Goal: Task Accomplishment & Management: Manage account settings

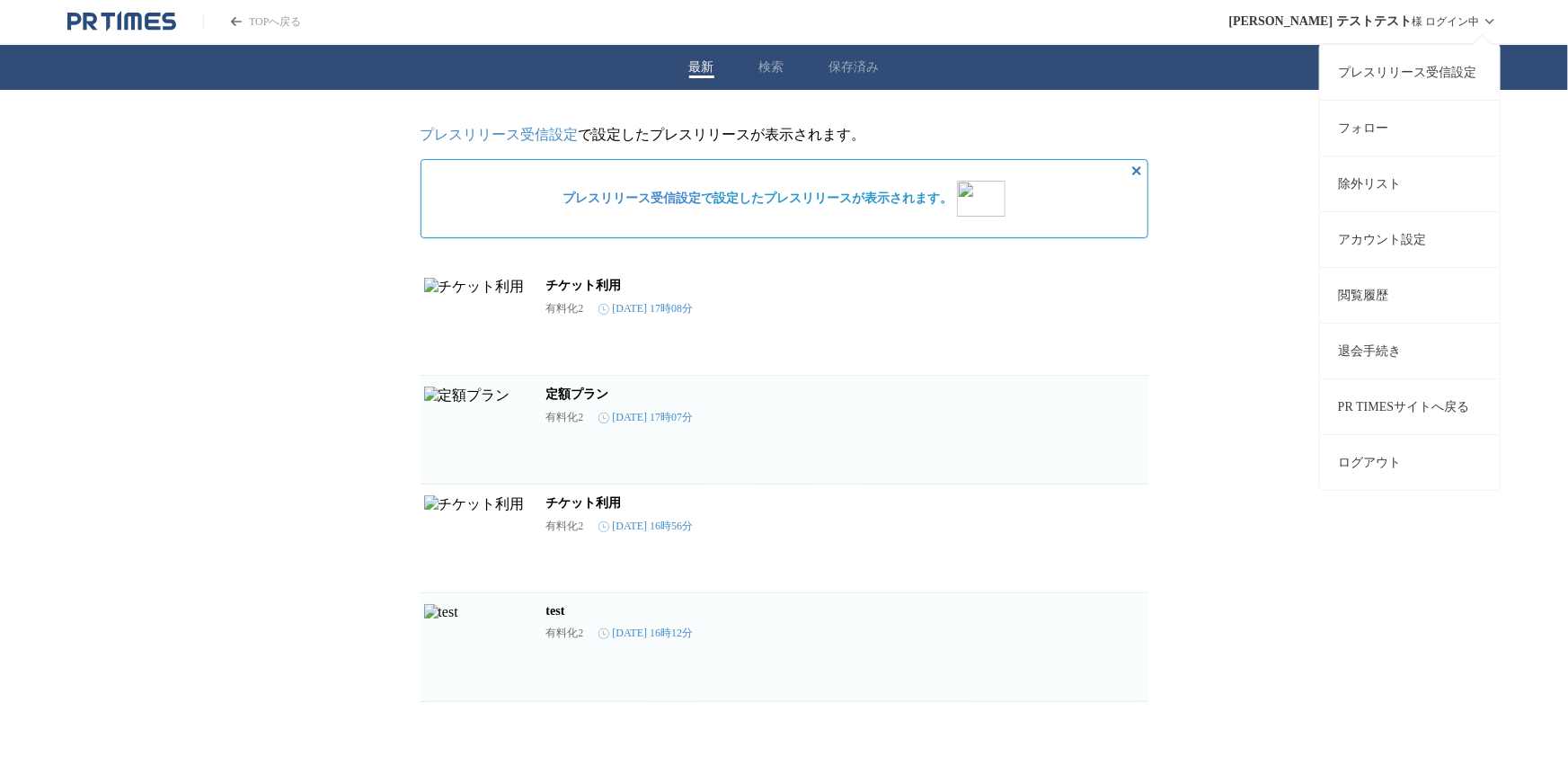
click at [1391, 235] on link "アカウント設定" at bounding box center [1410, 239] width 180 height 56
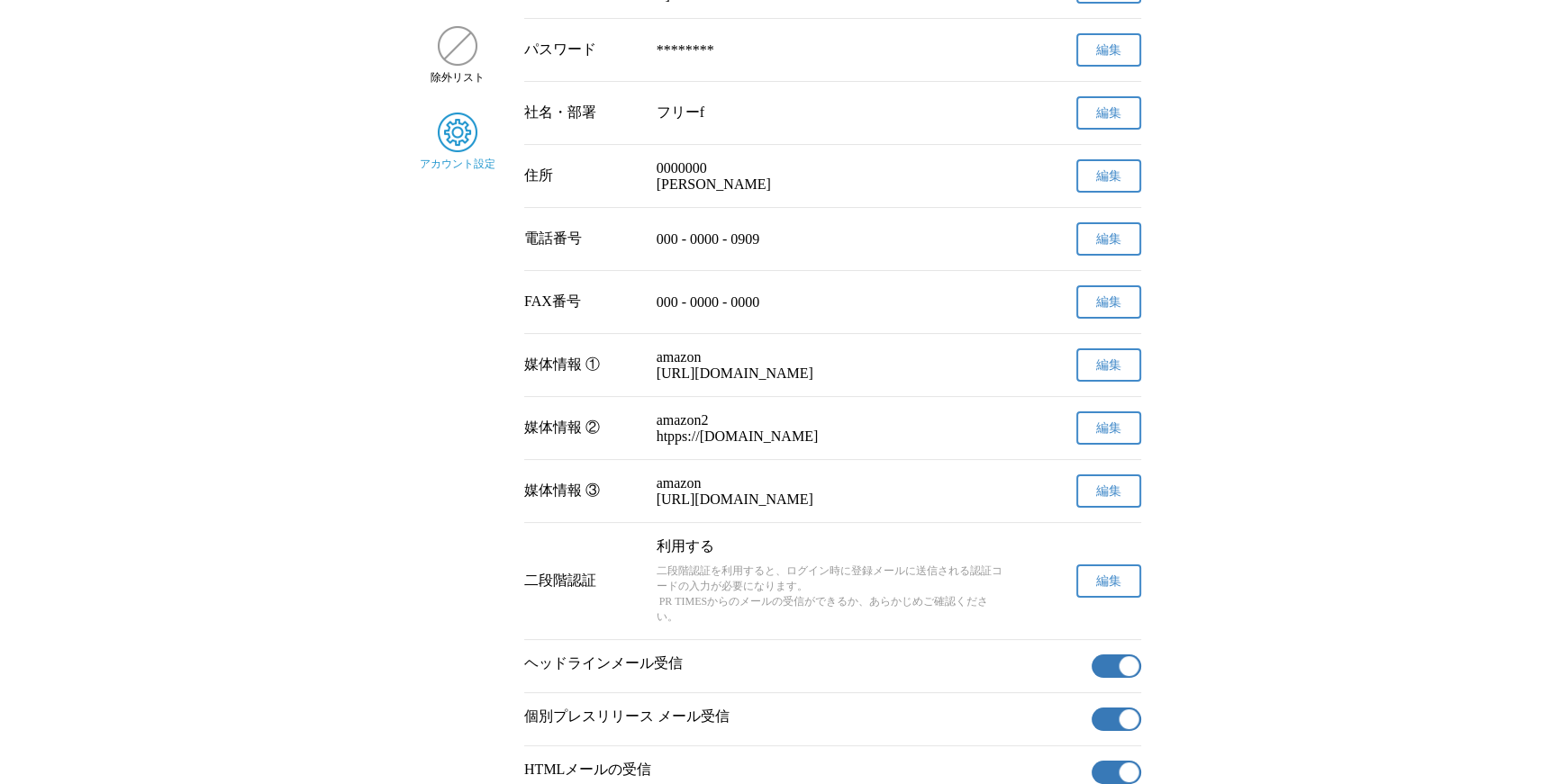
scroll to position [361, 0]
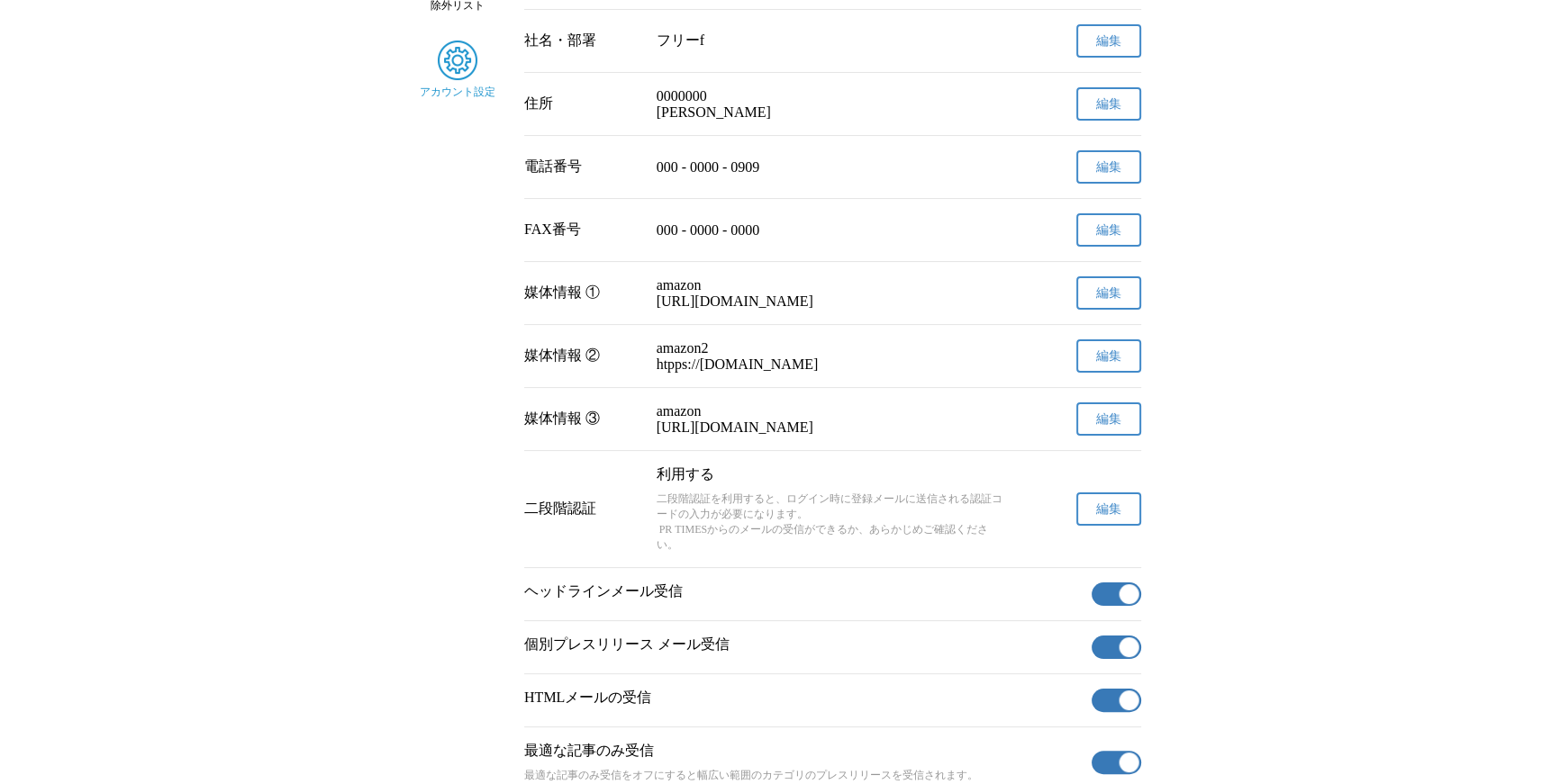
click at [1092, 526] on button "編集" at bounding box center [1108, 508] width 65 height 33
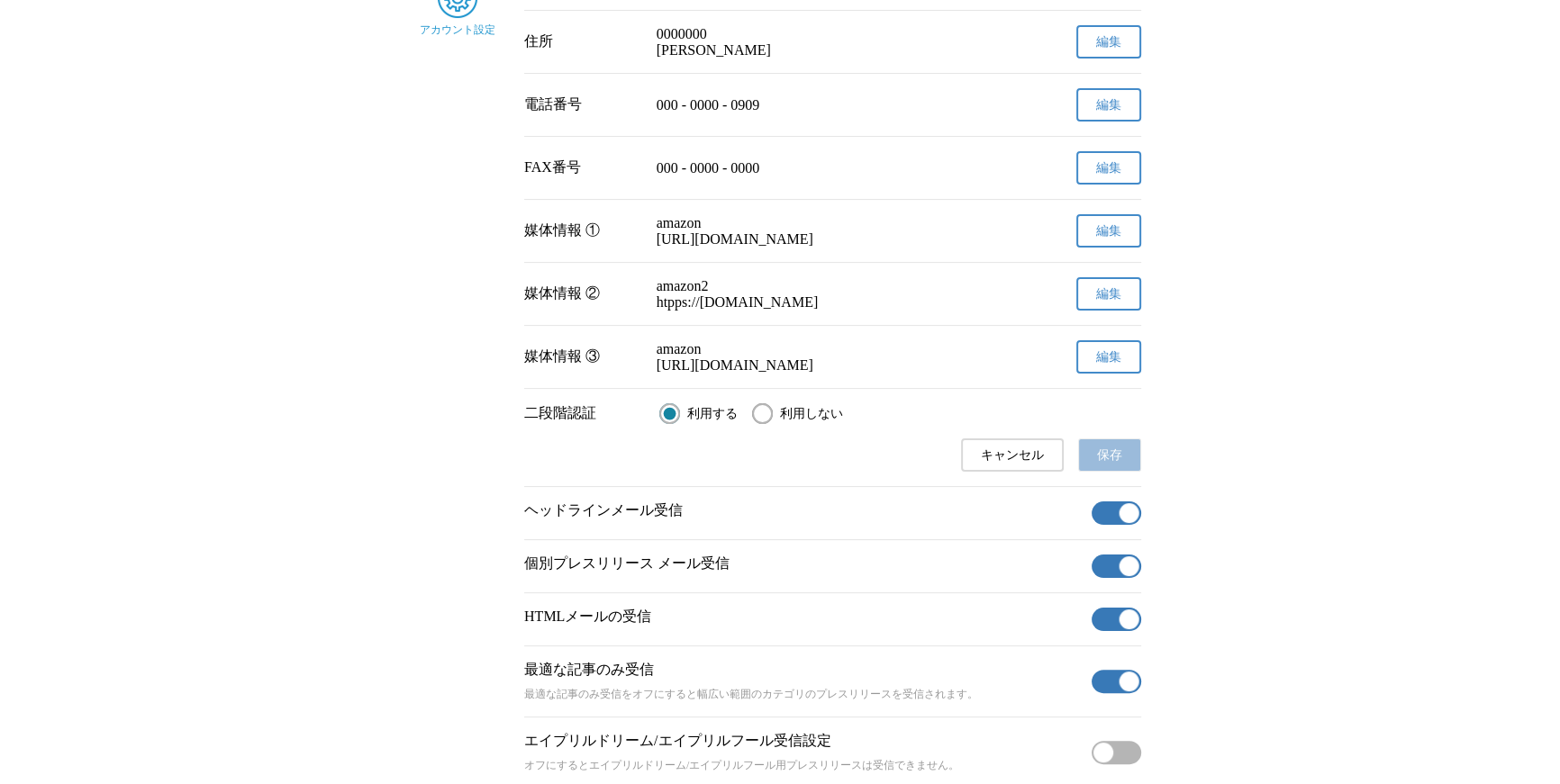
scroll to position [613, 0]
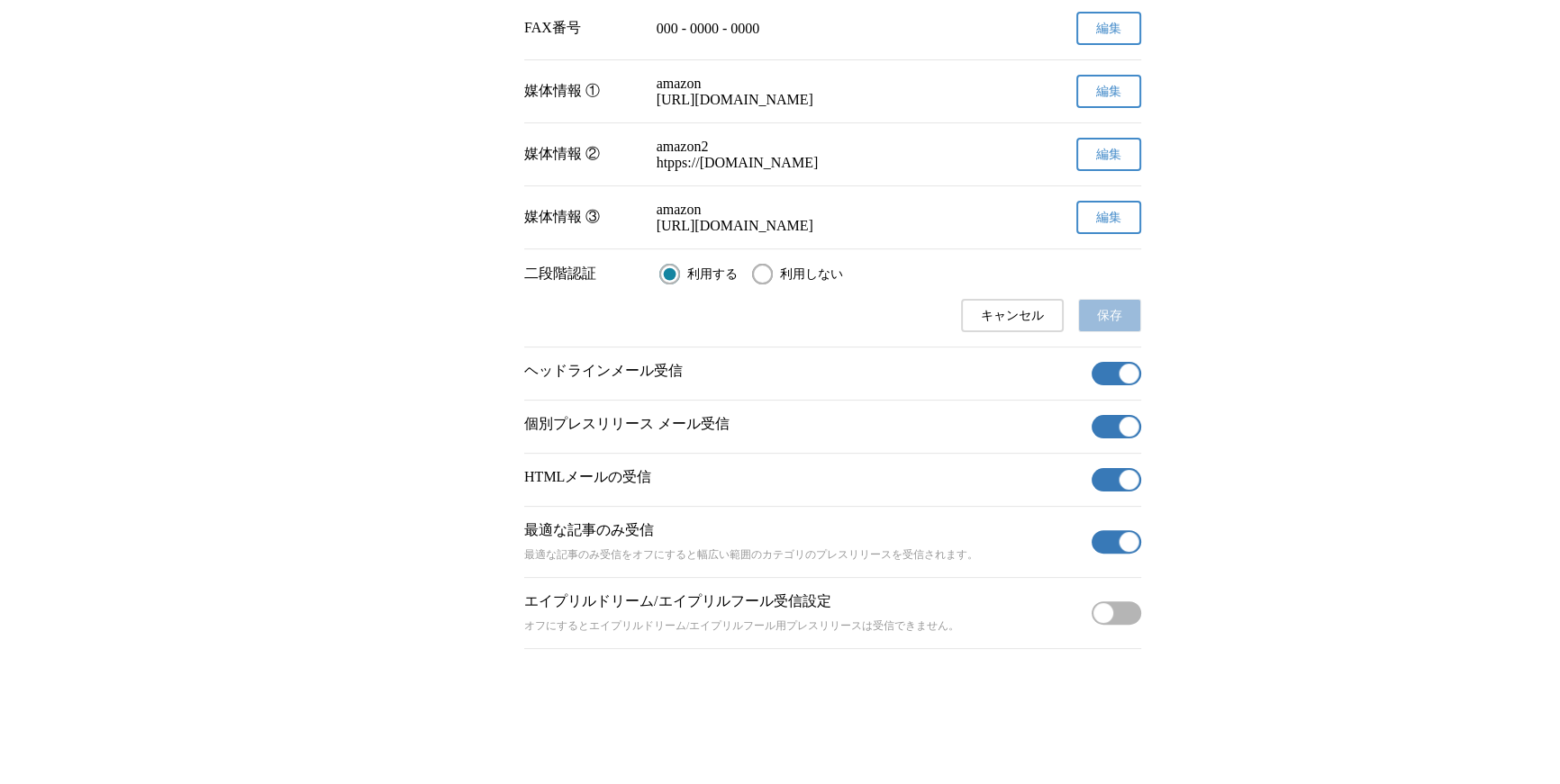
drag, startPoint x: 776, startPoint y: 264, endPoint x: 952, endPoint y: 292, distance: 178.2
click at [776, 264] on label "利用しない" at bounding box center [797, 274] width 91 height 21
click at [774, 264] on input "利用しない" at bounding box center [763, 274] width 21 height 21
radio input "true"
click at [1110, 308] on span "保存" at bounding box center [1109, 316] width 25 height 16
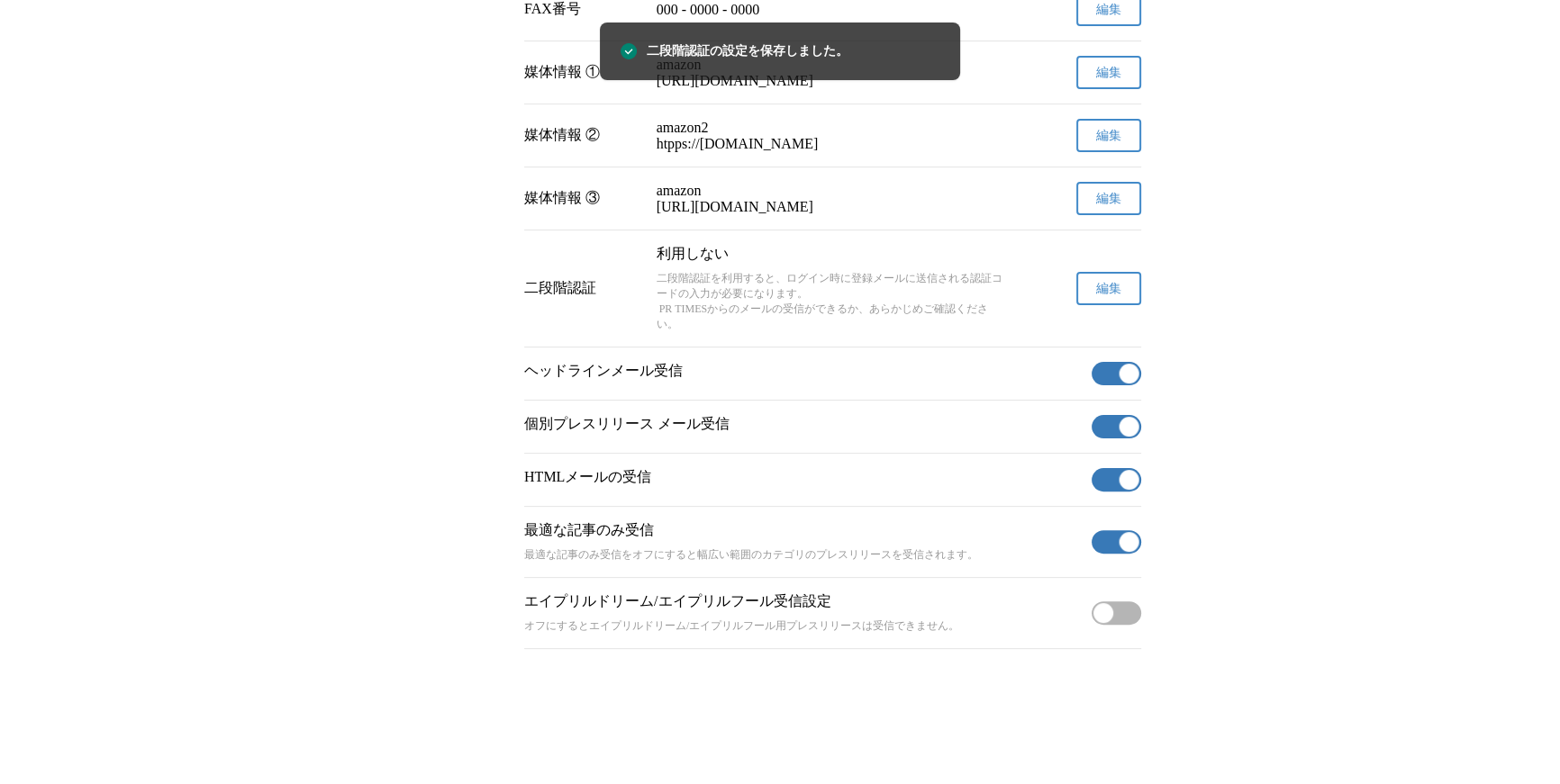
click at [1097, 293] on button "編集" at bounding box center [1108, 288] width 65 height 33
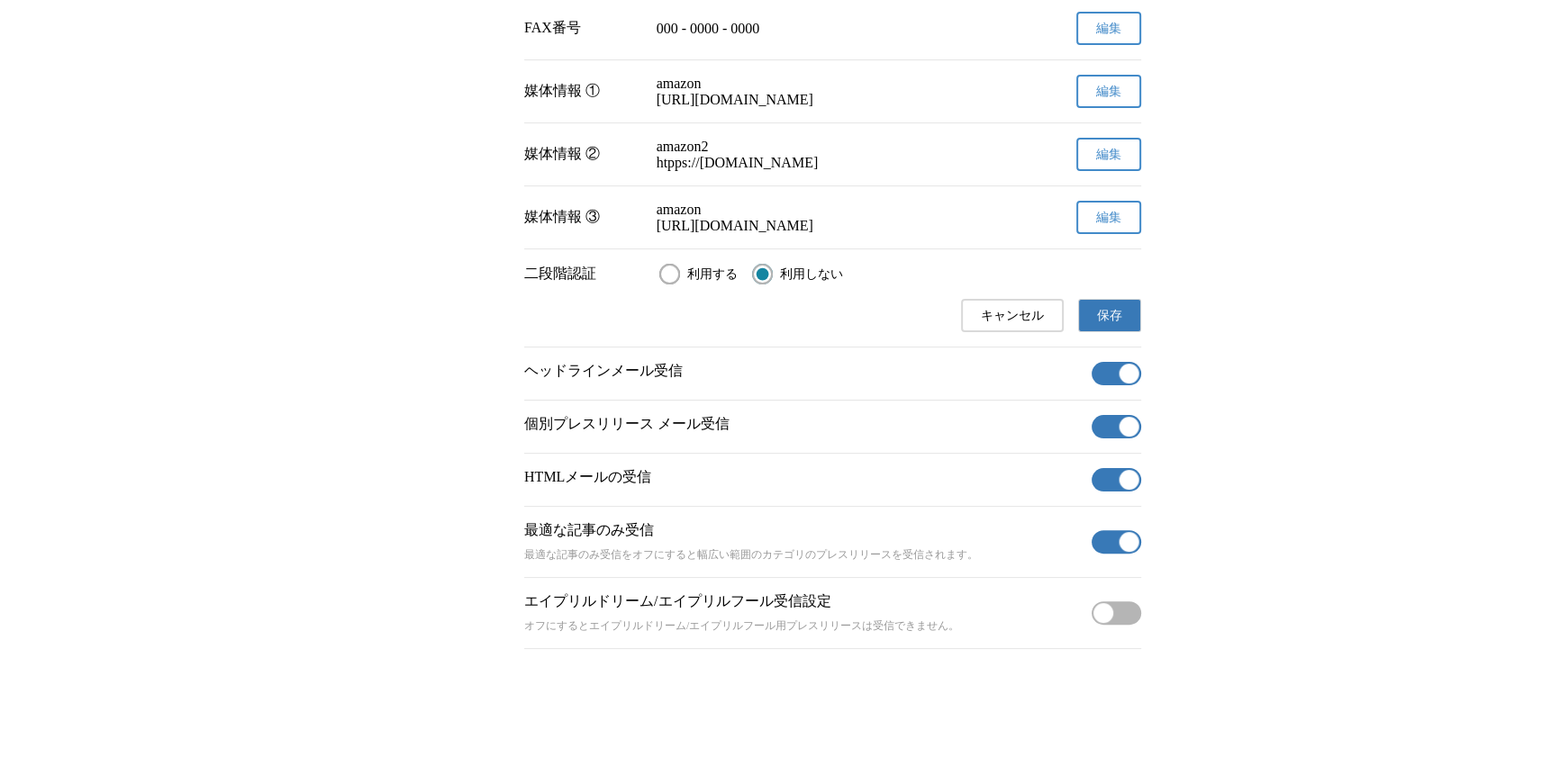
click at [1122, 207] on button "編集" at bounding box center [1108, 217] width 65 height 33
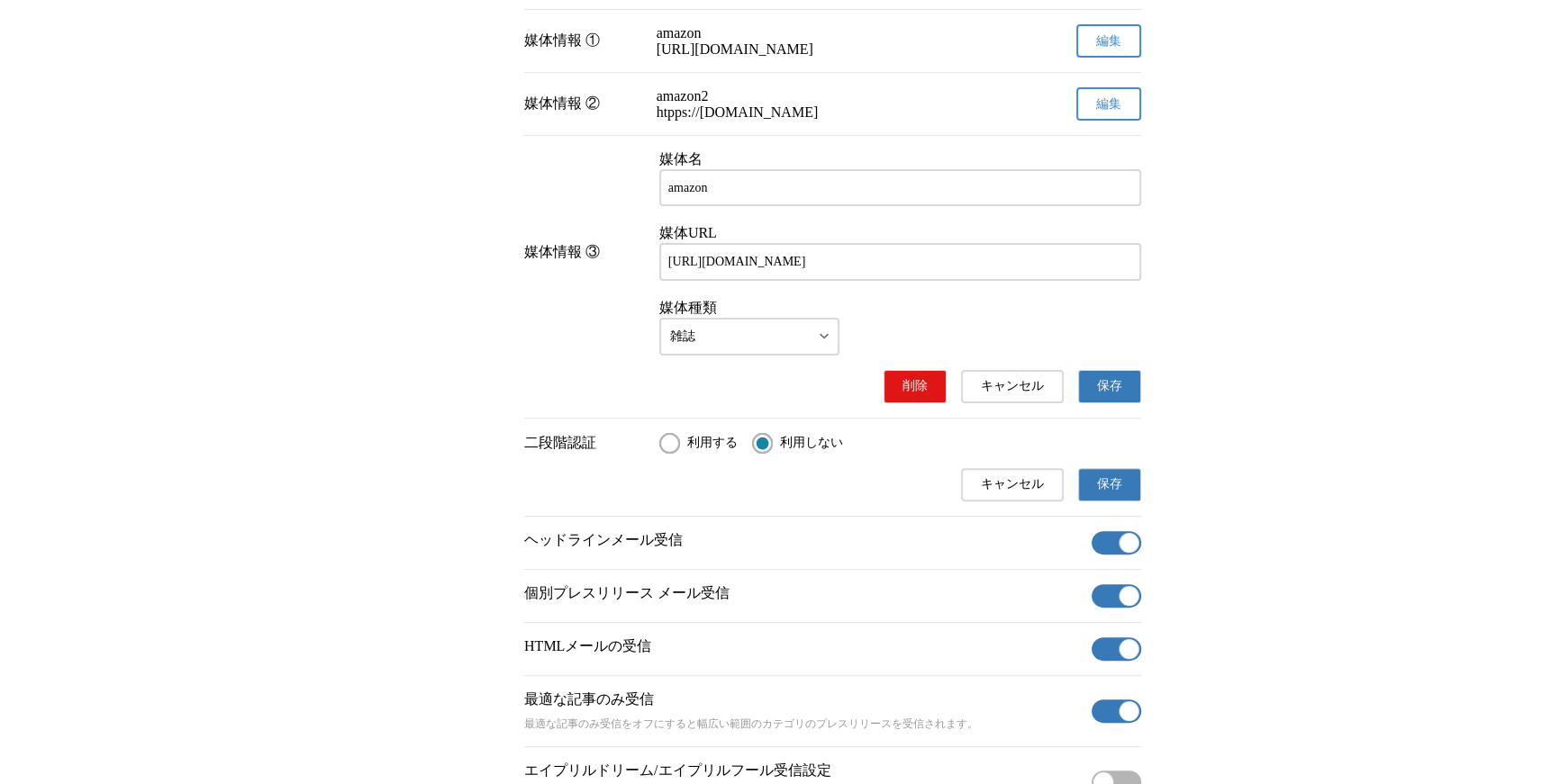
click at [798, 365] on body "TOPへ戻る 永井 テストテスト 様 ログイン中 最新 検索 保存済み プレスリリース 受信設定 フォロー 除外リスト アカウント設定 アカウント設定 名前 …" at bounding box center [780, 103] width 1560 height 1431
click at [1111, 394] on span "保存" at bounding box center [1109, 387] width 25 height 16
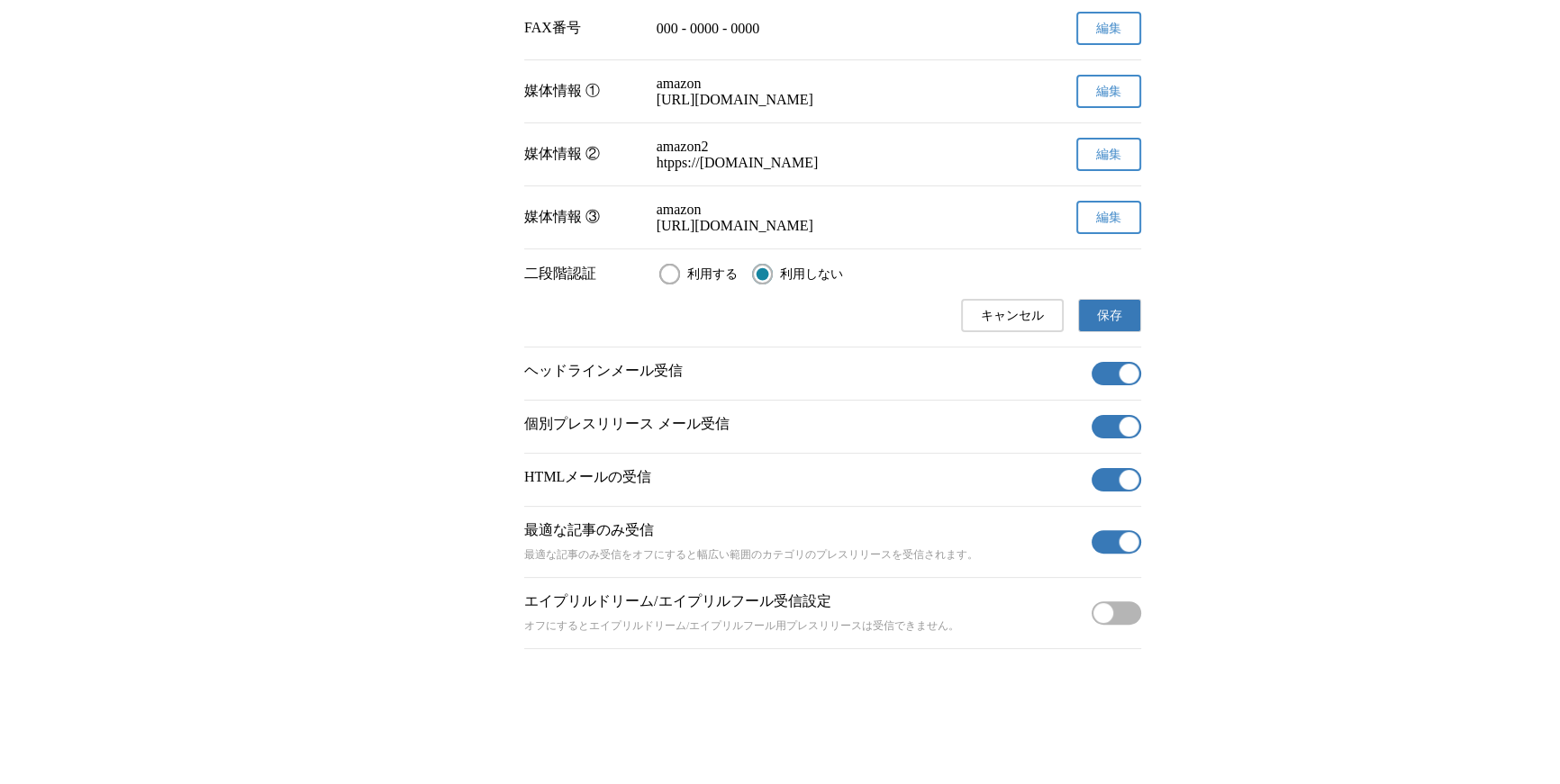
click at [687, 267] on label "利用する" at bounding box center [699, 274] width 79 height 21
click at [680, 267] on input "利用する" at bounding box center [670, 274] width 21 height 21
radio input "true"
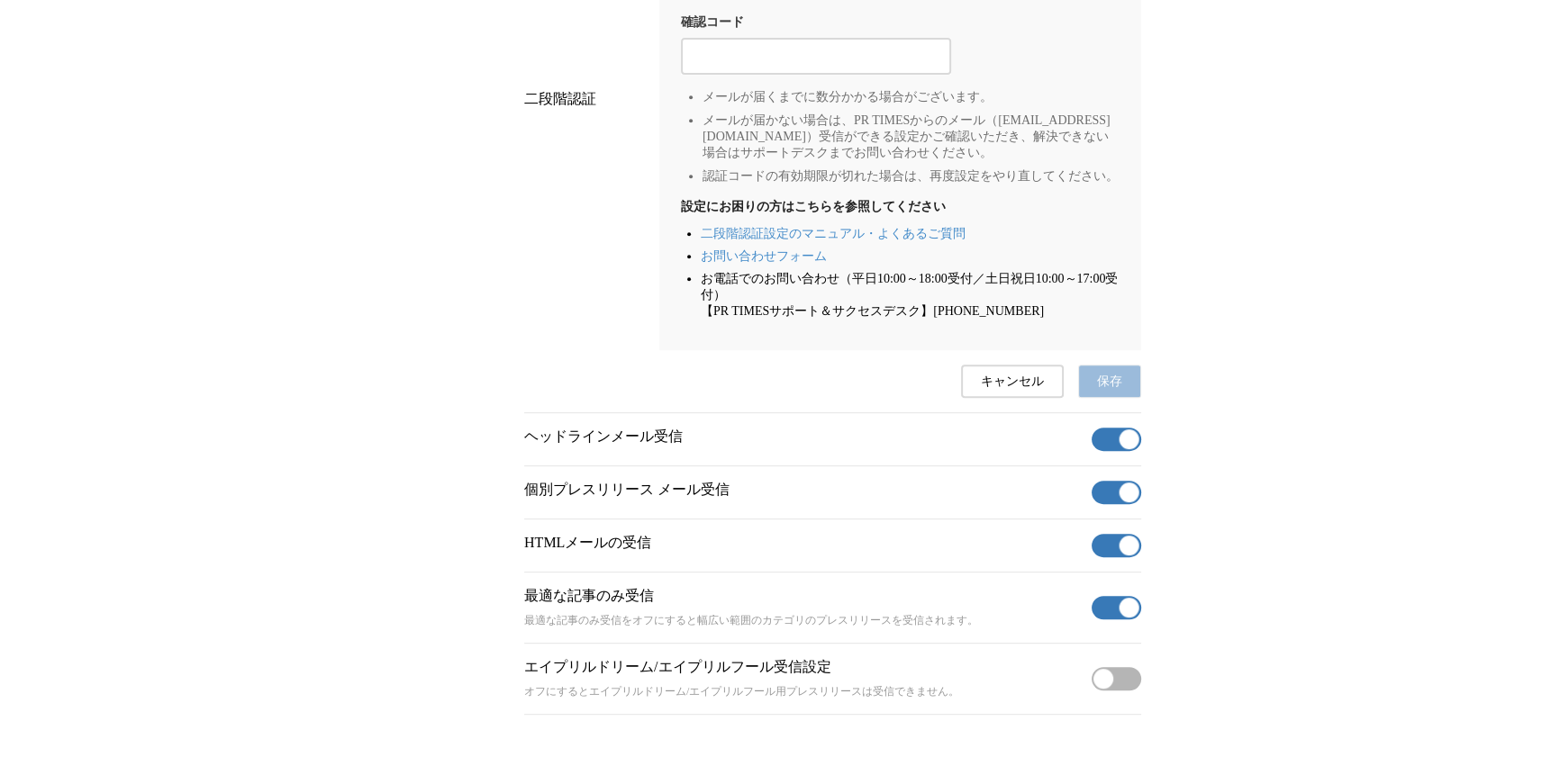
scroll to position [1026, 0]
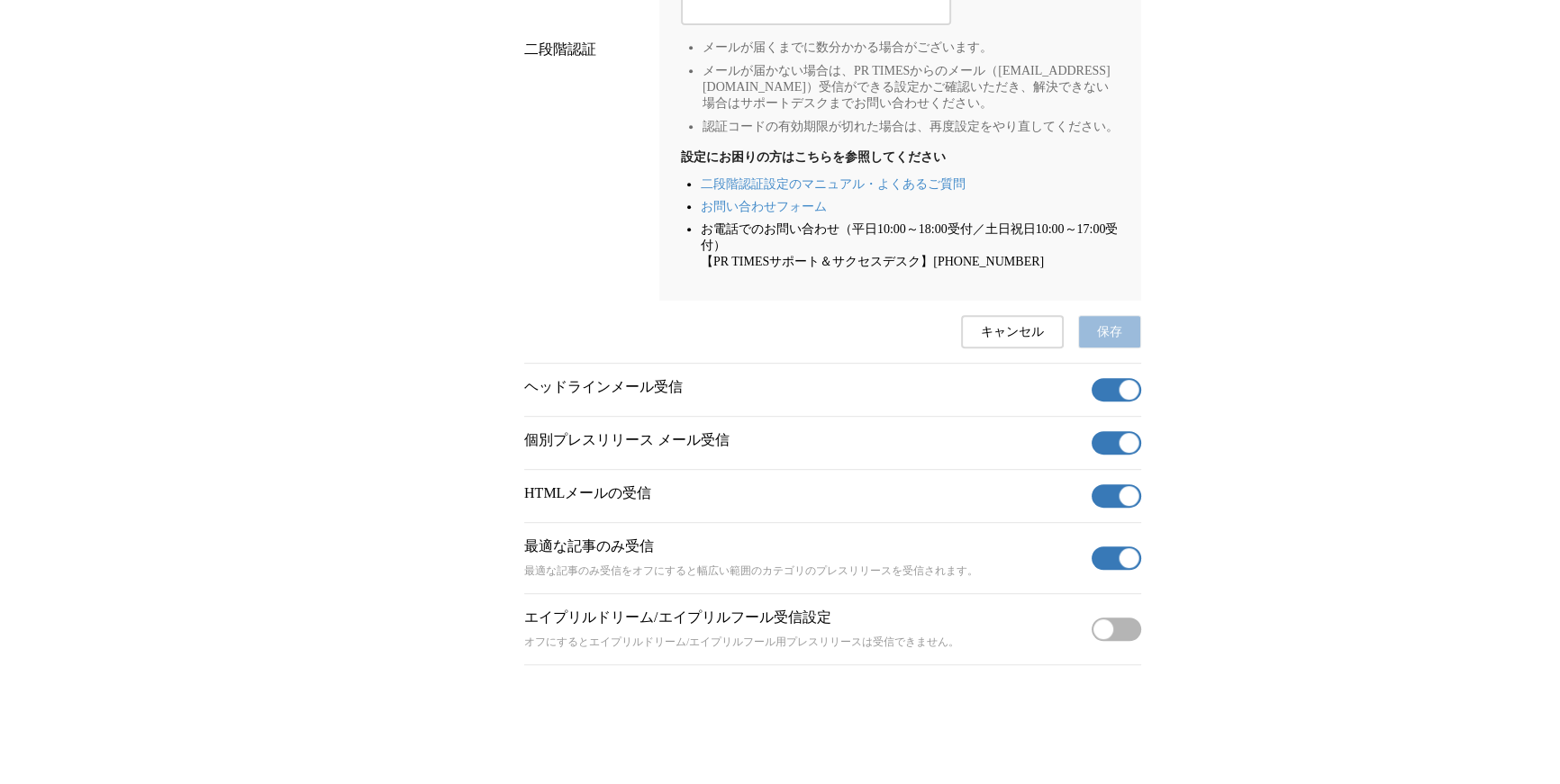
click at [840, 270] on li "お電話でのお問い合わせ（平日10:00～18:00受付／土日祝日10:00～17:00受付） 【PR TIMESサポート＆サクセスデスク】03-6625-46…" at bounding box center [910, 245] width 419 height 49
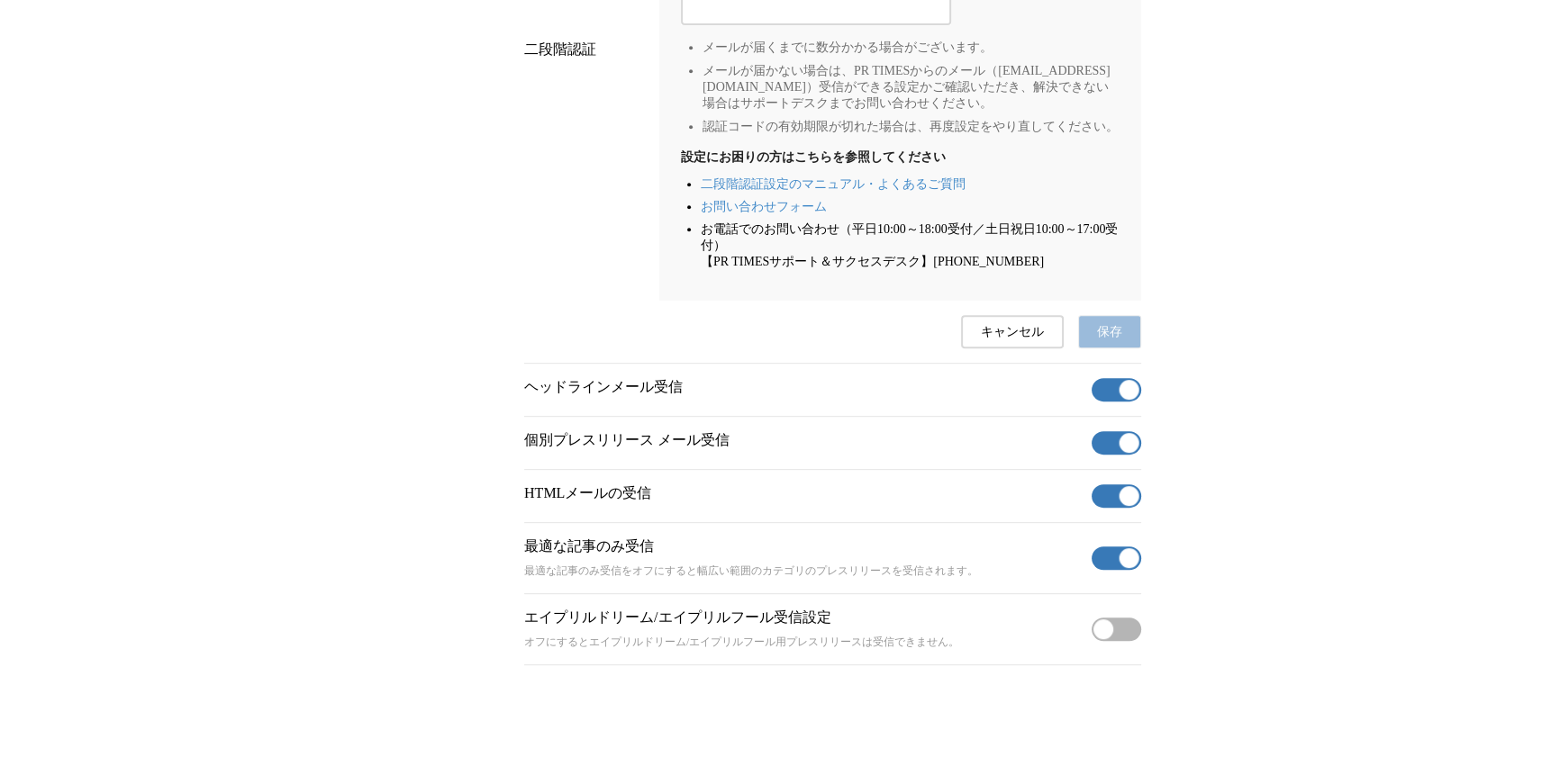
click at [850, 270] on li "お電話でのお問い合わせ（平日10:00～18:00受付／土日祝日10:00～17:00受付） 【PR TIMESサポート＆サクセスデスク】03-6625-46…" at bounding box center [910, 245] width 419 height 49
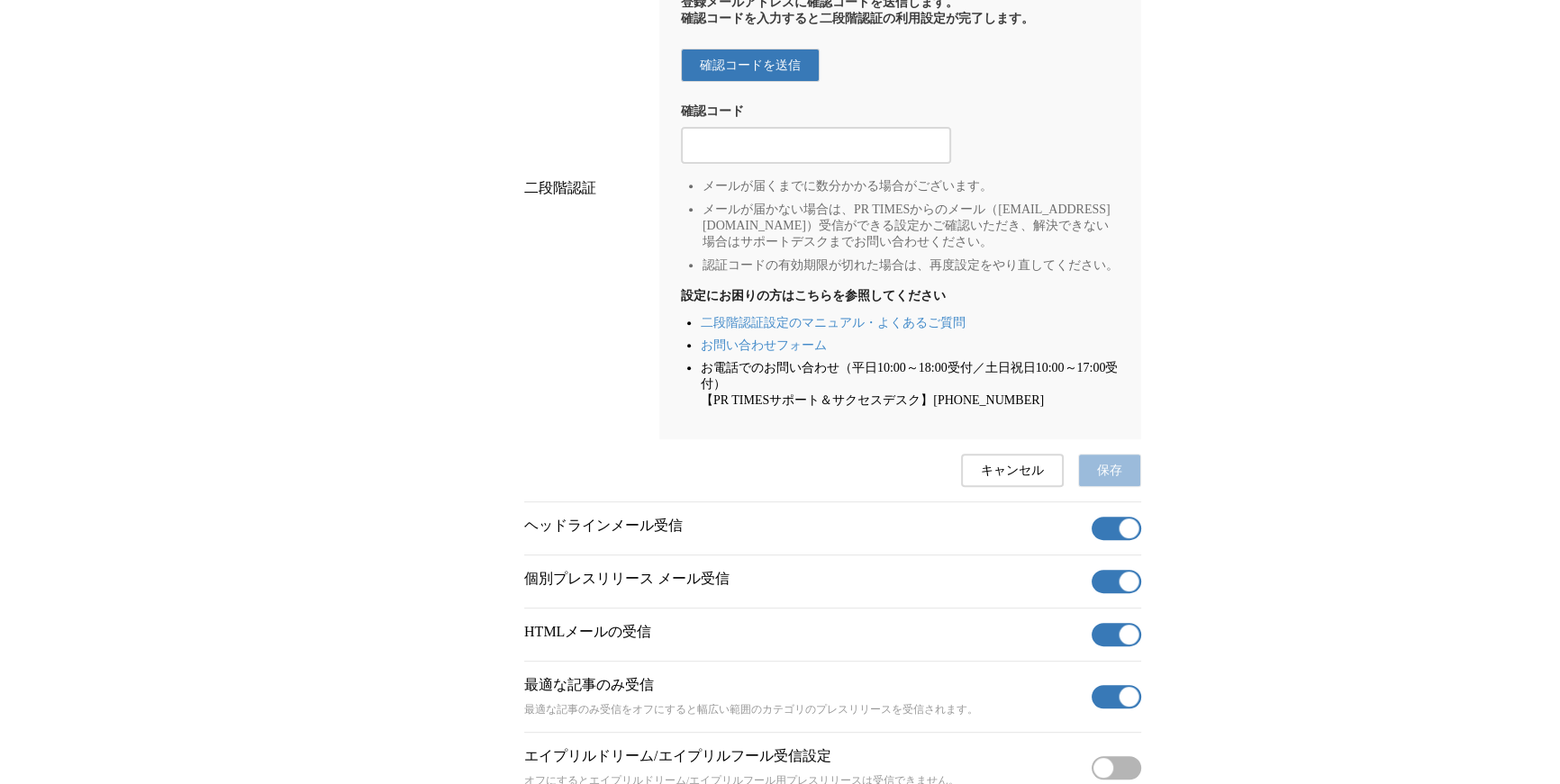
click at [832, 250] on li "メールが届かない場合は、PR TIMESからのメール（info@prtimes.jp）受信ができる設定かご確認いただき、解決できない場合はサポートデスクまでお…" at bounding box center [911, 225] width 417 height 49
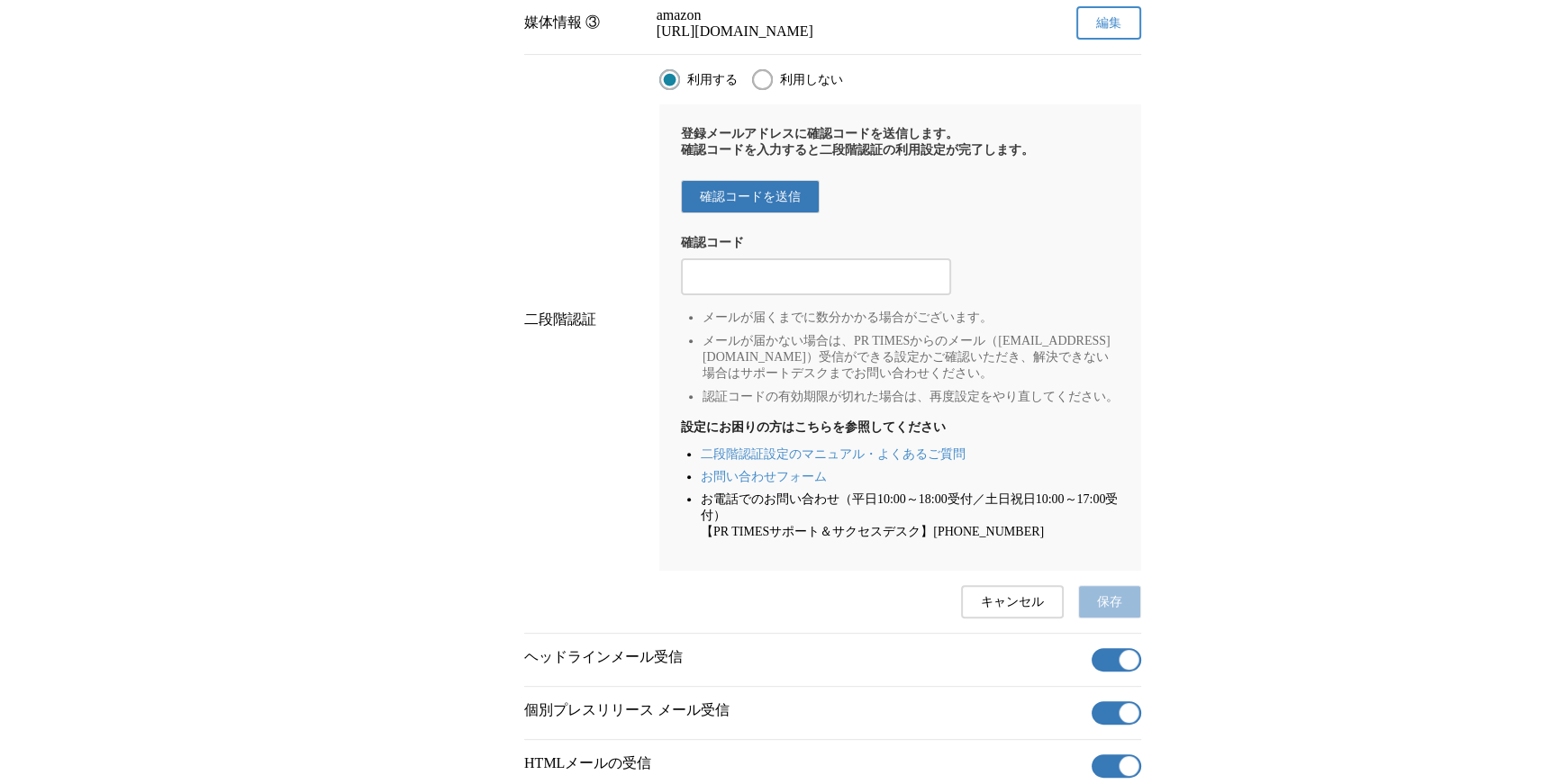
click at [1032, 619] on button "キャンセル" at bounding box center [1012, 602] width 103 height 33
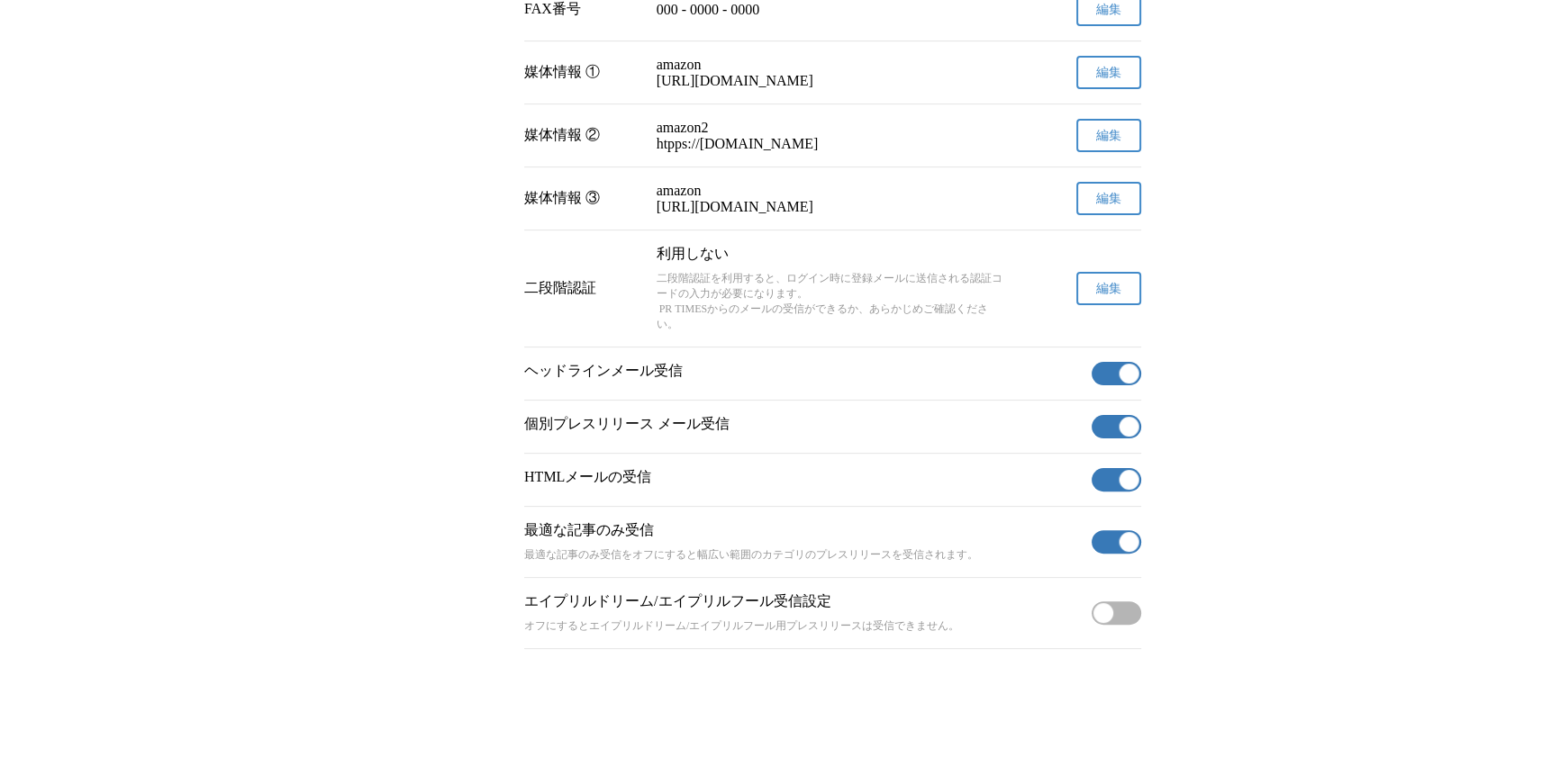
scroll to position [635, 0]
click at [1114, 281] on span "編集" at bounding box center [1108, 289] width 25 height 16
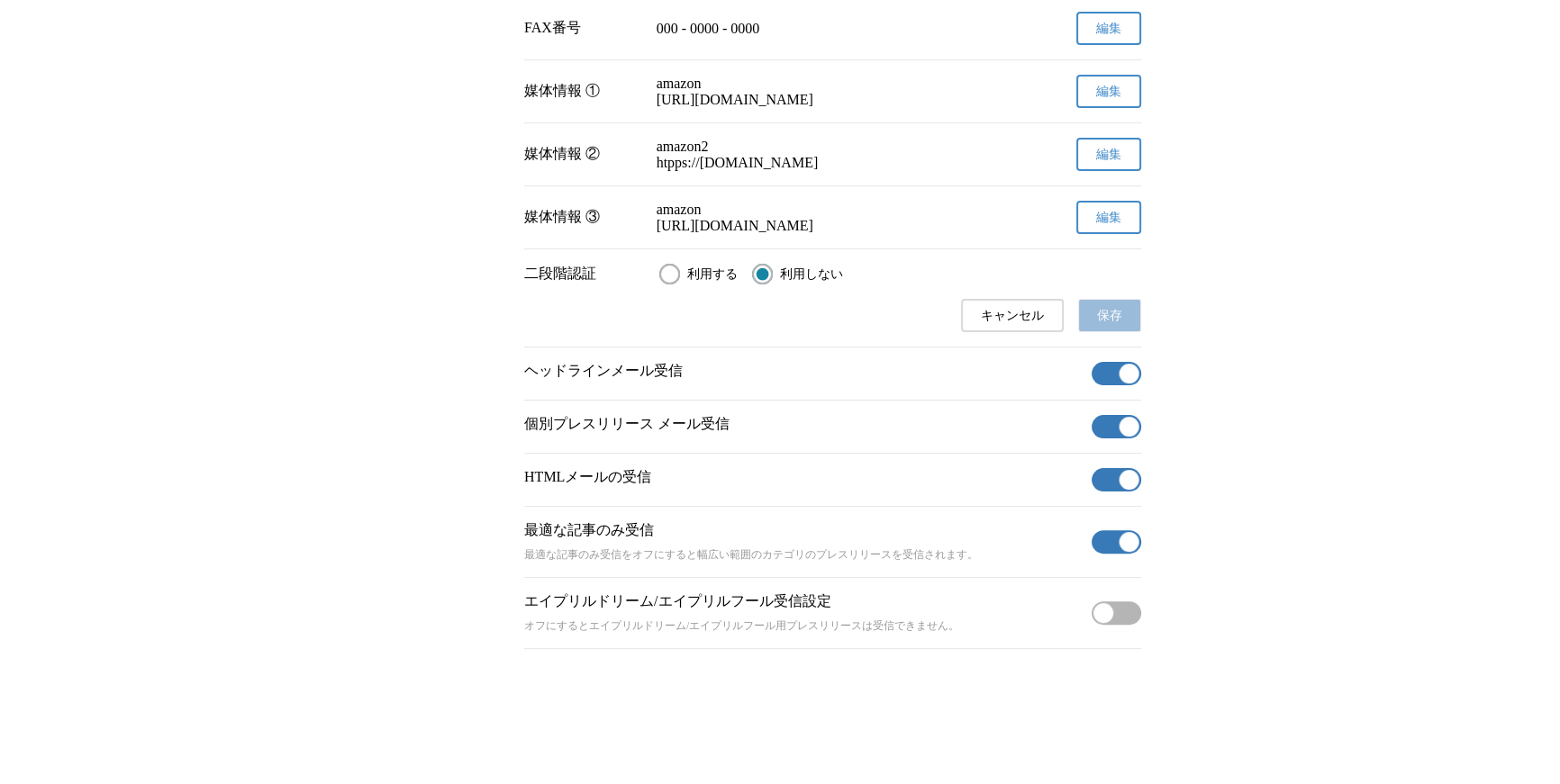
scroll to position [613, 0]
click at [682, 267] on label "利用する" at bounding box center [699, 274] width 79 height 21
click at [680, 267] on input "利用する" at bounding box center [670, 274] width 21 height 21
radio input "true"
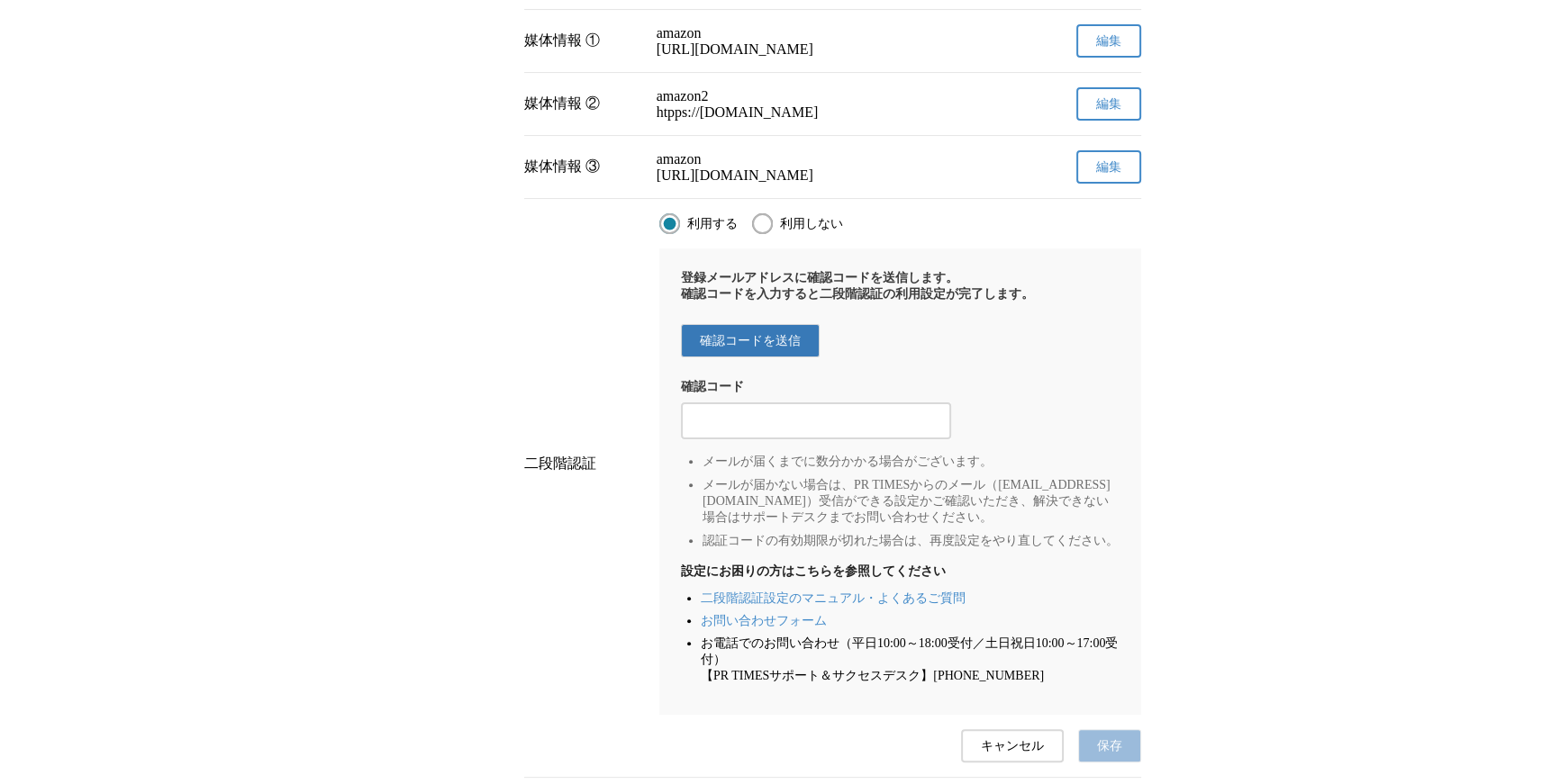
click at [765, 358] on button "確認コードを送信" at bounding box center [750, 340] width 139 height 33
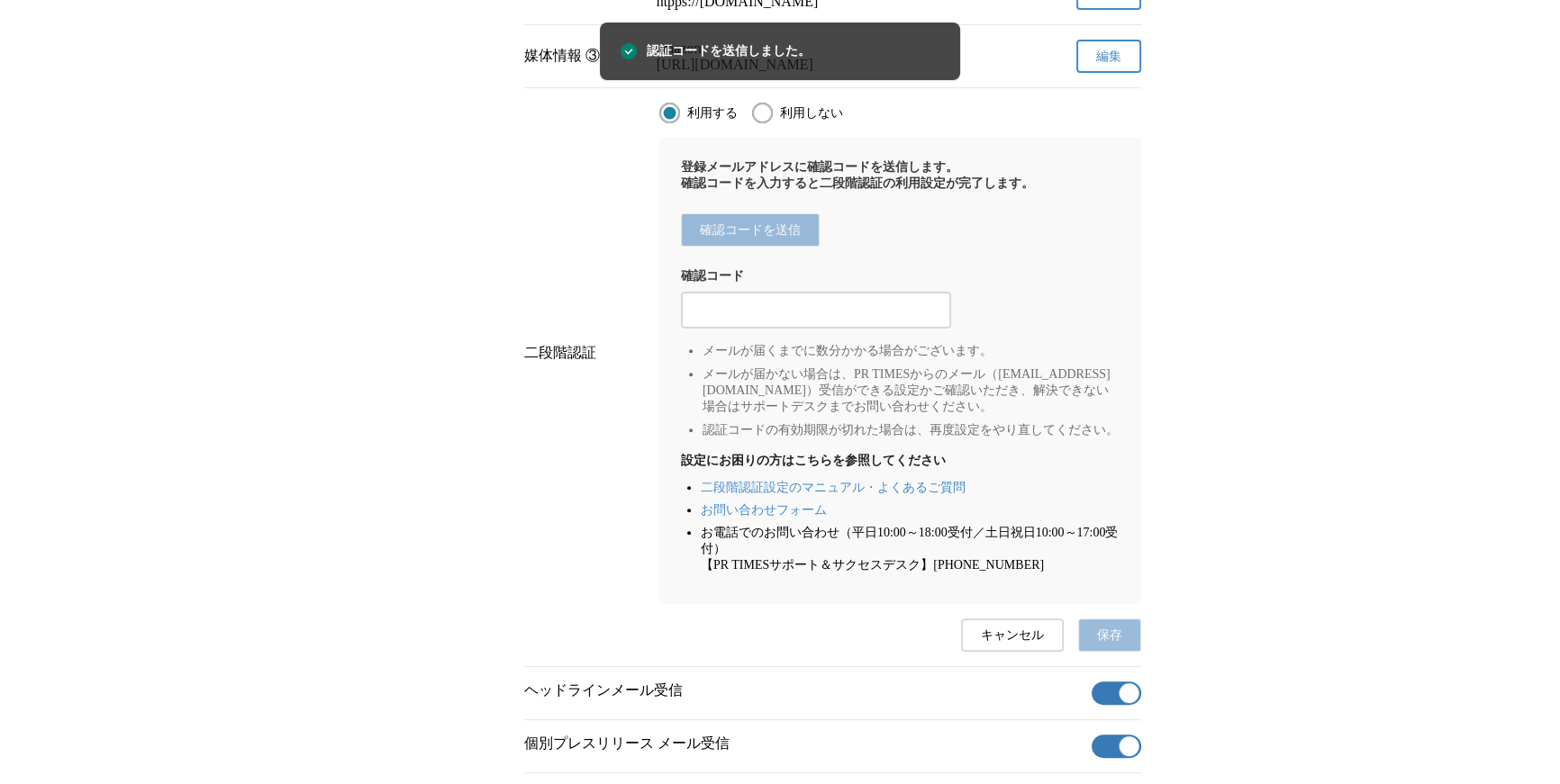
drag, startPoint x: 850, startPoint y: 419, endPoint x: 806, endPoint y: 225, distance: 198.9
click at [850, 415] on li "メールが届かない場合は、PR TIMESからのメール（info@prtimes.jp）受信ができる設定かご確認いただき、解決できない場合はサポートデスクまでお…" at bounding box center [911, 391] width 417 height 49
click at [738, 49] on span "認証コードを送信しました。" at bounding box center [729, 52] width 164 height 20
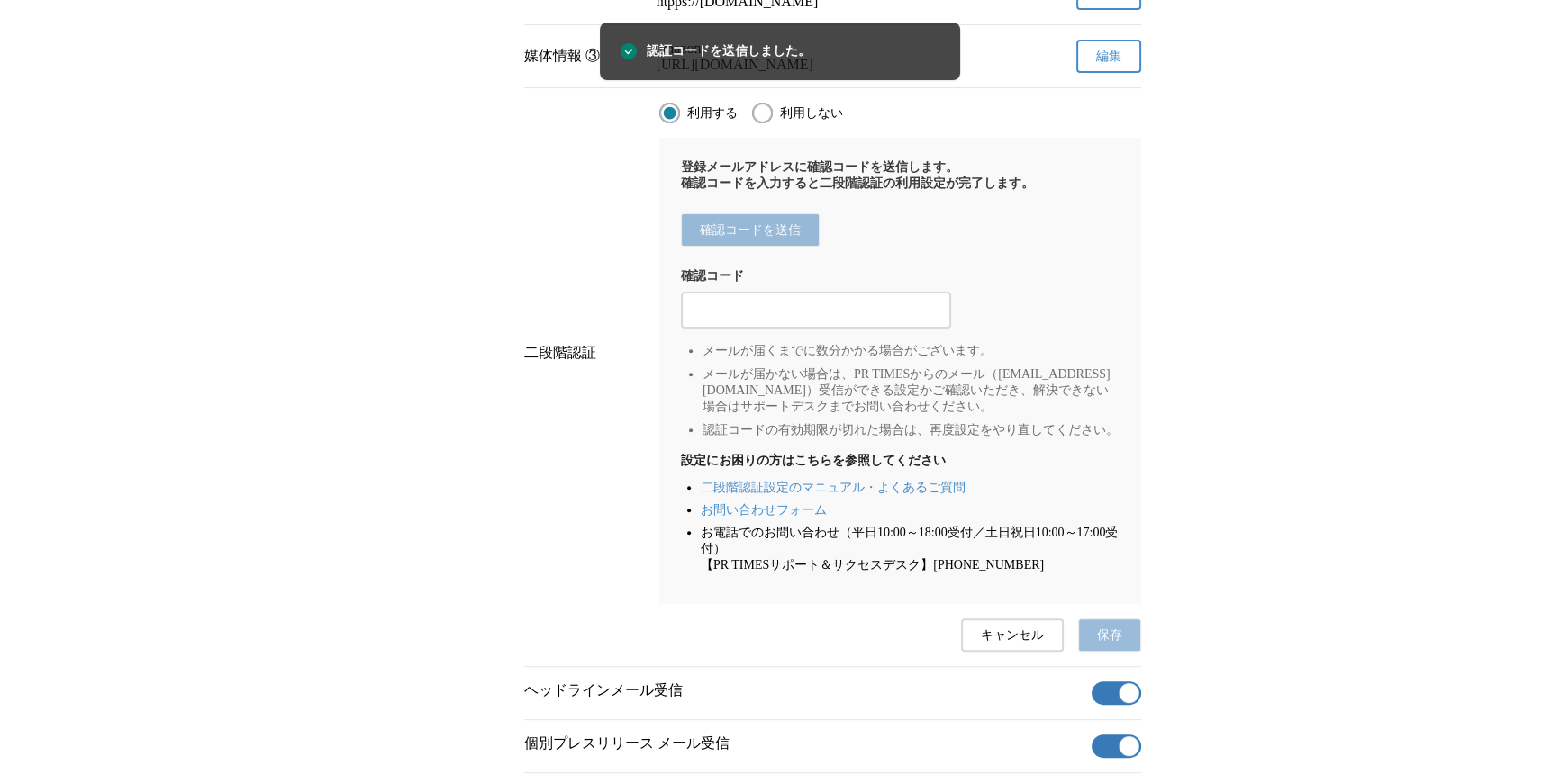
drag, startPoint x: 826, startPoint y: 249, endPoint x: 817, endPoint y: 250, distance: 9.1
click at [826, 250] on div "登録メールアドレスに確認コードを送信します。 確認コードを入力すると二段階認証の利用設定が完了します。 確認コードを送信 確認コード メールが届くまでに数分か…" at bounding box center [901, 371] width 482 height 466
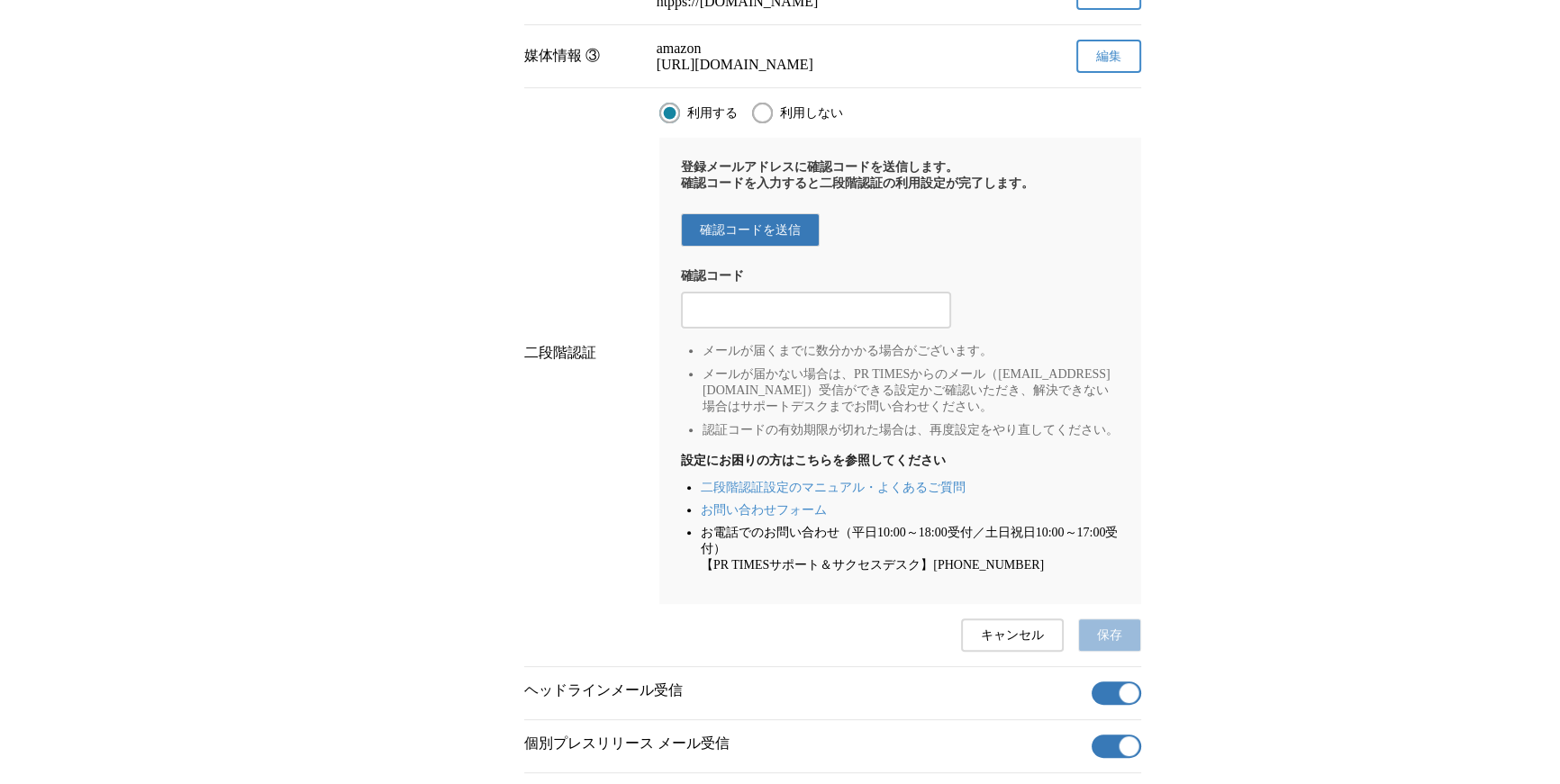
click at [795, 329] on div at bounding box center [815, 310] width 270 height 37
click at [798, 321] on input "2段階認証の確認コードを入力する" at bounding box center [815, 311] width 252 height 20
type input "323243"
click at [791, 321] on input "2段階認証の確認コードを入力する" at bounding box center [815, 311] width 252 height 20
drag, startPoint x: 908, startPoint y: 373, endPoint x: 905, endPoint y: 364, distance: 9.5
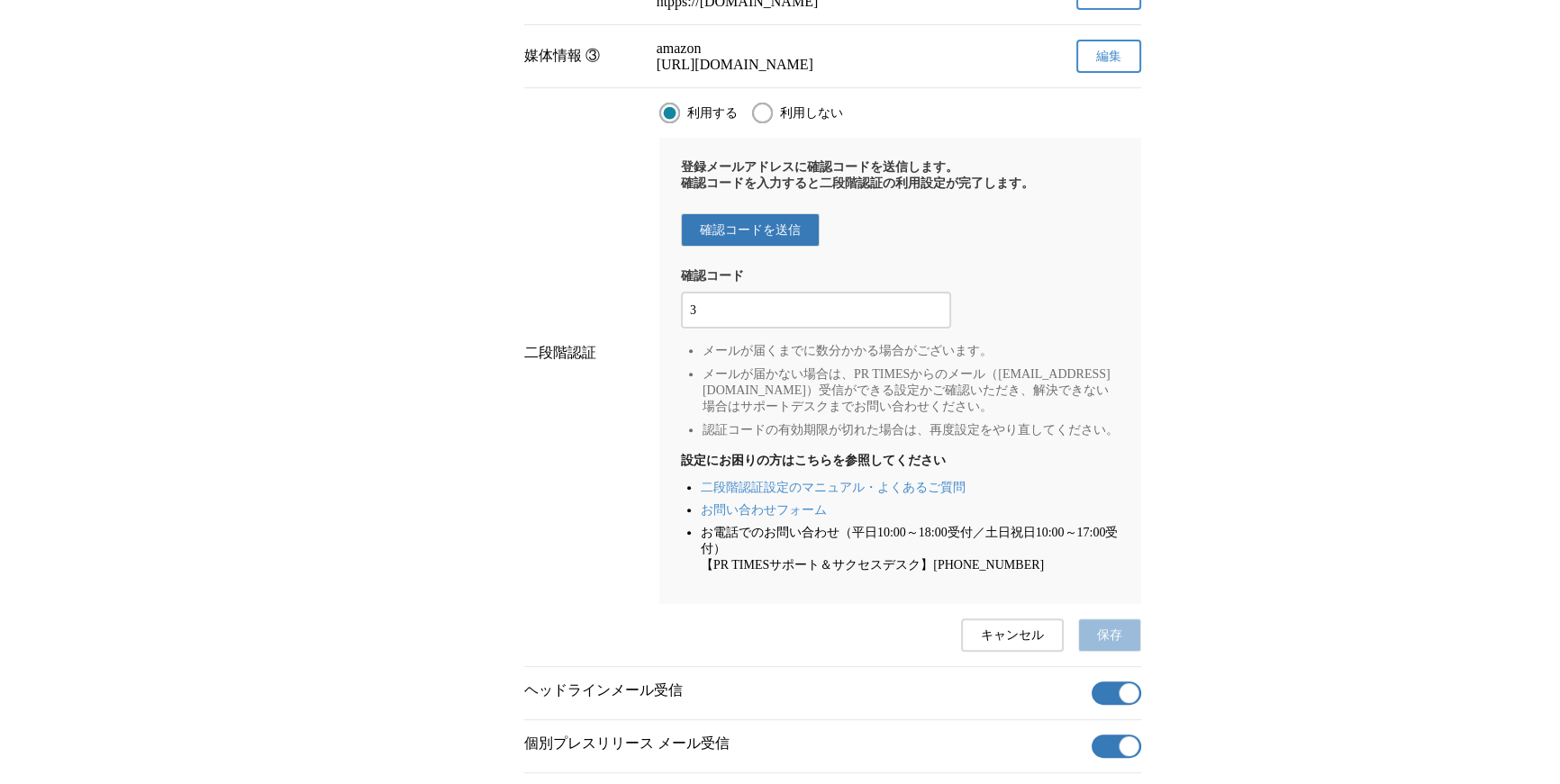
click at [908, 329] on div "3" at bounding box center [815, 310] width 270 height 37
click at [882, 321] on input "3" at bounding box center [815, 311] width 252 height 20
type input "3rfewr"
click at [1110, 644] on span "保存" at bounding box center [1109, 636] width 25 height 16
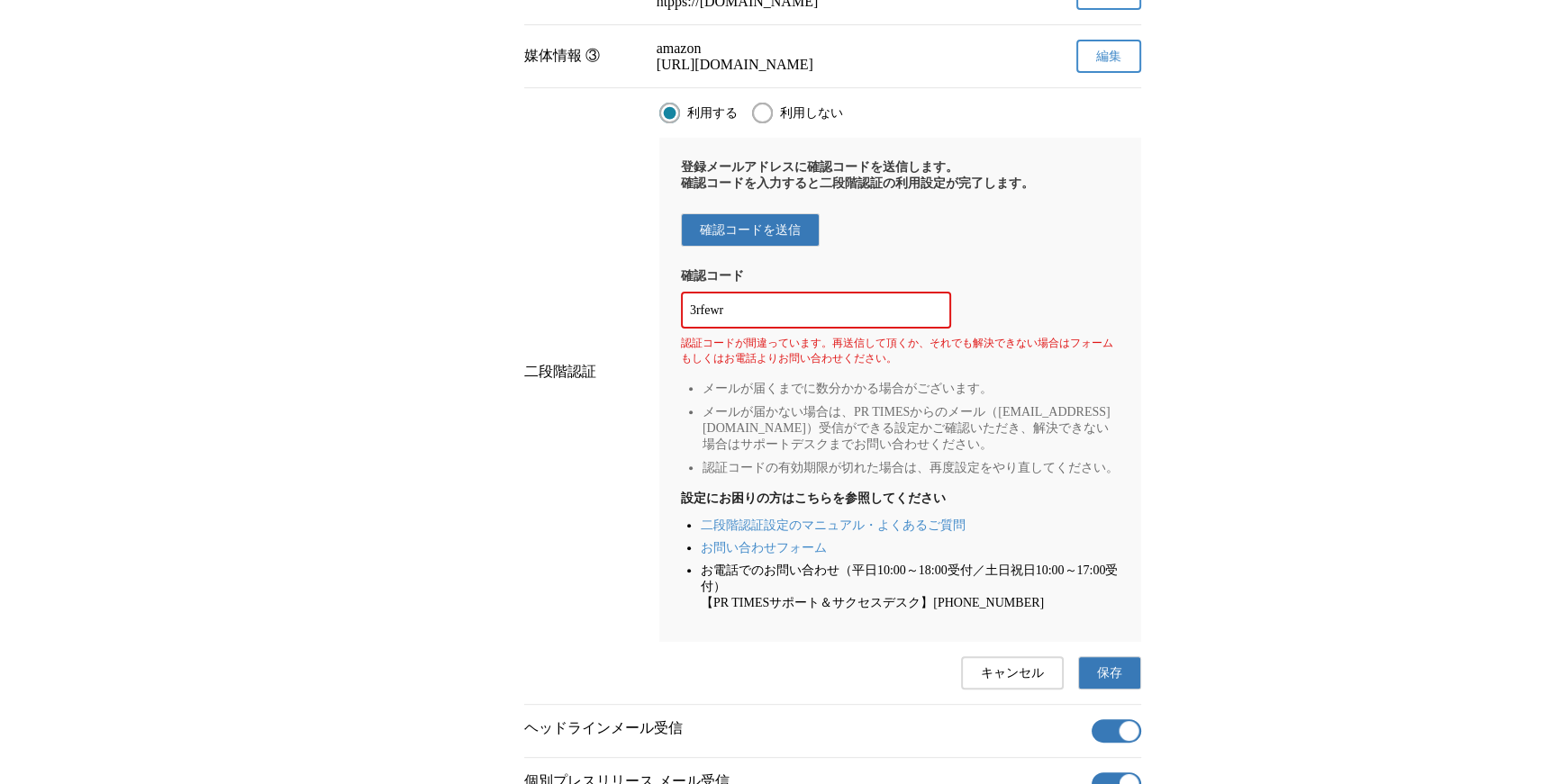
drag, startPoint x: 845, startPoint y: 494, endPoint x: 833, endPoint y: 465, distance: 31.4
click at [845, 453] on li "メールが届かない場合は、PR TIMESからのメール（info@prtimes.jp）受信ができる設定かご確認いただき、解決できない場合はサポートデスクまでお…" at bounding box center [911, 428] width 417 height 49
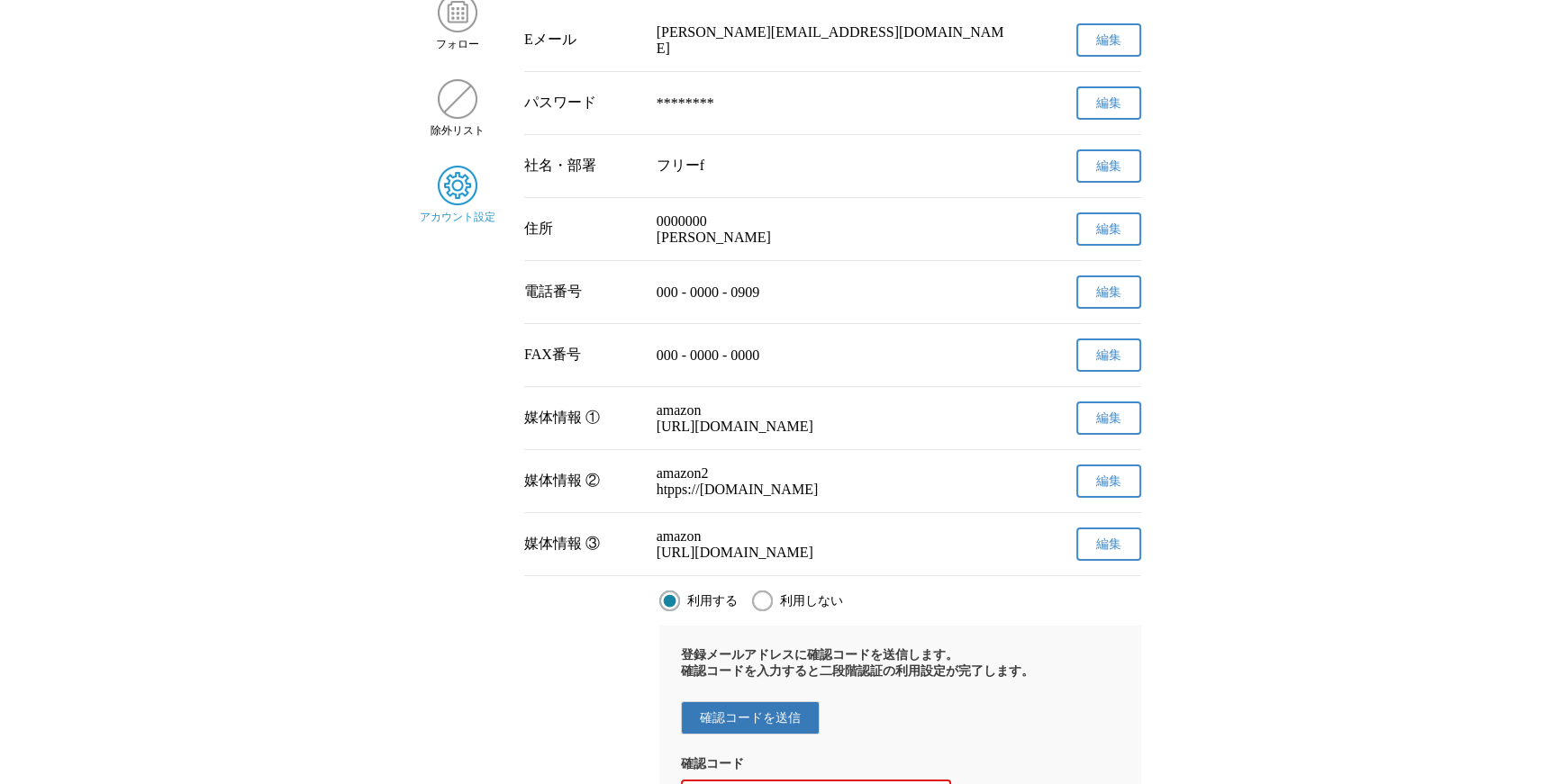
scroll to position [0, 0]
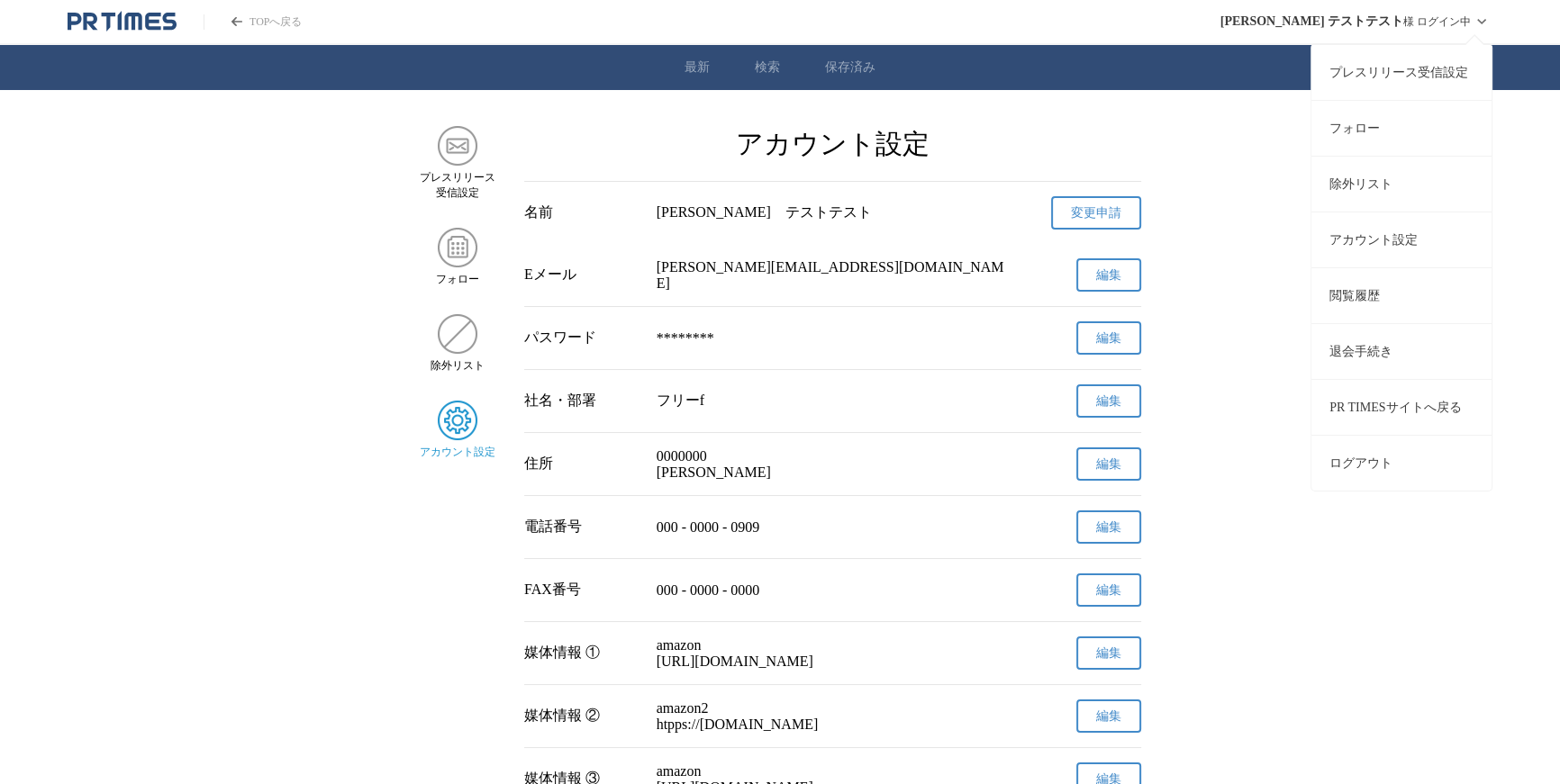
click at [1374, 446] on button "ログアウト" at bounding box center [1402, 463] width 180 height 56
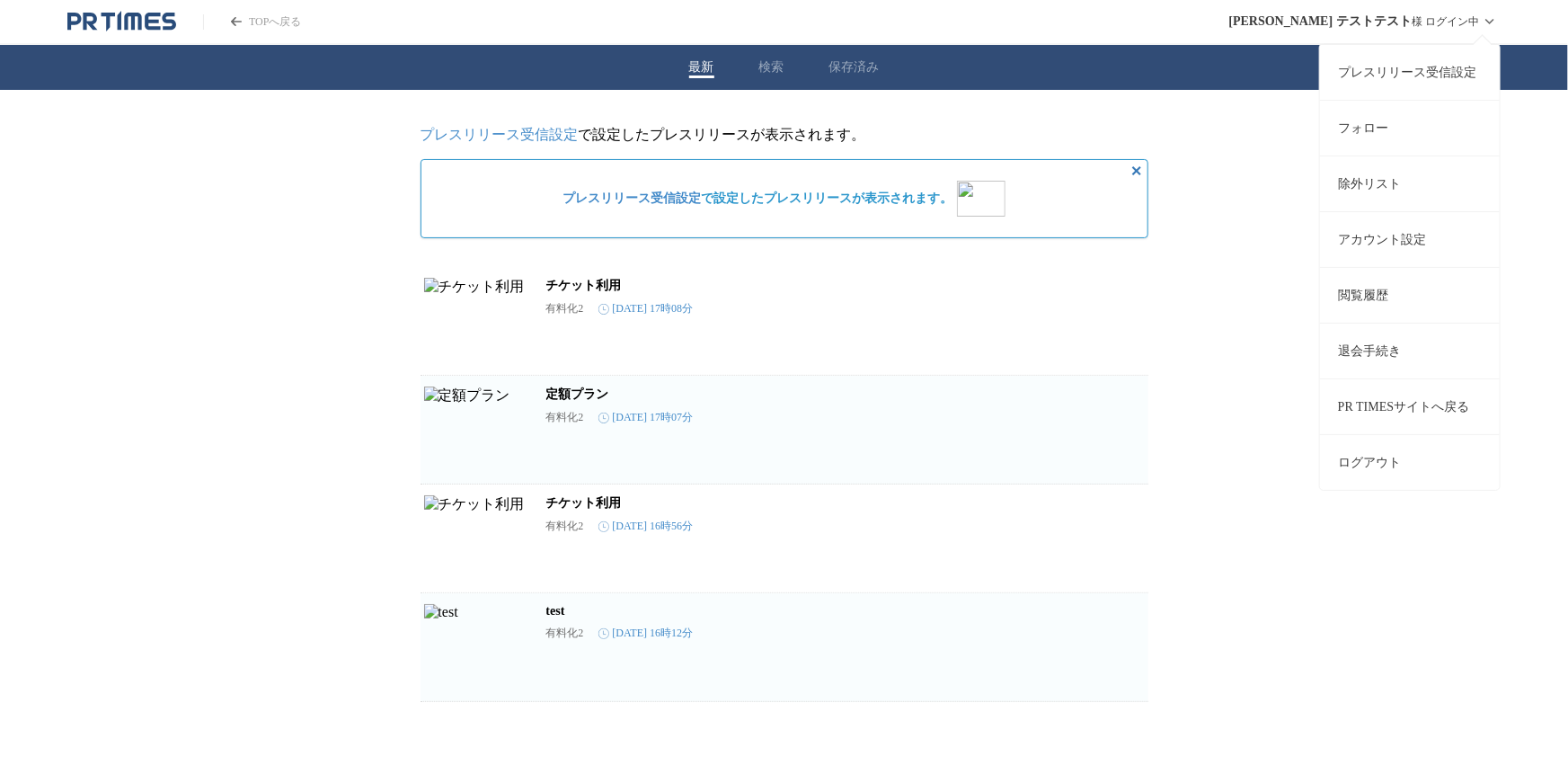
click at [1403, 235] on link "アカウント設定" at bounding box center [1410, 239] width 180 height 56
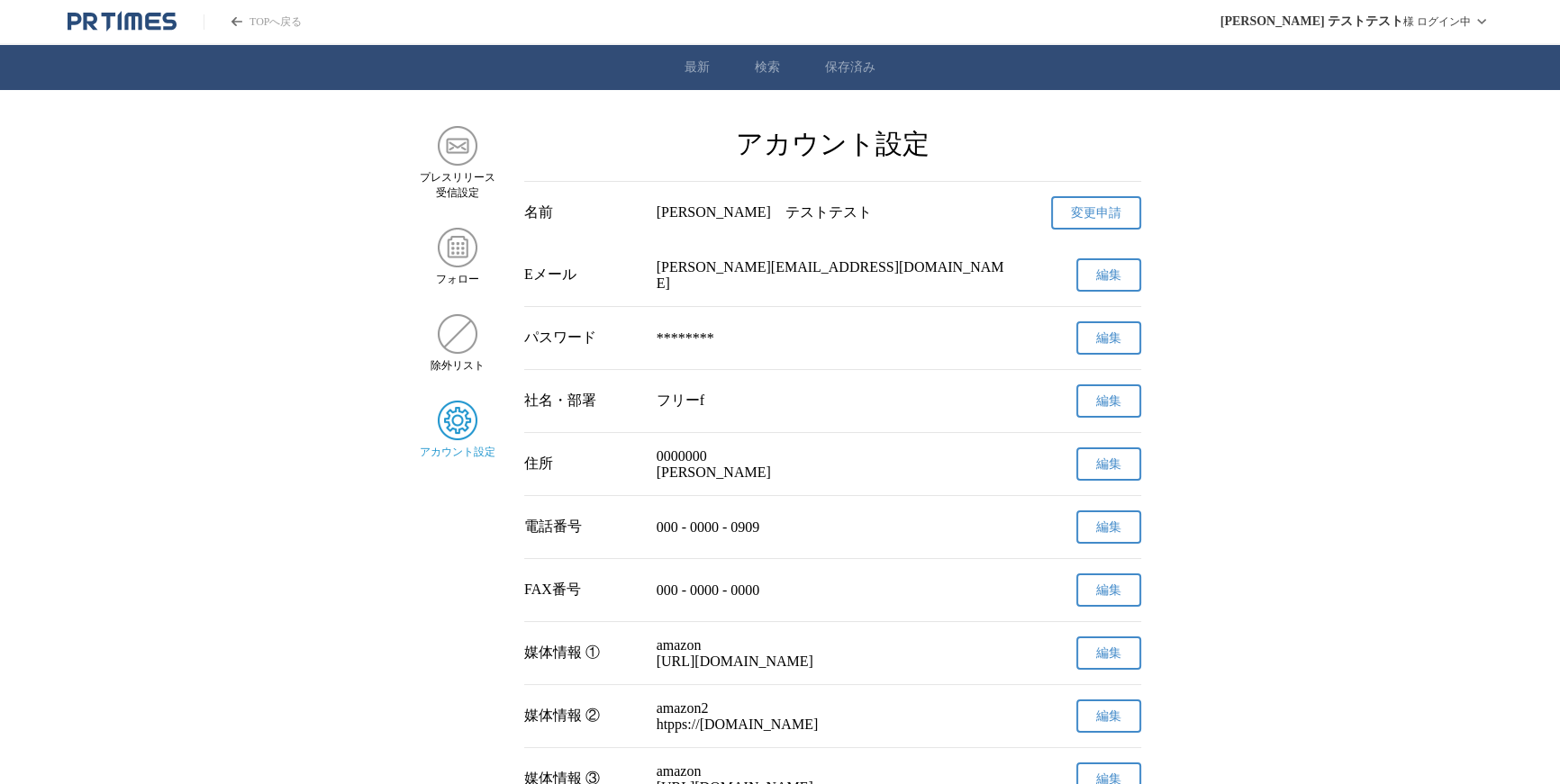
scroll to position [552, 0]
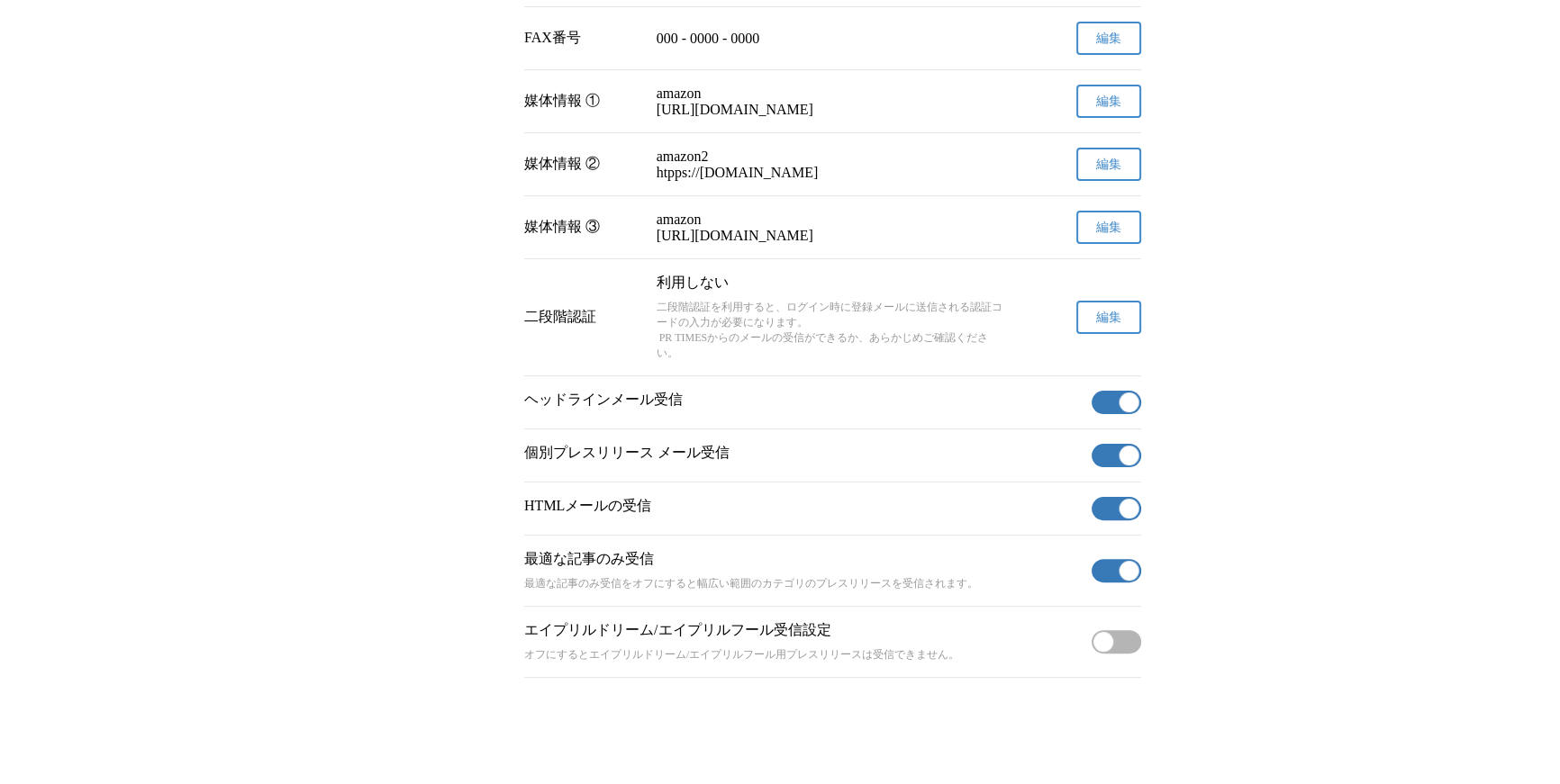
click at [1101, 334] on button "編集" at bounding box center [1108, 317] width 65 height 33
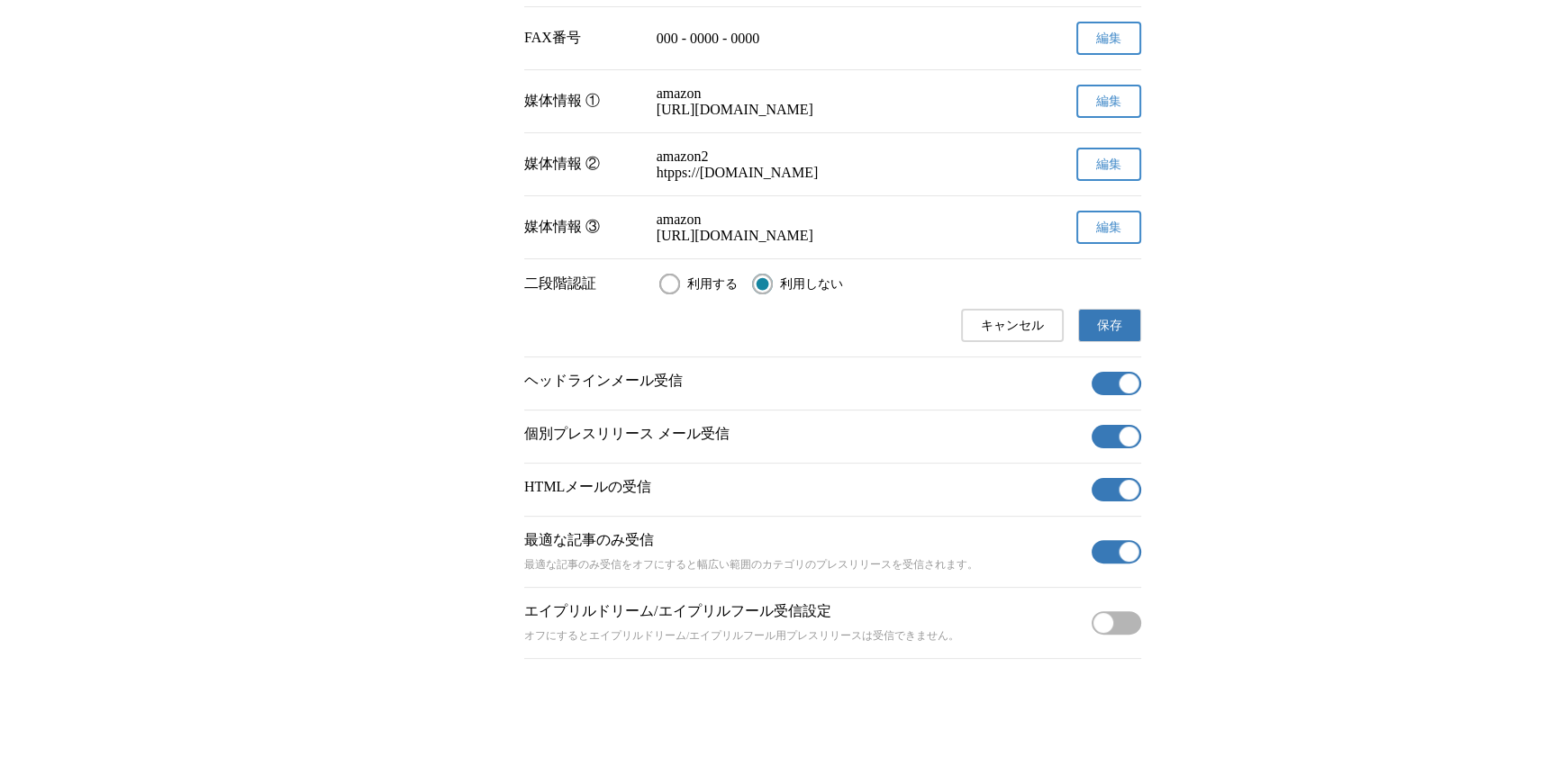
click at [688, 293] on span "利用する" at bounding box center [713, 284] width 51 height 16
click at [680, 295] on input "利用する" at bounding box center [670, 284] width 21 height 21
radio input "true"
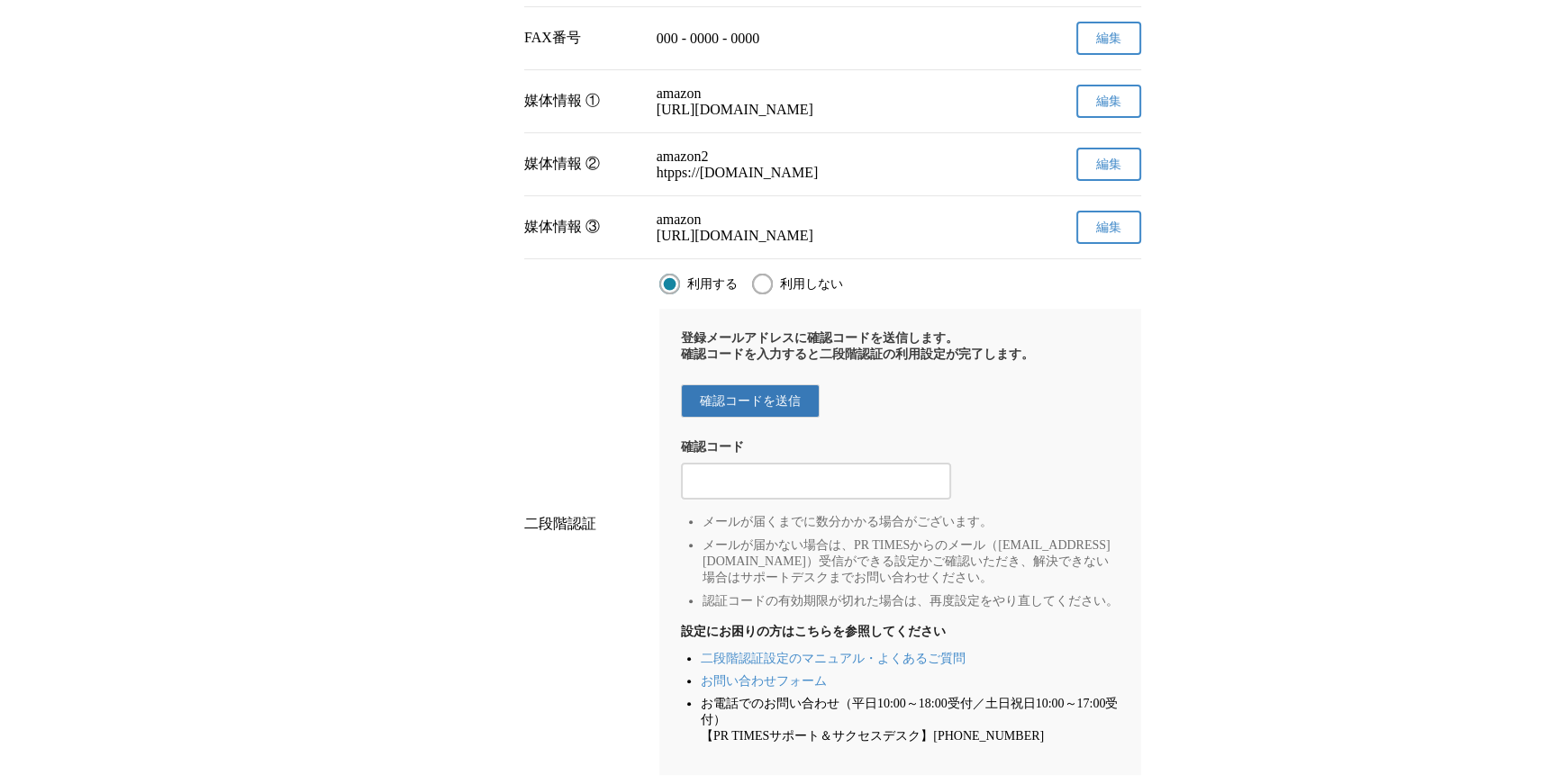
drag, startPoint x: 790, startPoint y: 449, endPoint x: 813, endPoint y: 458, distance: 24.7
click at [790, 409] on span "確認コードを送信" at bounding box center [750, 401] width 101 height 16
click at [817, 492] on input "2段階認証の確認コードを入力する" at bounding box center [815, 482] width 252 height 20
paste input "967237"
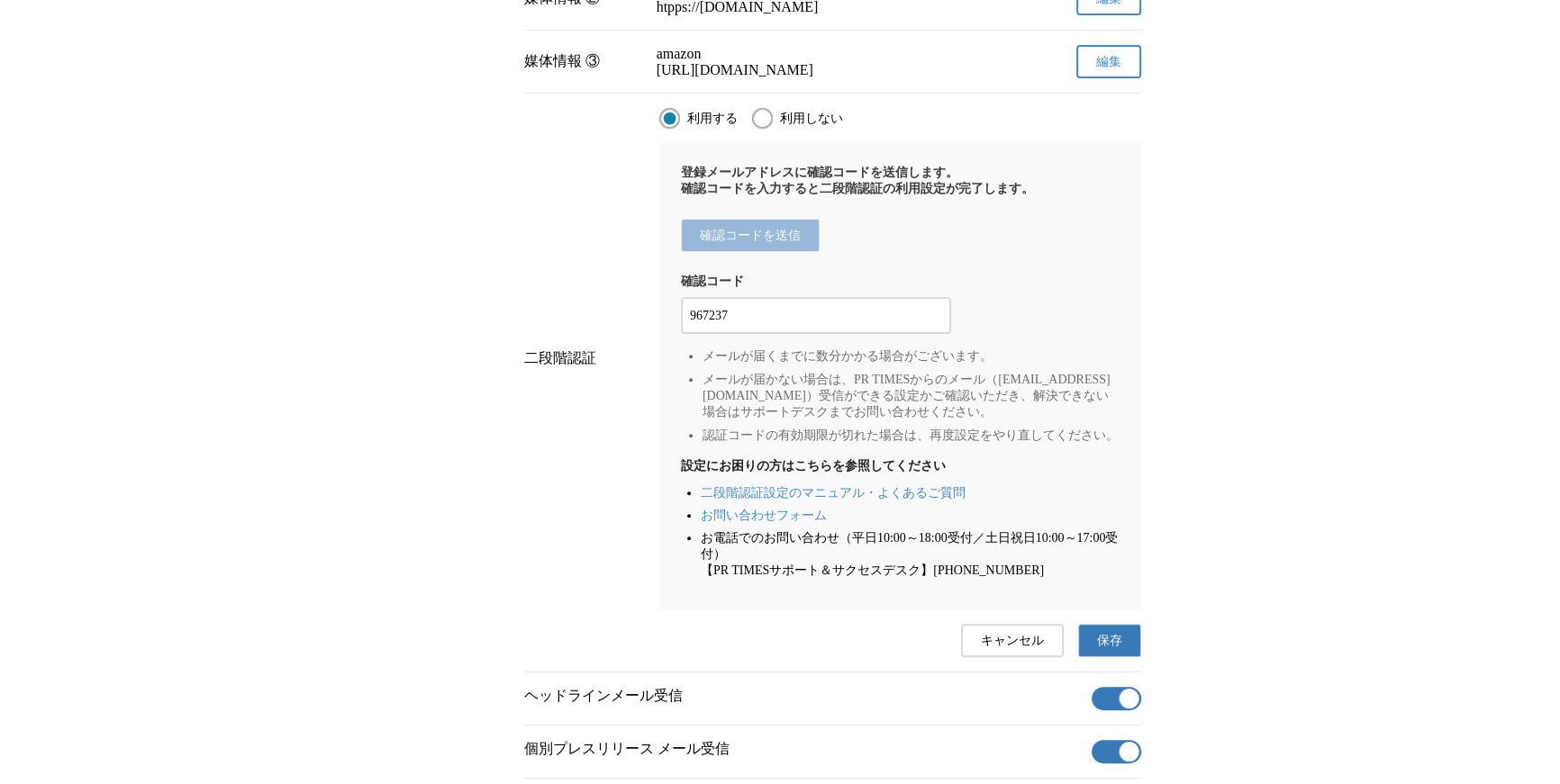
type input "967237"
click at [1095, 657] on button "保存" at bounding box center [1109, 640] width 63 height 33
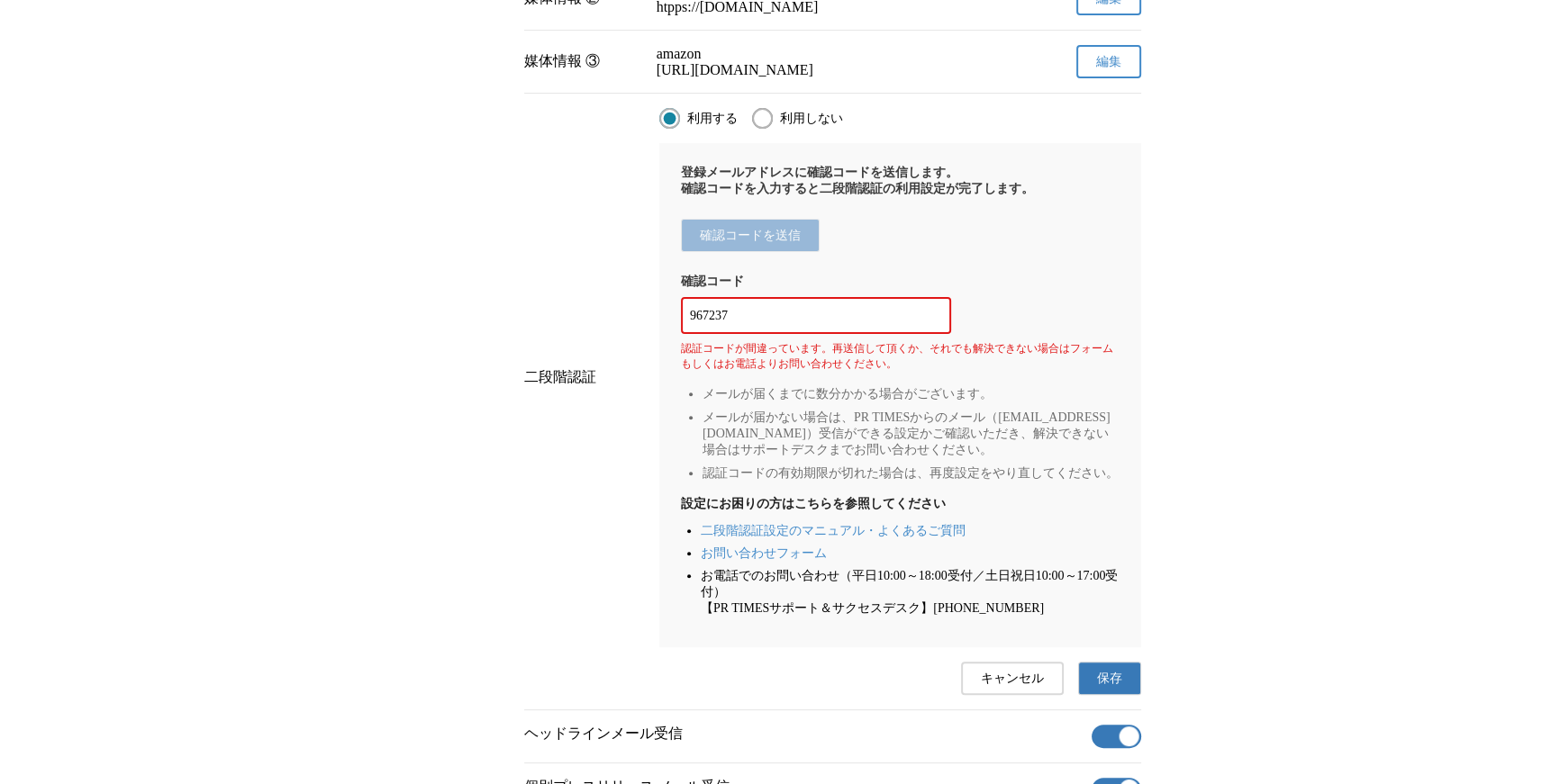
click at [895, 326] on input "967237" at bounding box center [815, 316] width 252 height 20
paste input "967237"
click at [1097, 695] on button "保存" at bounding box center [1109, 677] width 63 height 33
click at [846, 334] on div "967237" at bounding box center [815, 315] width 270 height 37
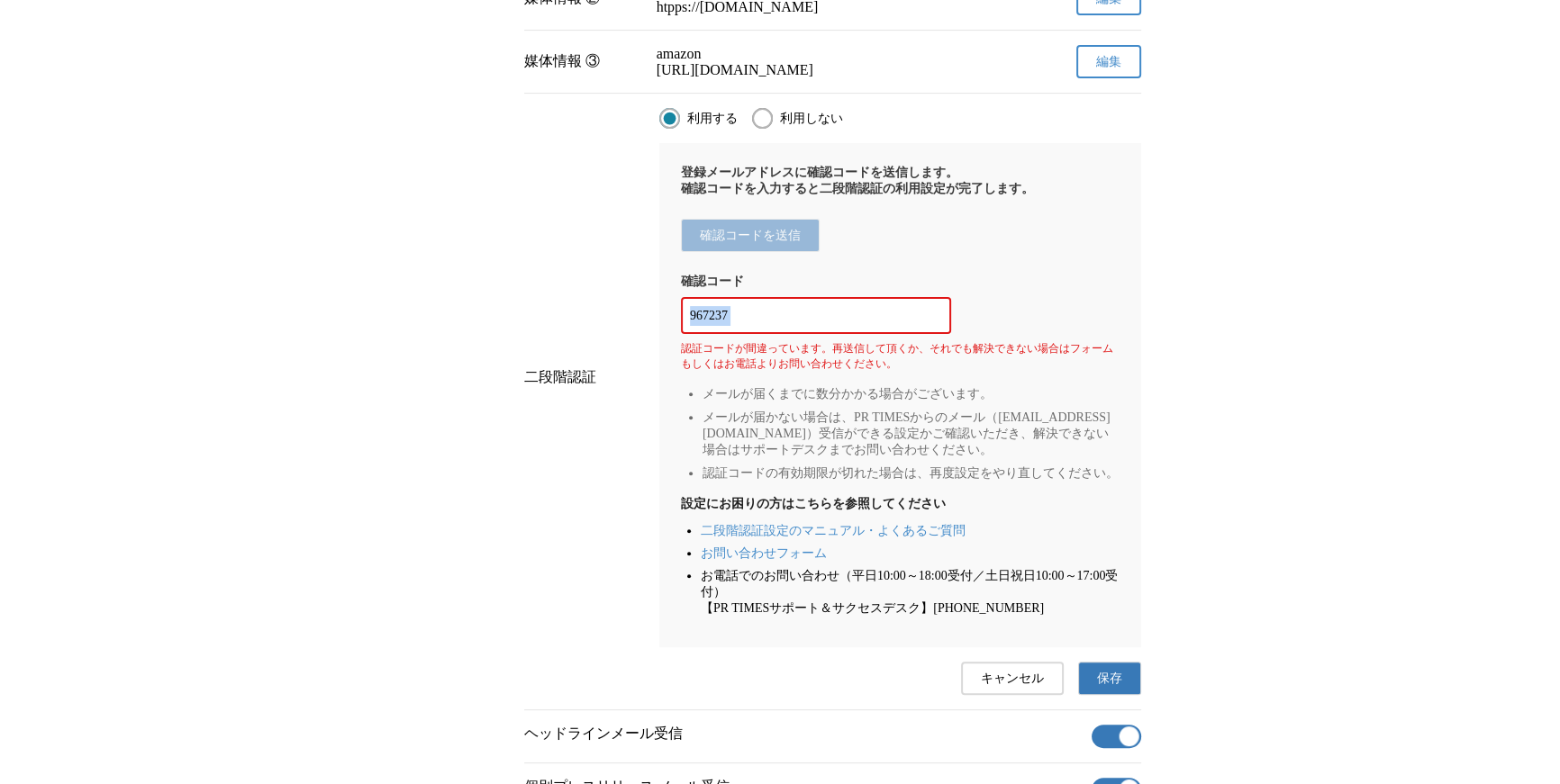
click at [846, 334] on div "967237" at bounding box center [815, 315] width 270 height 37
click at [874, 334] on div "967237" at bounding box center [815, 315] width 270 height 37
click at [880, 326] on input "967237" at bounding box center [815, 316] width 252 height 20
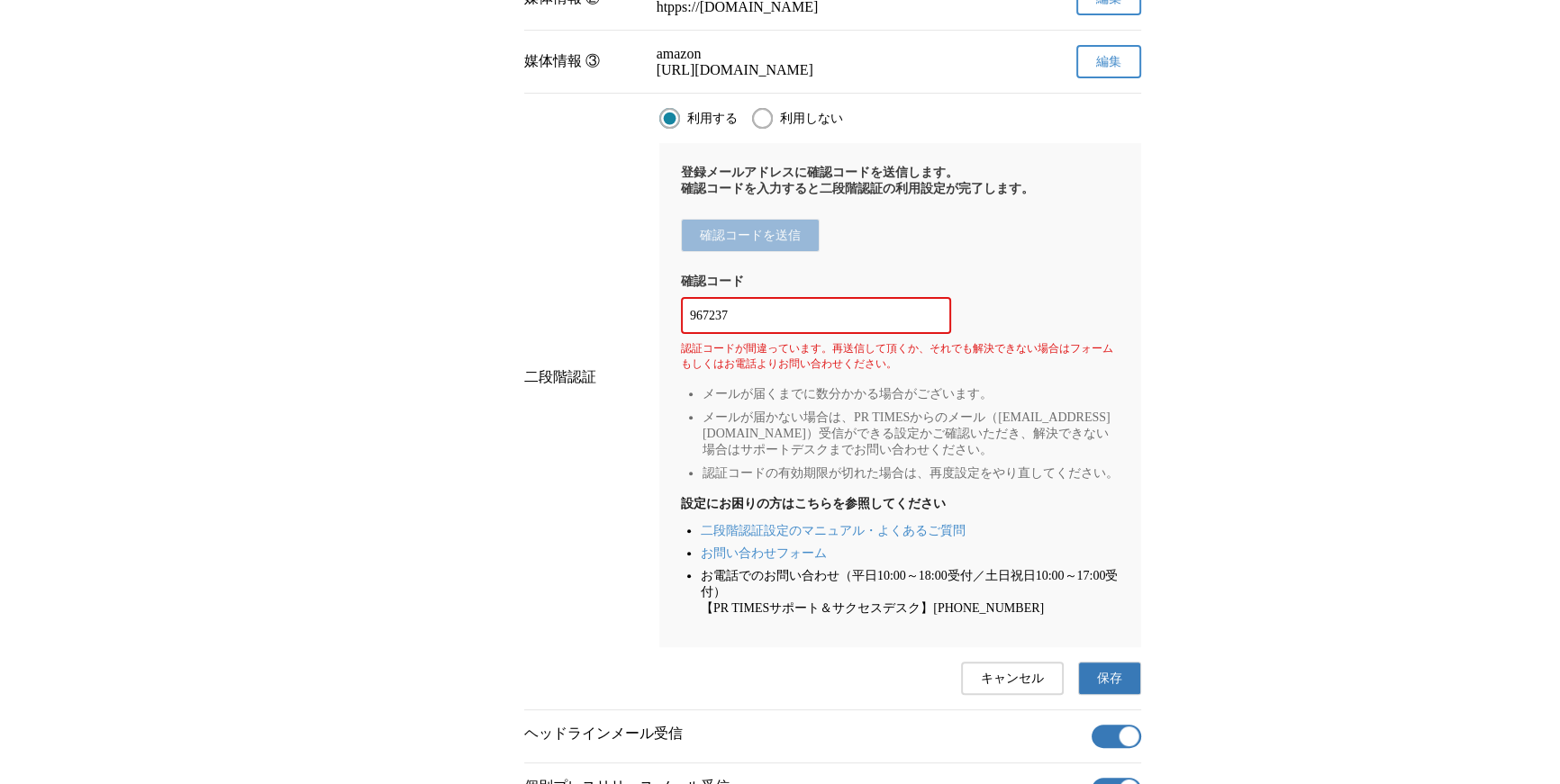
click at [880, 326] on input "967237" at bounding box center [815, 316] width 252 height 20
paste input "065100"
type input "065100"
click at [1101, 687] on span "保存" at bounding box center [1109, 678] width 25 height 16
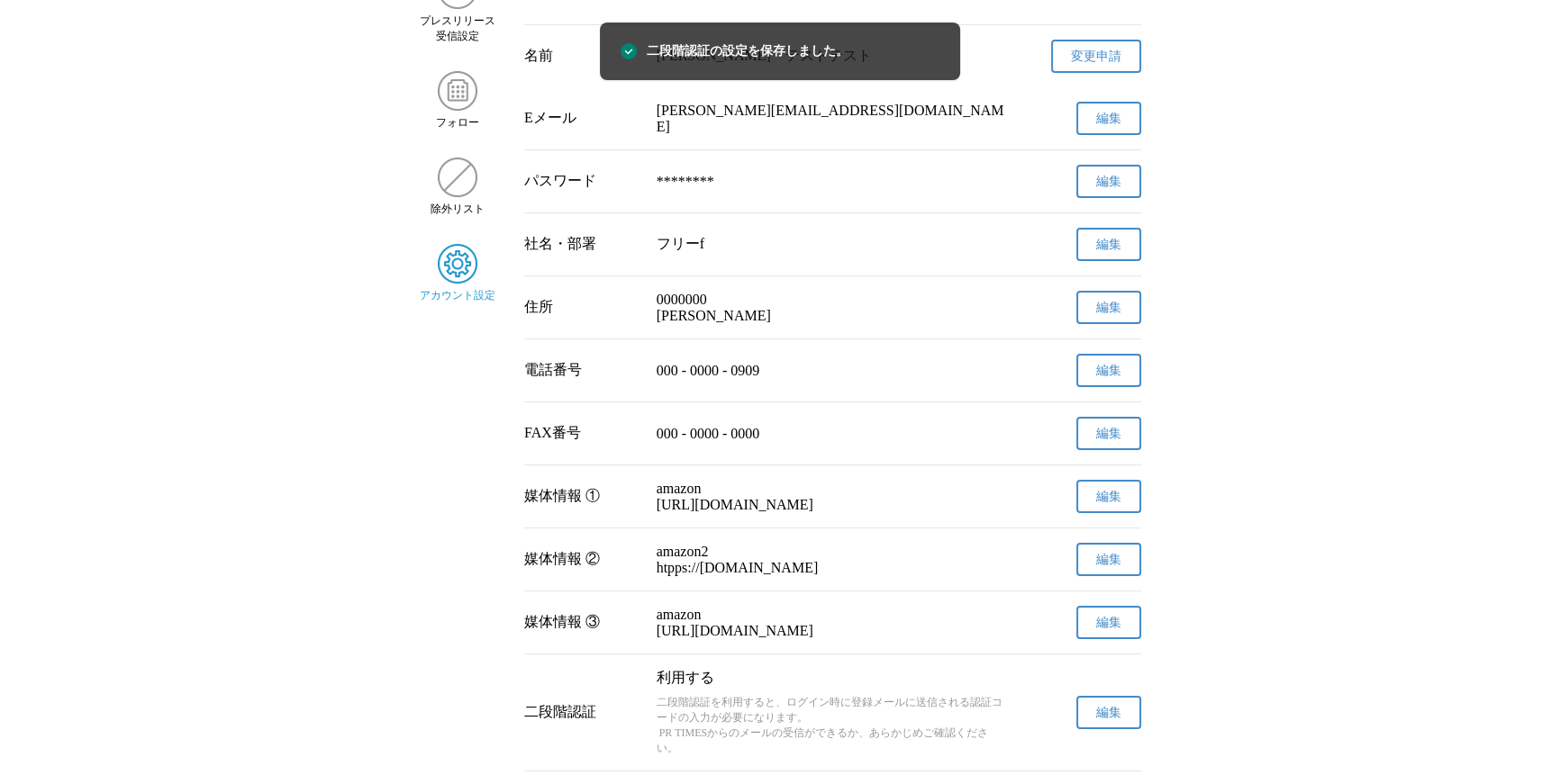
scroll to position [0, 0]
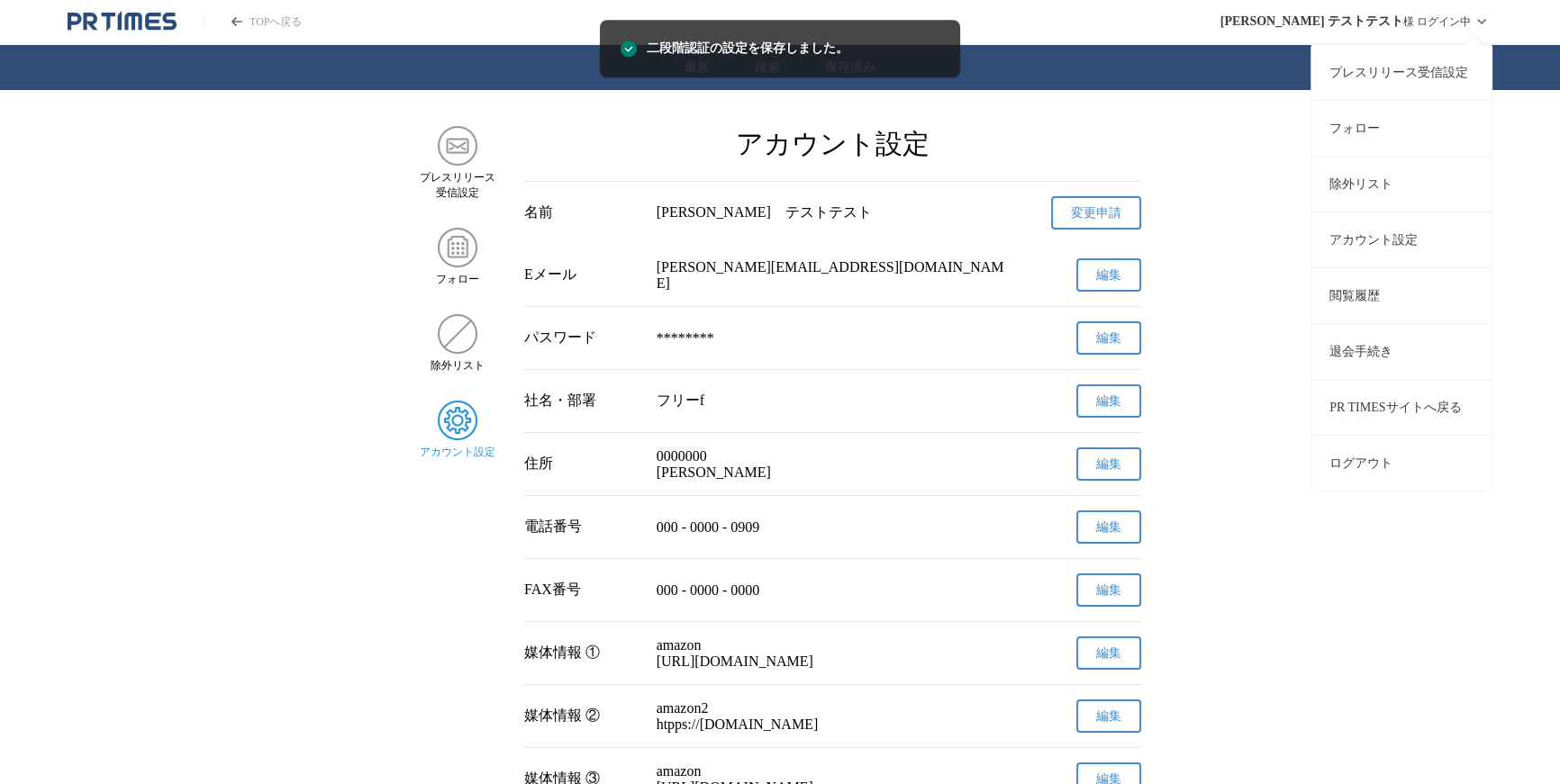
click at [1370, 473] on button "ログアウト" at bounding box center [1402, 463] width 180 height 56
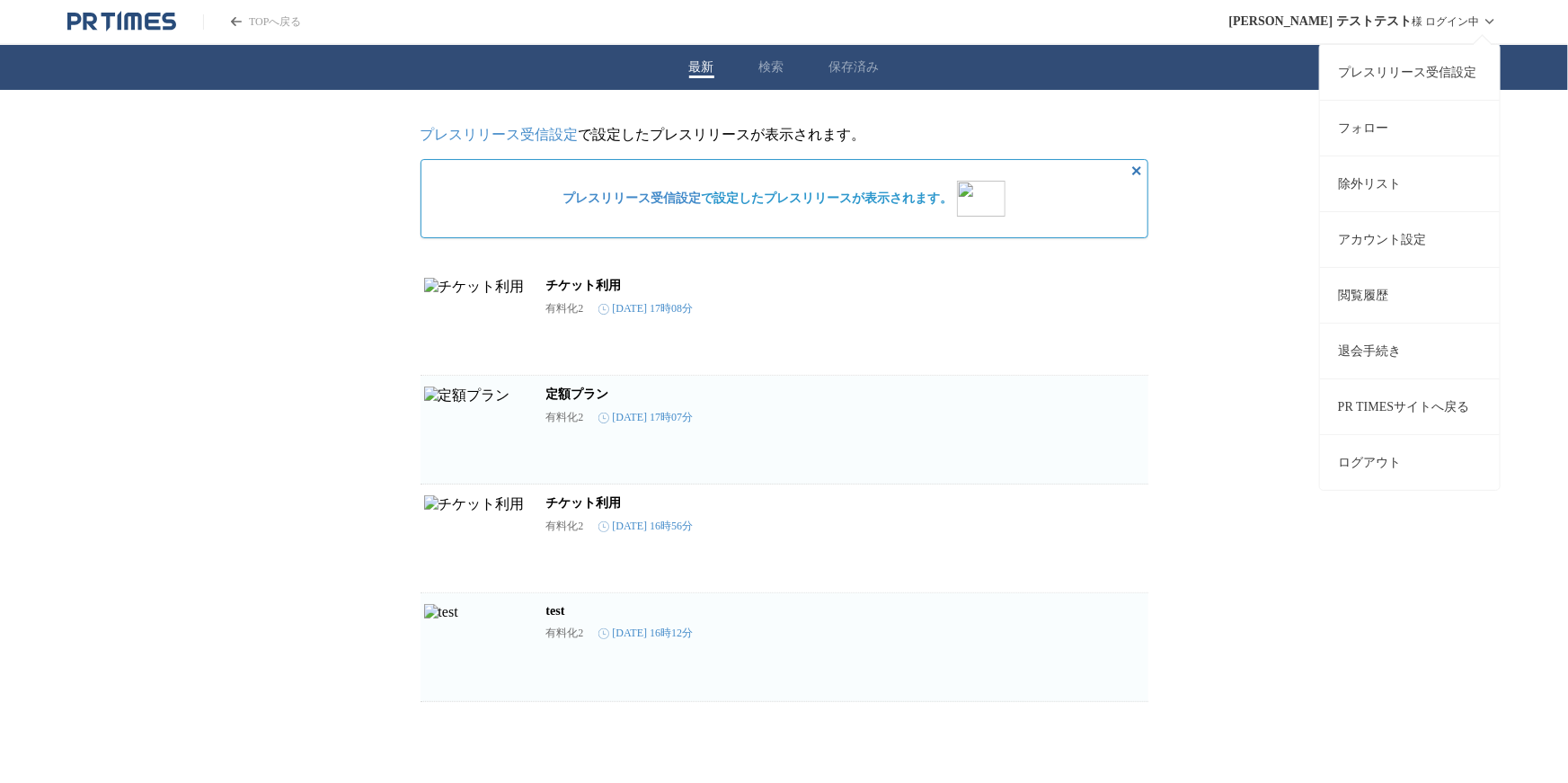
click at [1365, 448] on button "ログアウト" at bounding box center [1410, 463] width 180 height 56
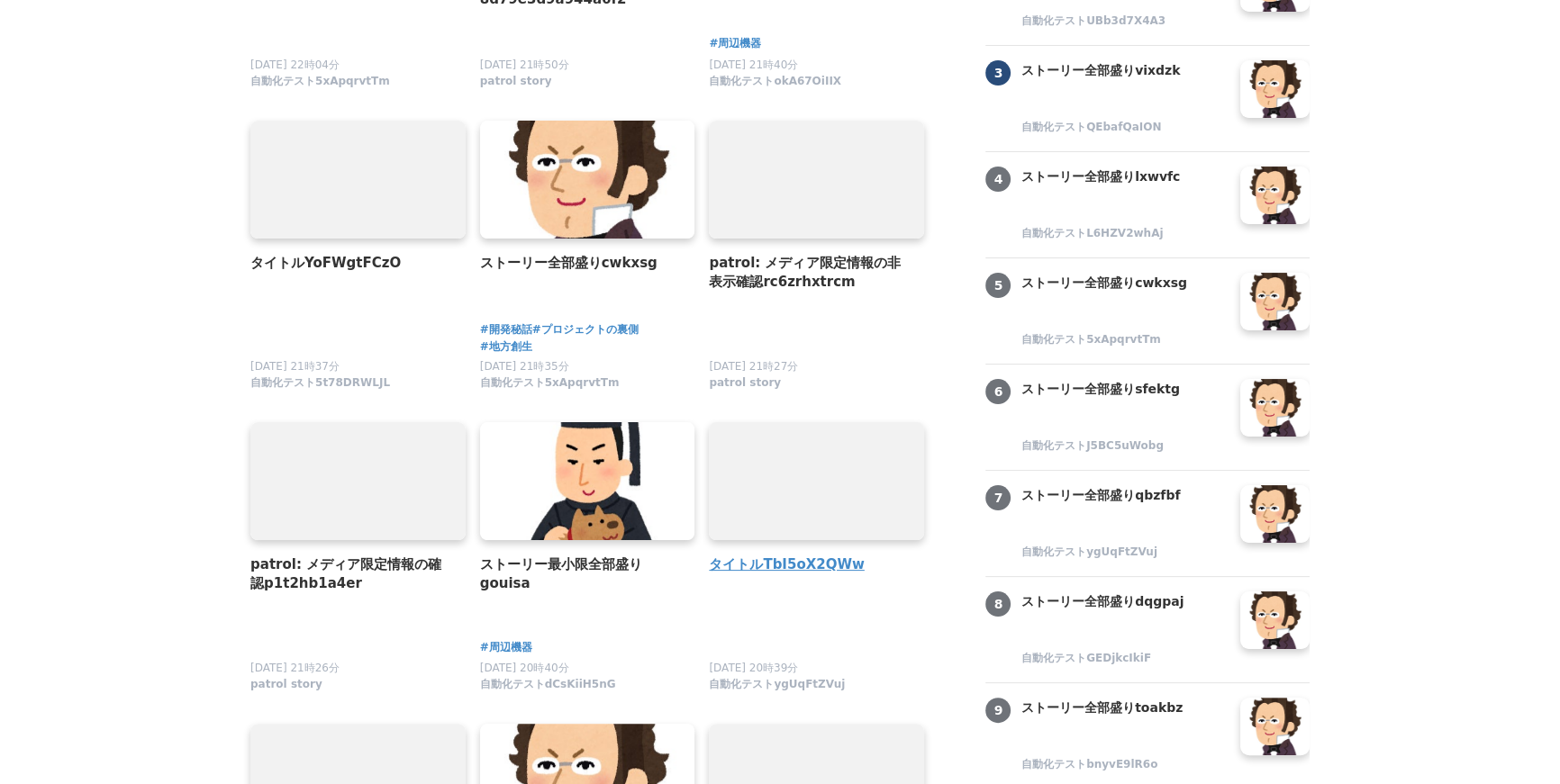
scroll to position [399, 0]
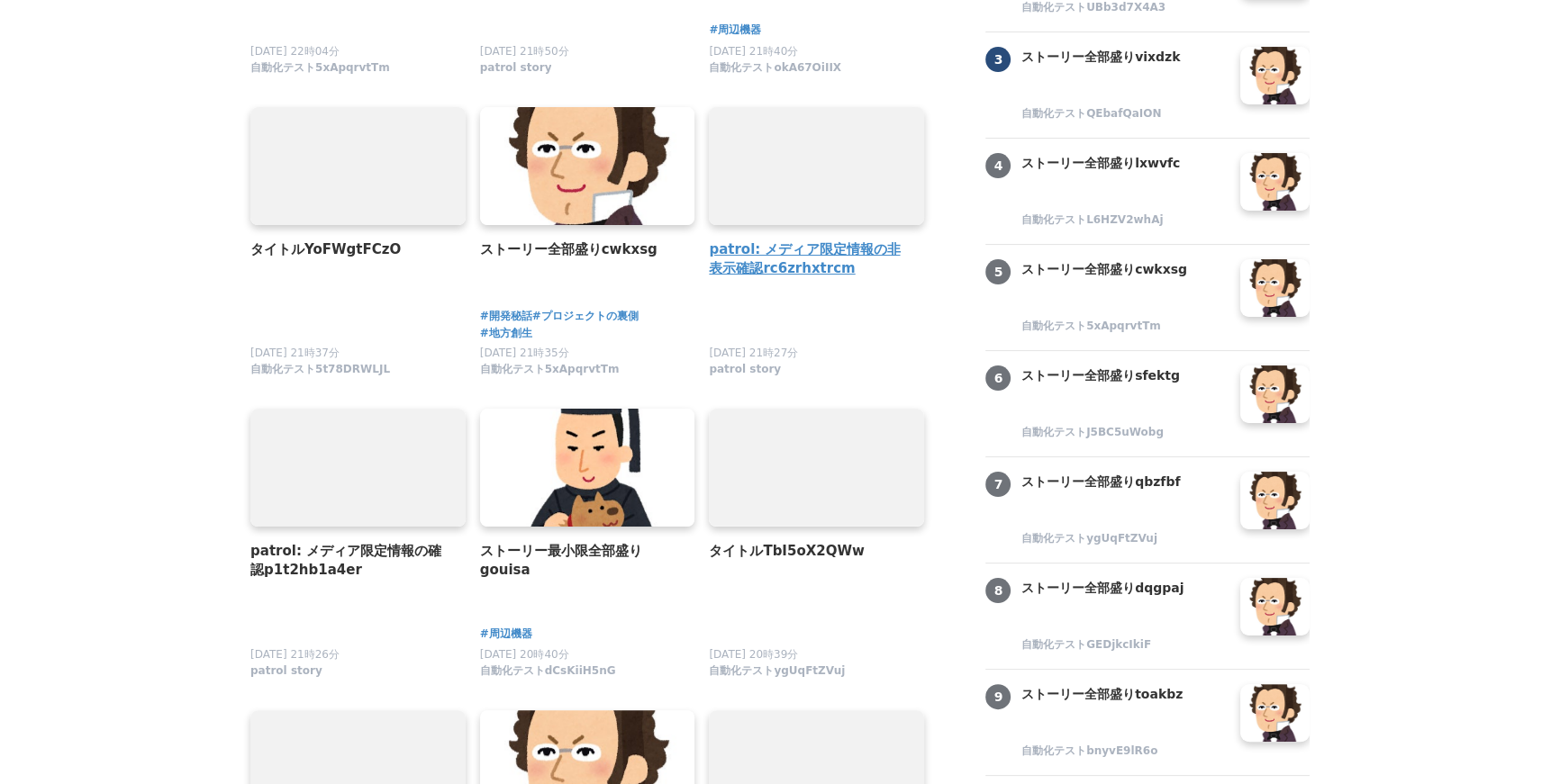
click at [827, 264] on h4 "patrol: メディア限定情報の非表示確認rc6zrhxtrcm" at bounding box center [809, 259] width 201 height 40
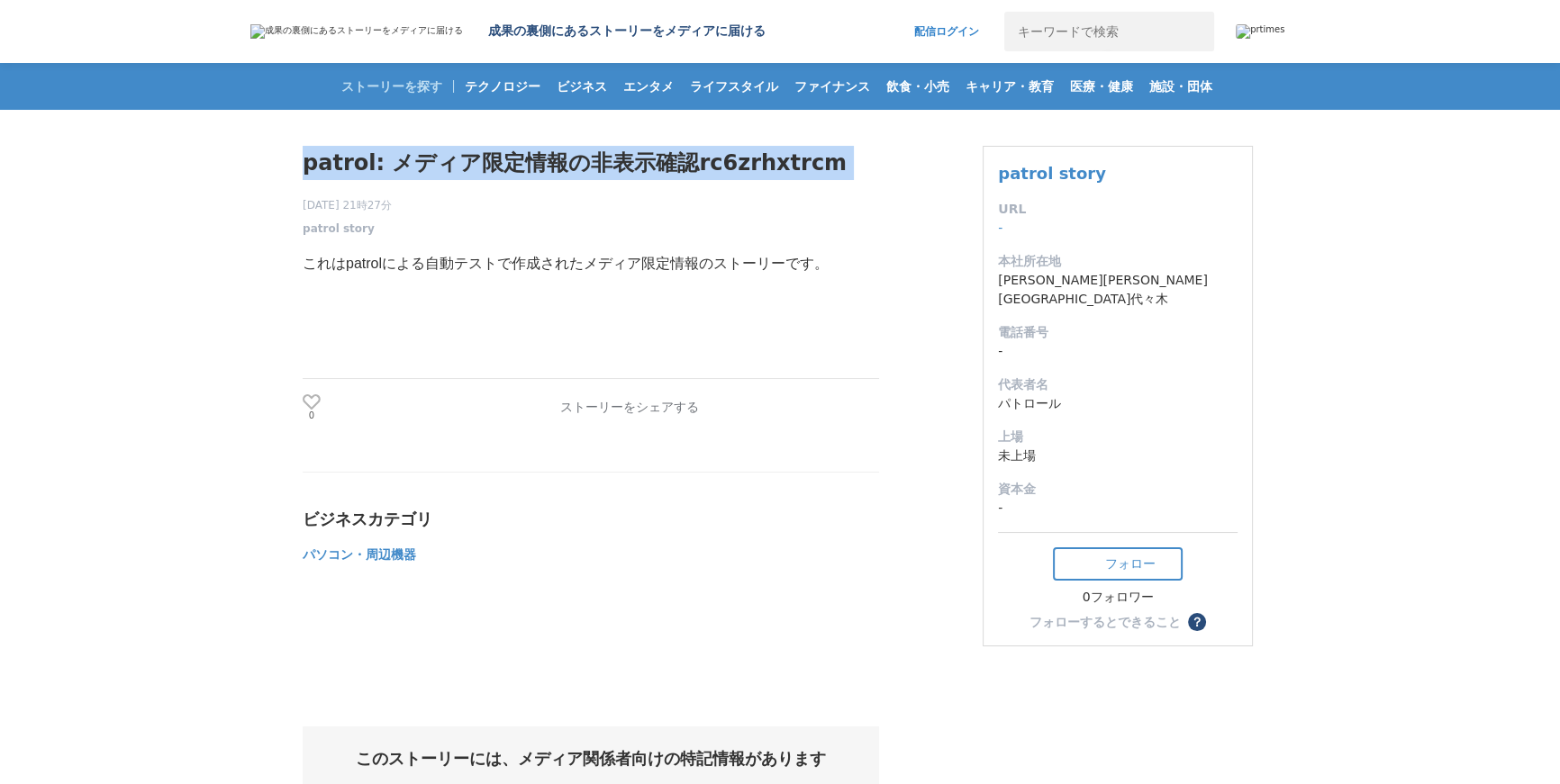
drag, startPoint x: 299, startPoint y: 168, endPoint x: 744, endPoint y: 217, distance: 447.7
click at [786, 188] on main "patrol: メディア限定情報の非表示確認rc6zrhxtrcm [DATE] 21時27分 patrol story 0 これはpatrolによる自動テス…" at bounding box center [780, 756] width 1560 height 1294
copy div "patrol: メディア限定情報の非表示確認rc6zrhxtrcm"
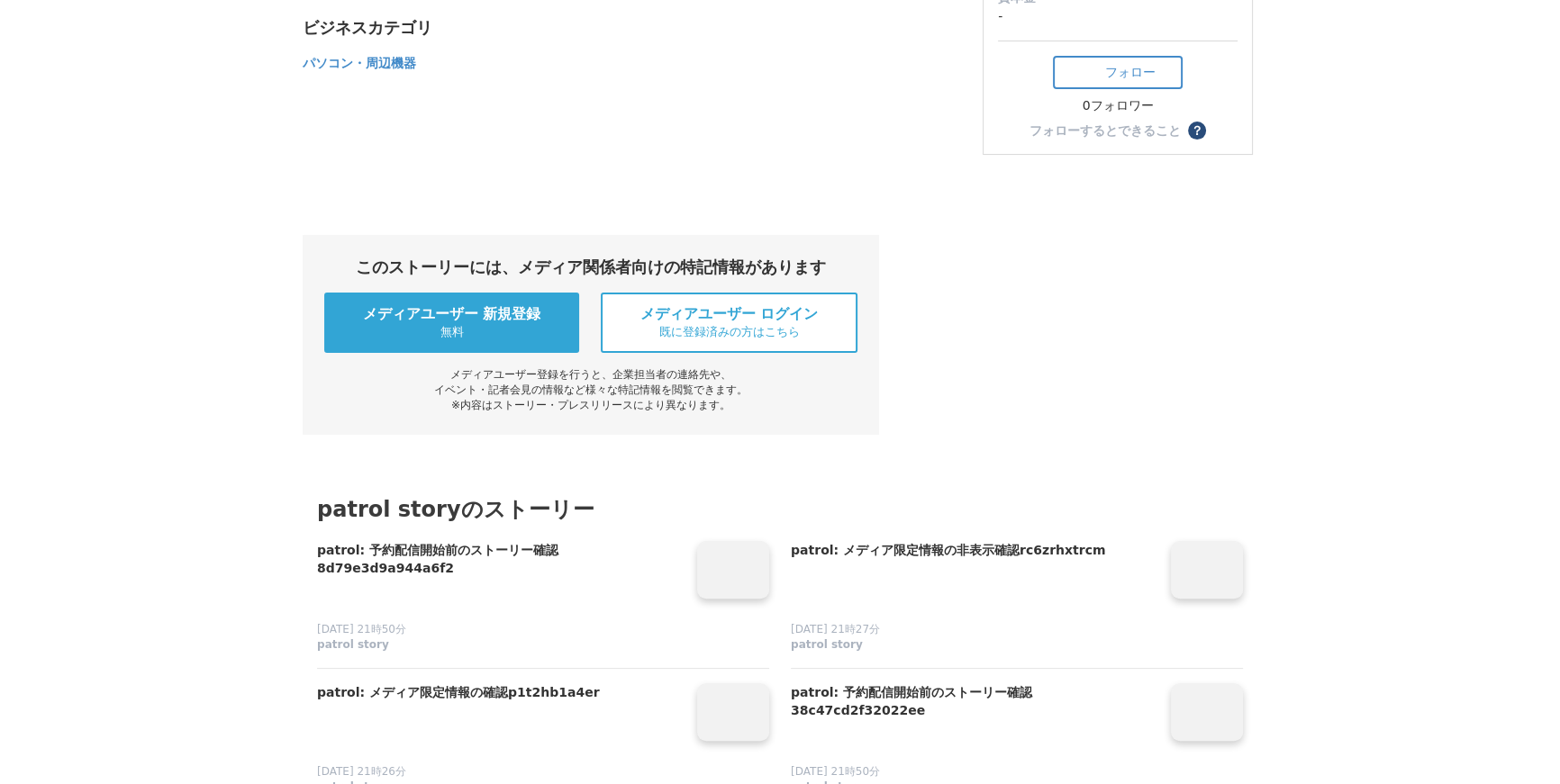
scroll to position [288, 0]
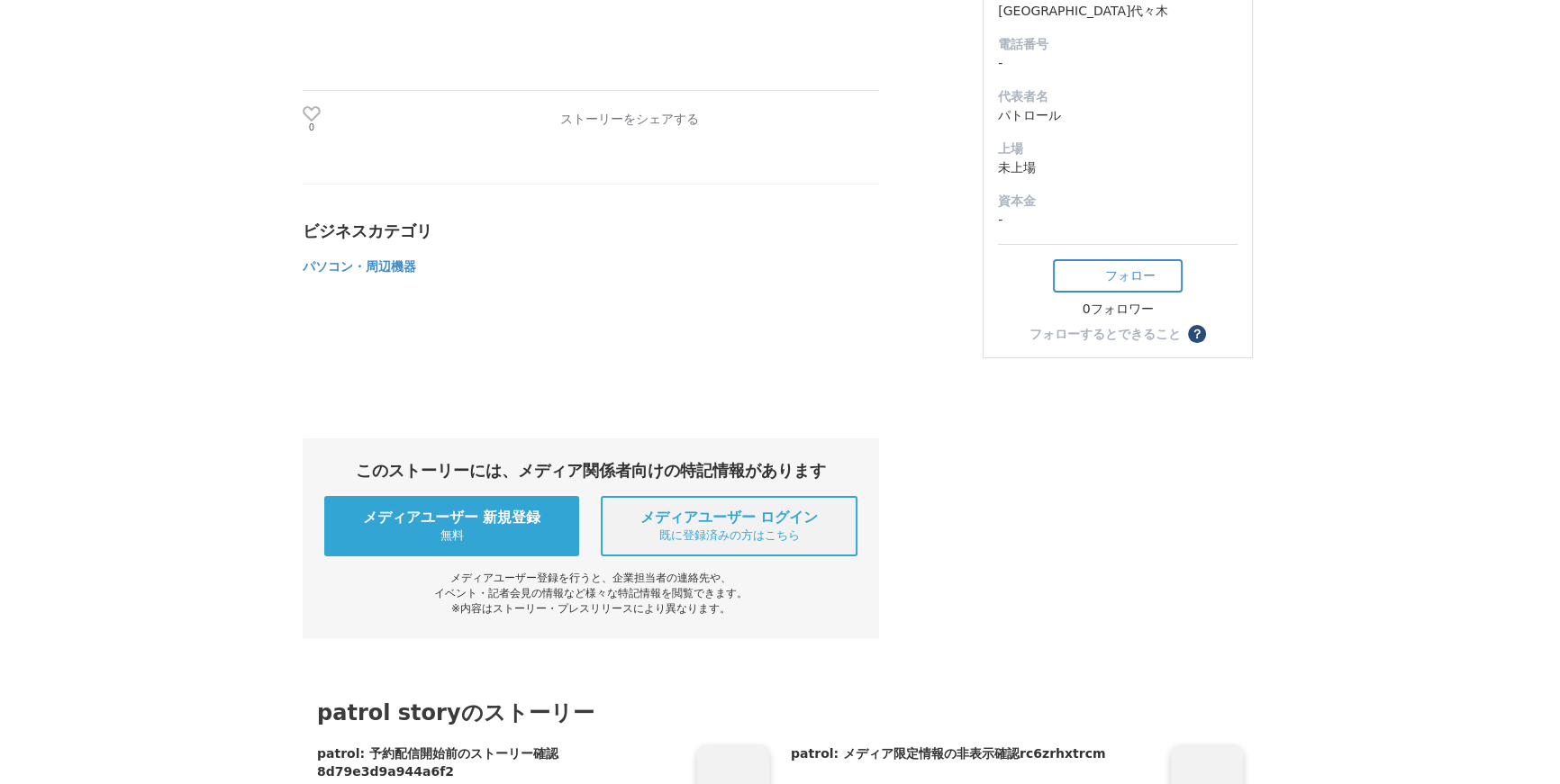
click at [670, 537] on span "既に登録済みの方はこちら" at bounding box center [729, 536] width 141 height 16
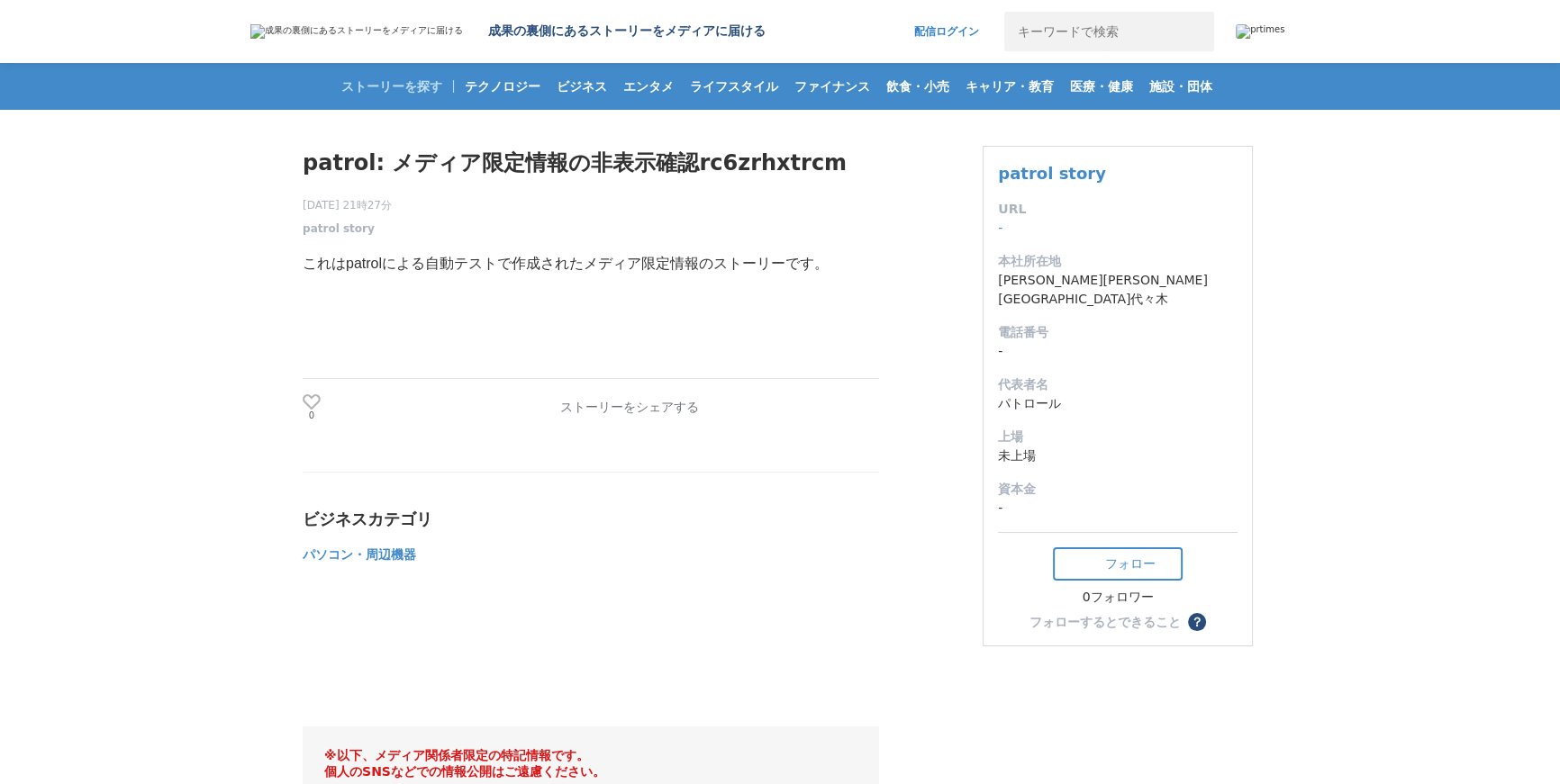
click at [1254, 34] on img at bounding box center [1260, 31] width 49 height 14
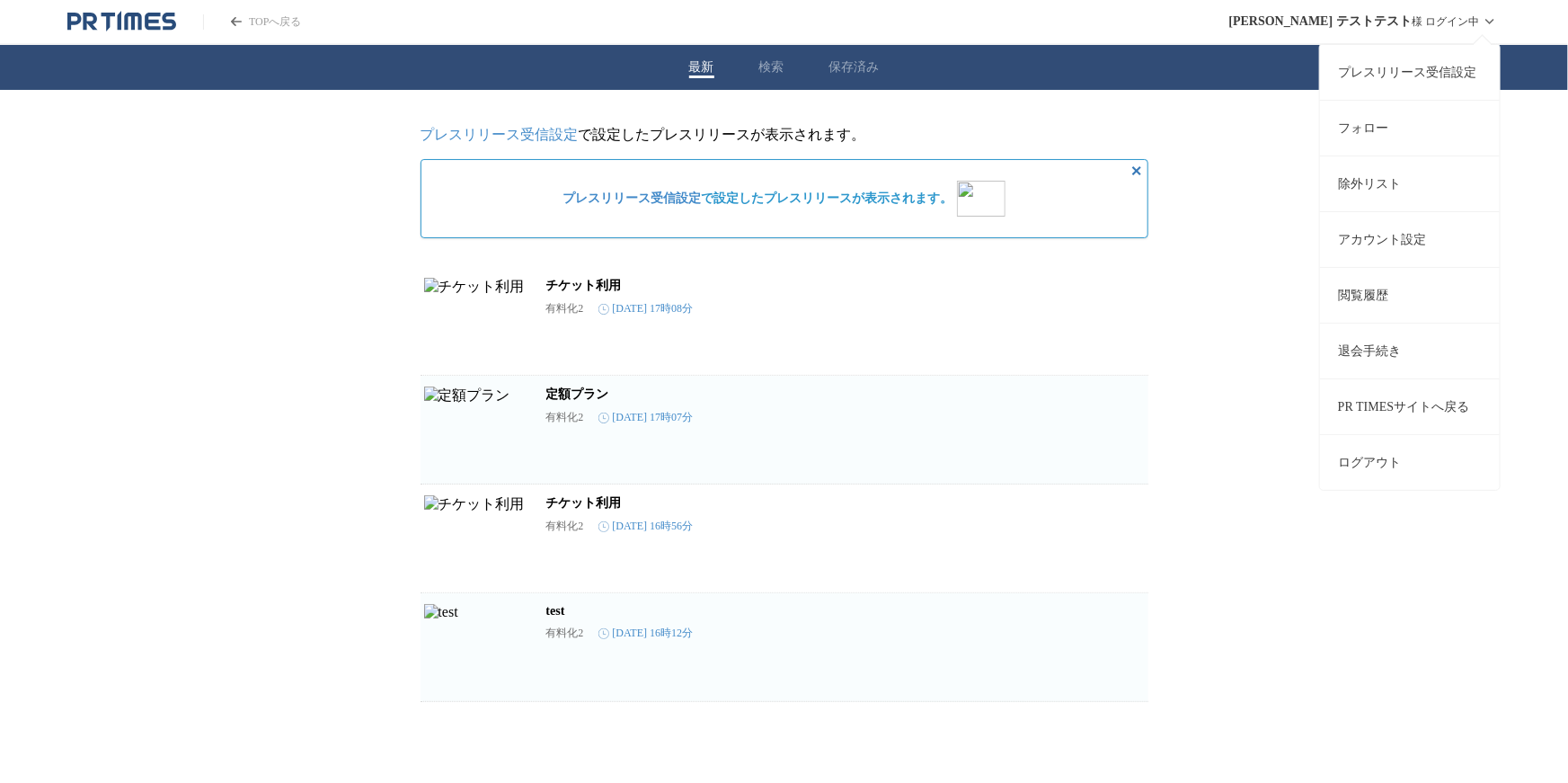
click at [1385, 463] on button "ログアウト" at bounding box center [1410, 463] width 180 height 56
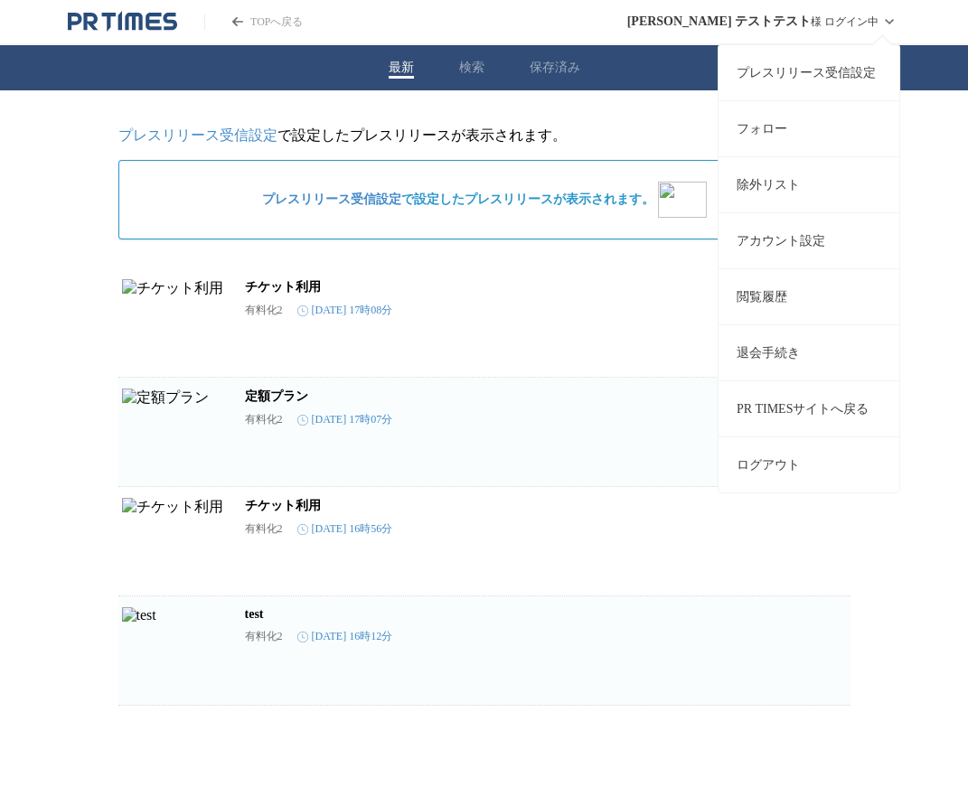
click at [794, 228] on link "アカウント設定" at bounding box center [809, 240] width 181 height 56
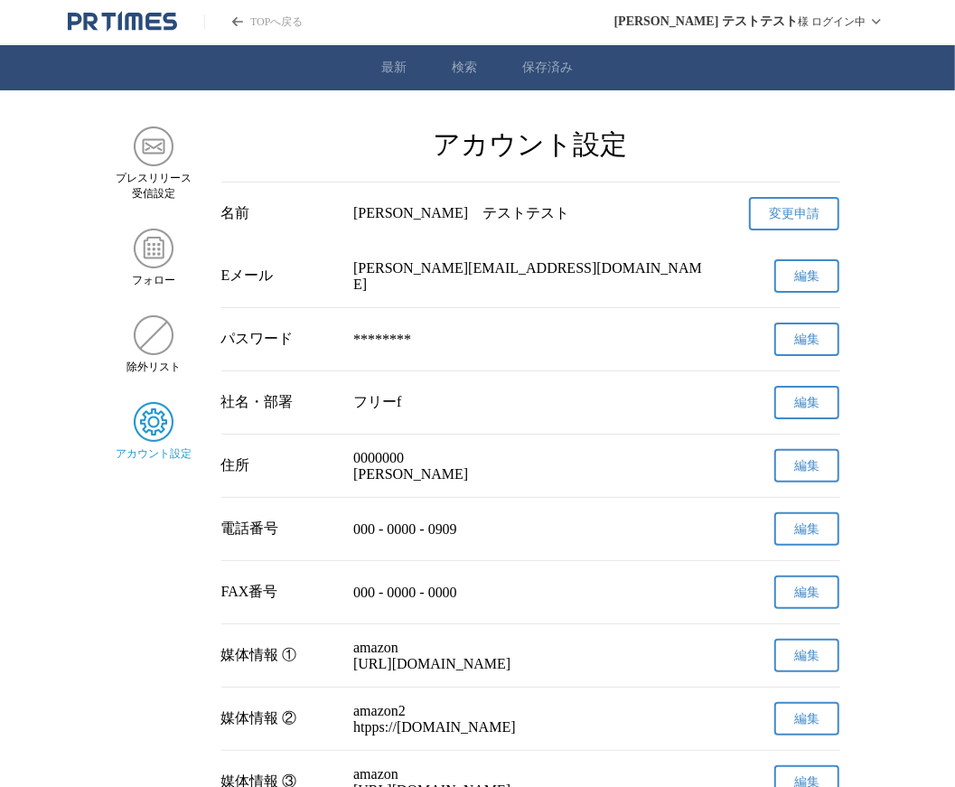
scroll to position [353, 0]
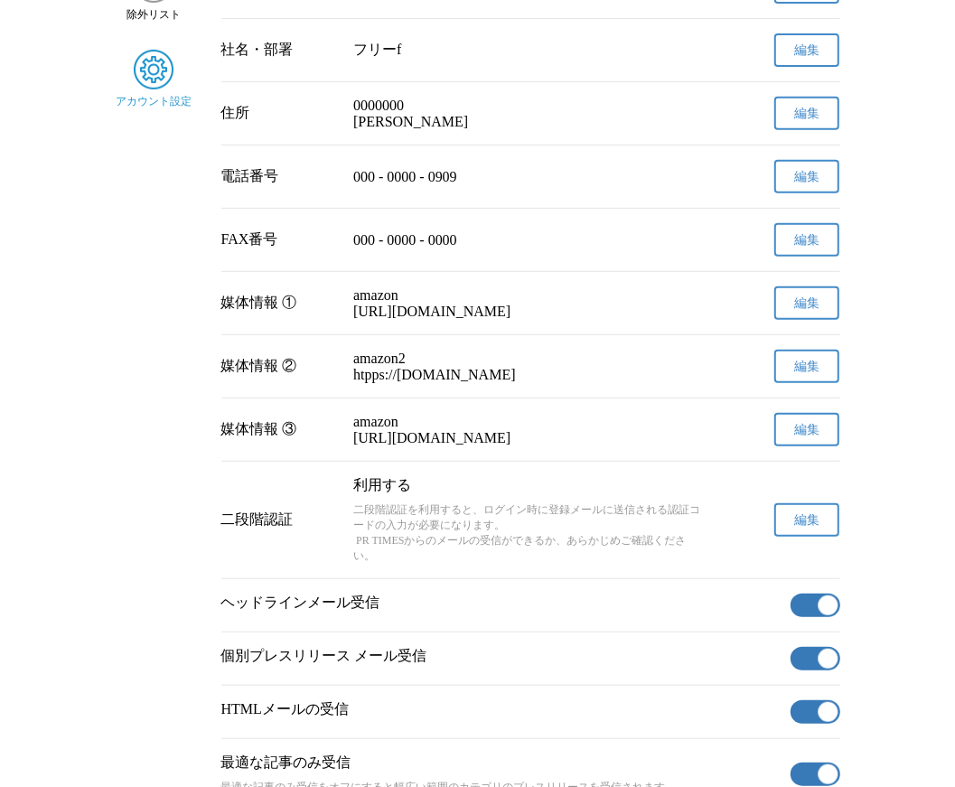
click at [809, 529] on span "編集" at bounding box center [806, 520] width 25 height 16
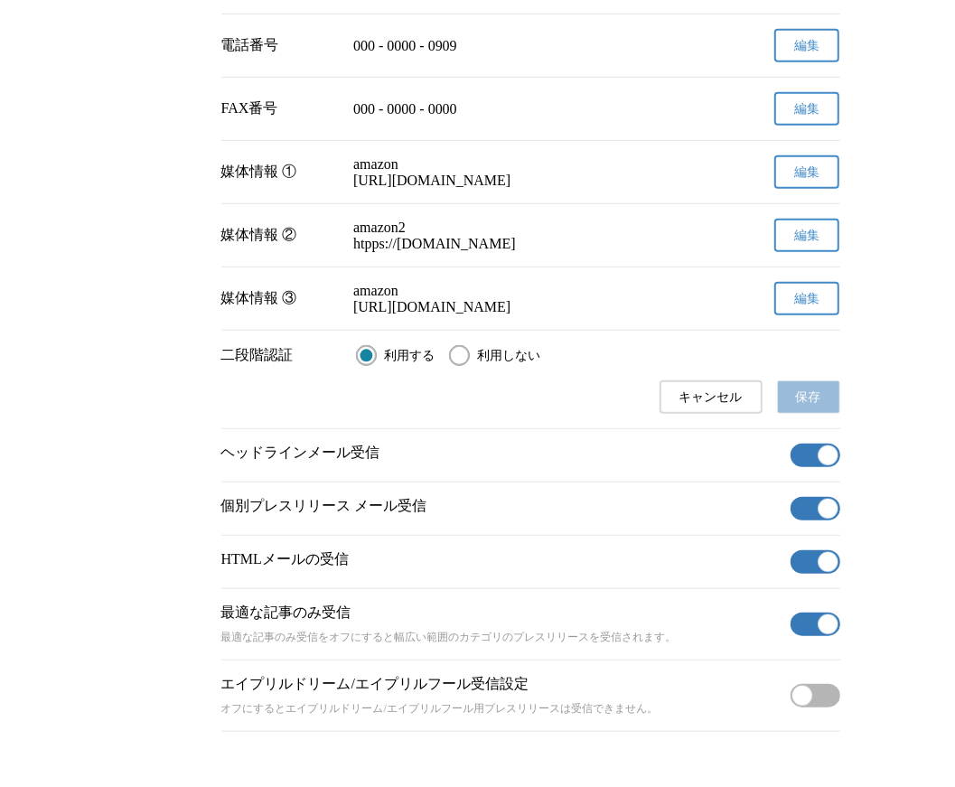
scroll to position [484, 0]
click at [514, 363] on span "利用しない" at bounding box center [508, 355] width 63 height 16
click at [470, 365] on input "利用しない" at bounding box center [459, 354] width 21 height 21
radio input "true"
click at [794, 413] on button "保存" at bounding box center [808, 396] width 63 height 33
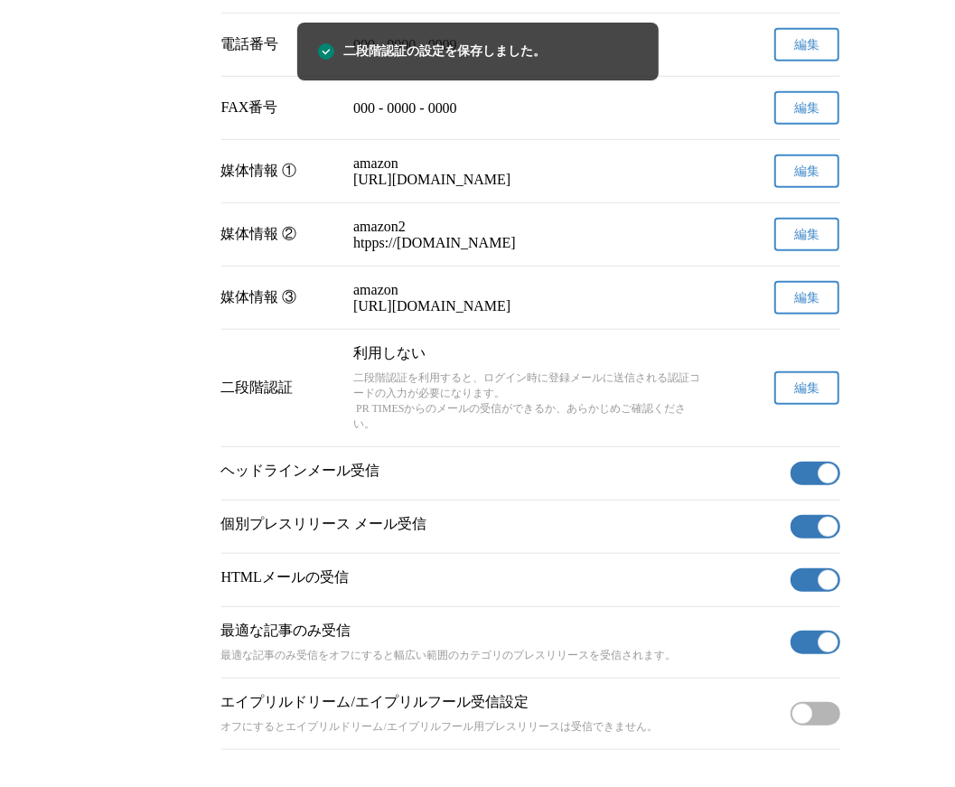
click at [823, 405] on button "編集" at bounding box center [807, 387] width 65 height 33
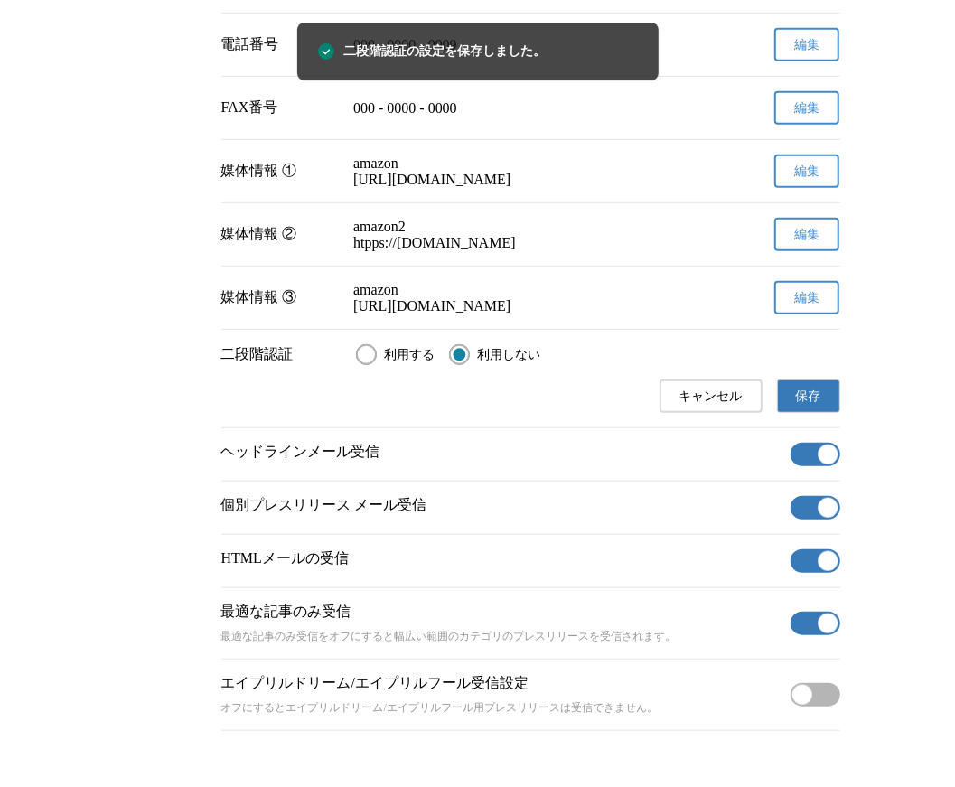
click at [406, 363] on span "利用する" at bounding box center [409, 355] width 51 height 16
click at [377, 365] on input "利用する" at bounding box center [366, 354] width 21 height 21
radio input "true"
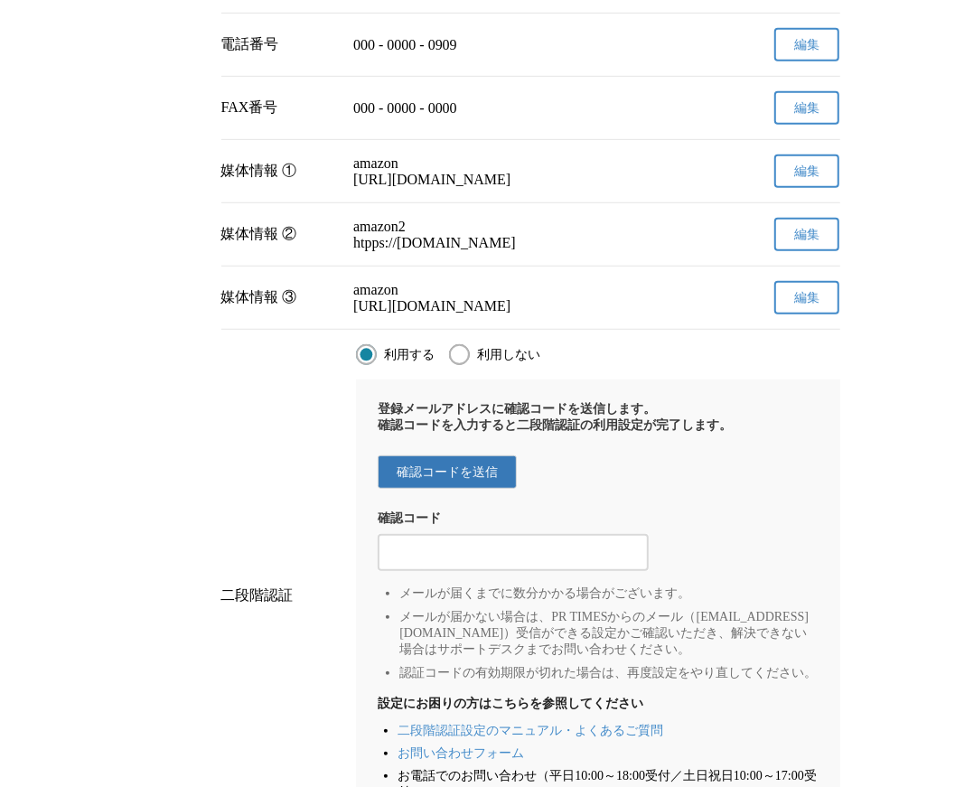
drag, startPoint x: 496, startPoint y: 606, endPoint x: 515, endPoint y: 595, distance: 22.3
click at [496, 563] on input "2段階認証の確認コードを入力する" at bounding box center [513, 553] width 253 height 20
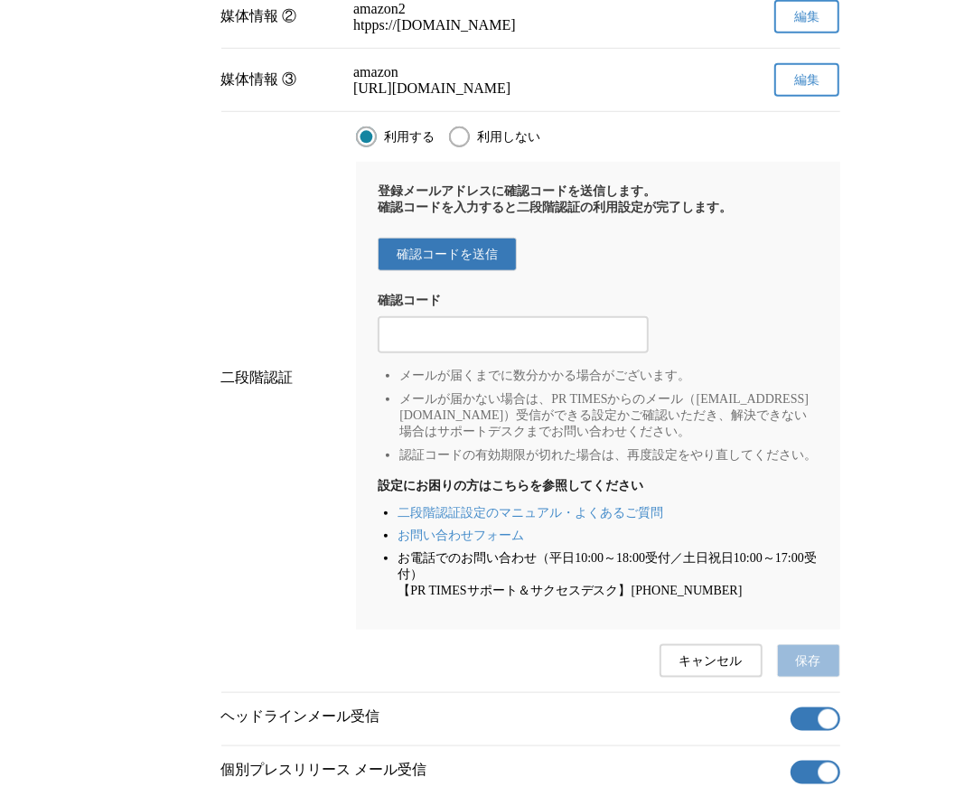
scroll to position [717, 0]
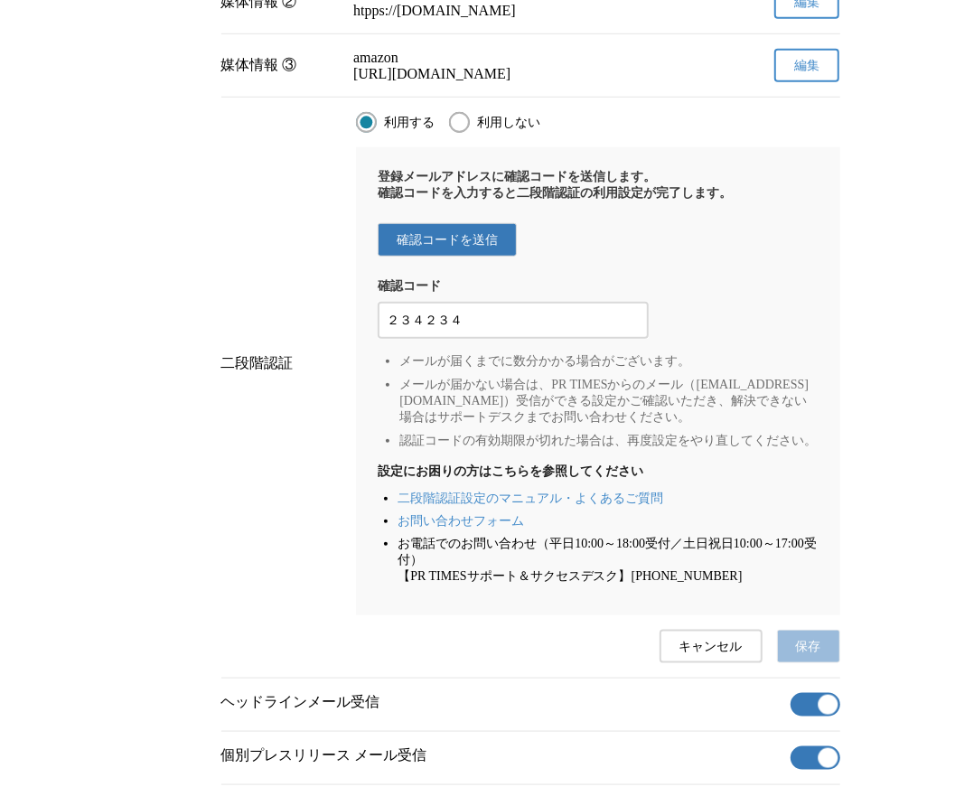
type input "２３４２３４"
click at [802, 585] on li "お電話でのお問い合わせ（平日10:00～18:00受付／土日祝日10:00～17:00受付） 【PR TIMESサポート＆サクセスデスク】03-6625-46…" at bounding box center [608, 560] width 420 height 49
click at [787, 663] on button "保存" at bounding box center [808, 646] width 63 height 33
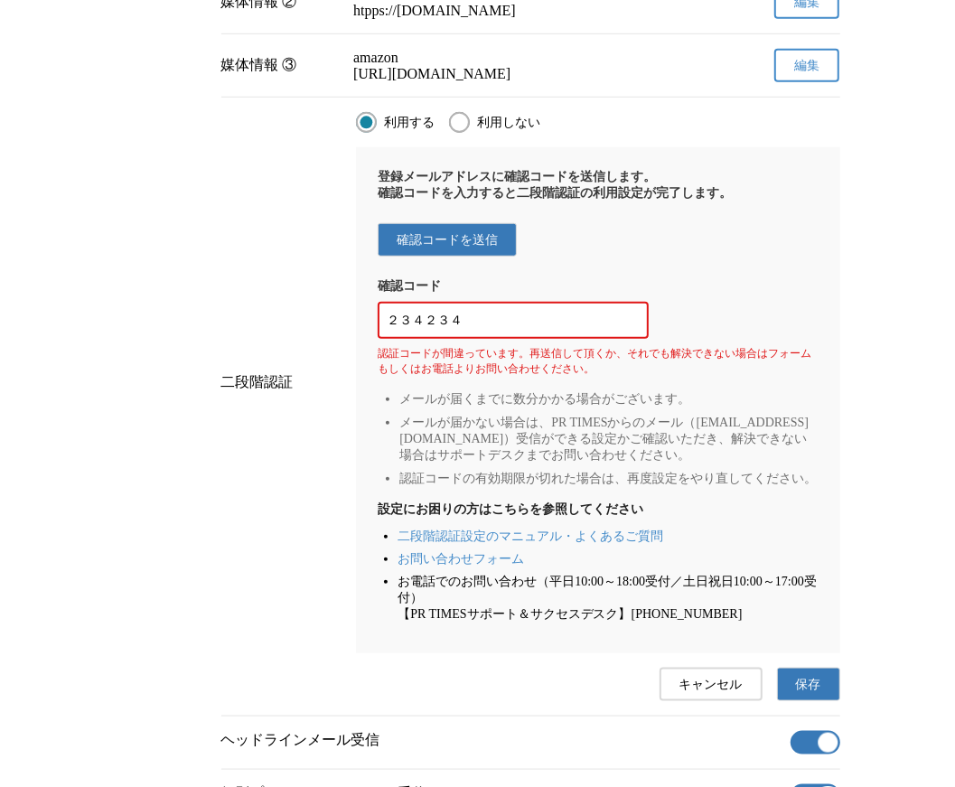
click at [789, 701] on button "保存" at bounding box center [808, 684] width 63 height 33
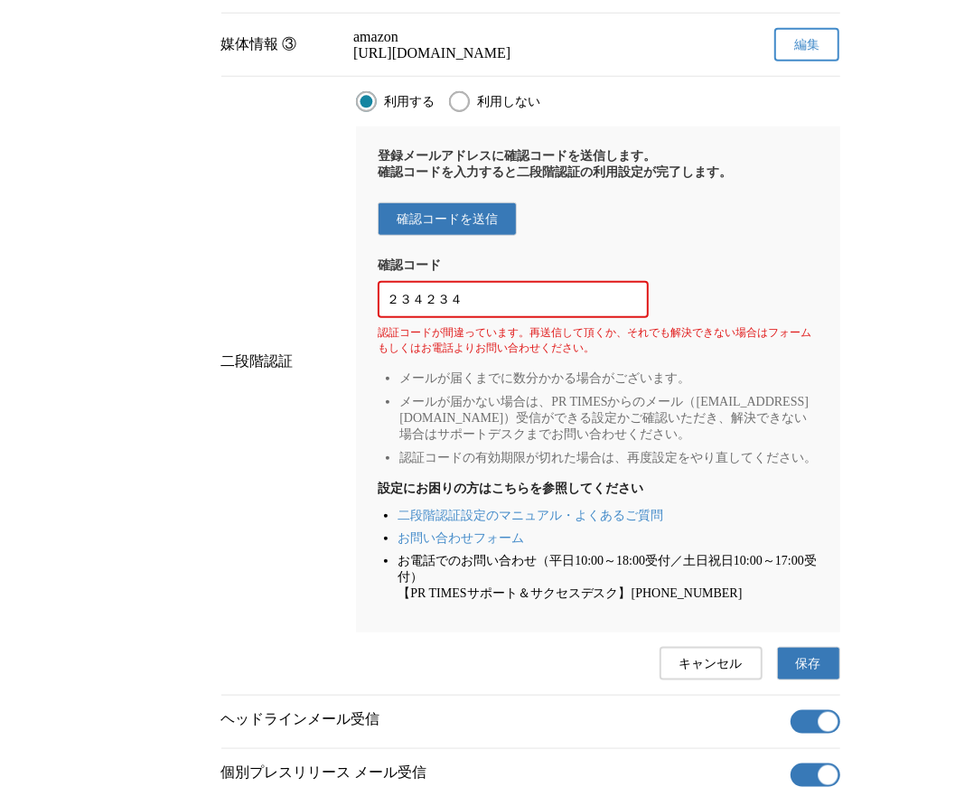
click at [798, 672] on span "保存" at bounding box center [808, 664] width 25 height 16
click at [803, 681] on button "保存" at bounding box center [808, 663] width 63 height 33
click at [804, 672] on span "保存" at bounding box center [808, 664] width 25 height 16
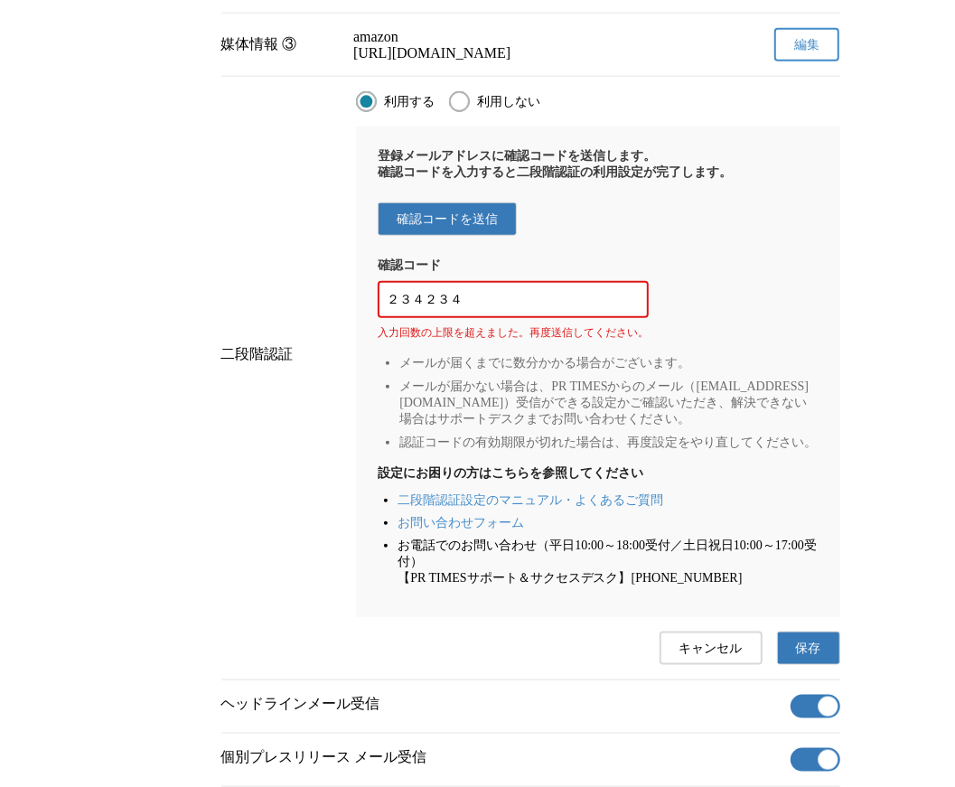
click at [804, 680] on div "二段階認証 利用する 利用しない 登録メールアドレスに確認コードを送信します。 確認コードを入力すると二段階認証の利用設定が完了します。 確認コードを送信 確…" at bounding box center [530, 378] width 619 height 603
click at [797, 665] on button "保存" at bounding box center [808, 648] width 63 height 33
click at [802, 657] on span "保存" at bounding box center [808, 649] width 25 height 16
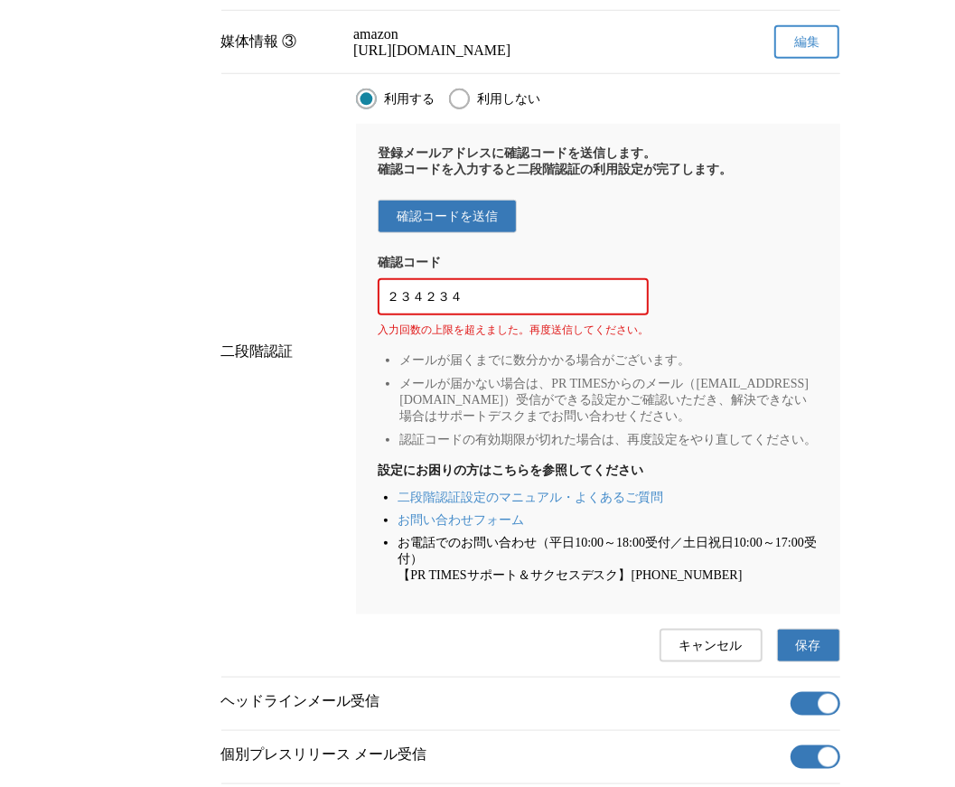
scroll to position [744, 0]
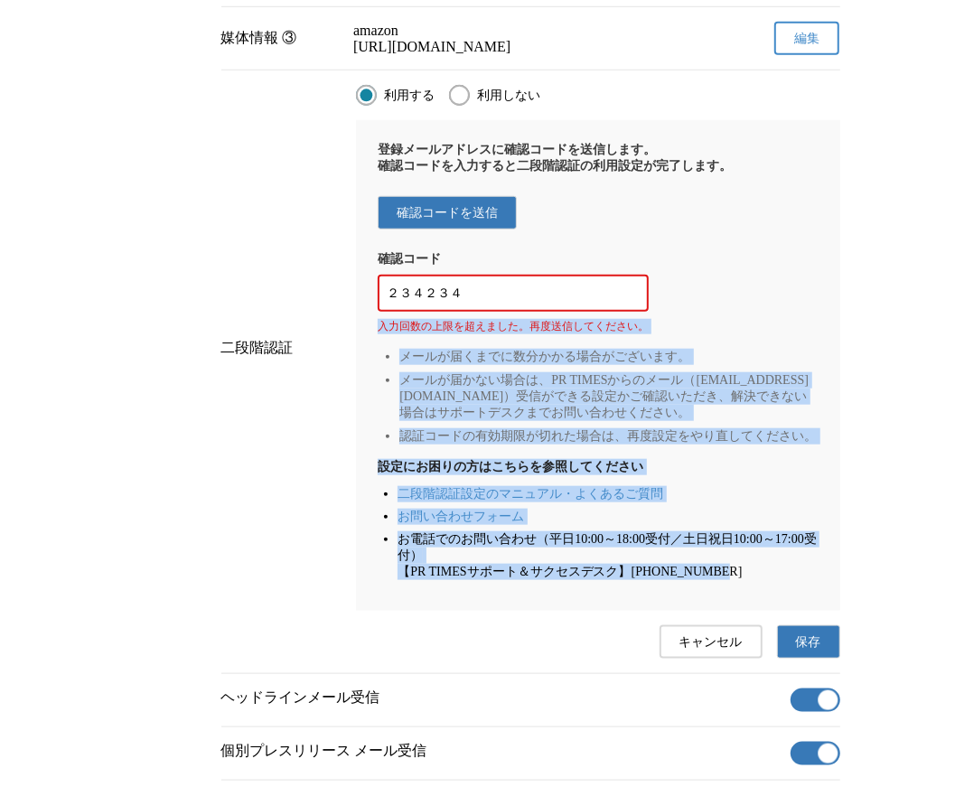
drag, startPoint x: 713, startPoint y: 647, endPoint x: 381, endPoint y: 373, distance: 430.2
click at [381, 373] on div "登録メールアドレスに確認コードを送信します。 確認コードを入力すると二段階認証の利用設定が完了します。 確認コードを送信 確認コード ２３４２３４ 入力回数の…" at bounding box center [598, 365] width 484 height 491
click at [378, 345] on div at bounding box center [378, 345] width 0 height 0
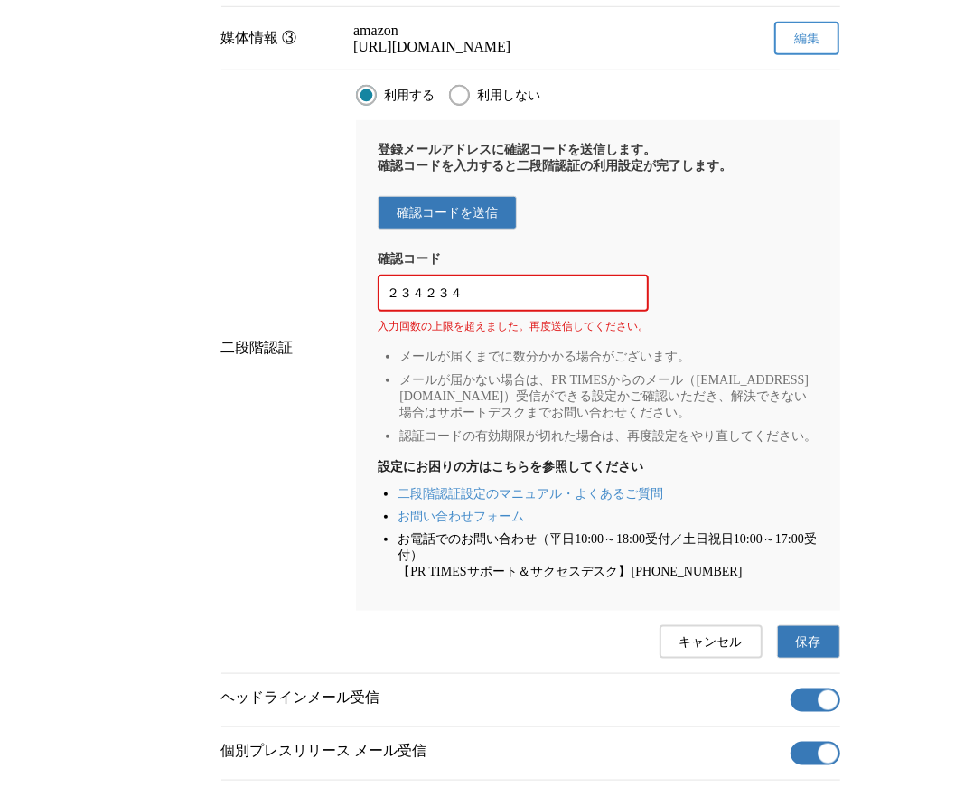
click at [416, 390] on div "登録メールアドレスに確認コードを送信します。 確認コードを入力すると二段階認証の利用設定が完了します。 確認コードを送信 確認コード ２３４２３４ 入力回数の…" at bounding box center [598, 365] width 484 height 491
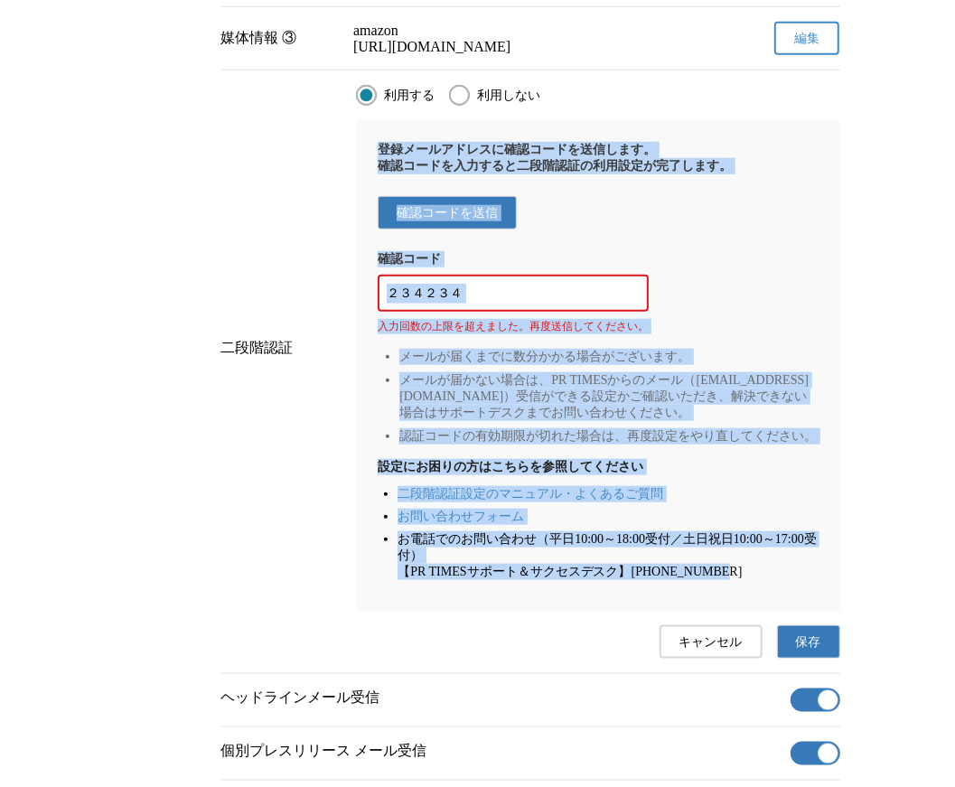
drag, startPoint x: 728, startPoint y: 661, endPoint x: 382, endPoint y: 181, distance: 591.2
click at [382, 181] on div "登録メールアドレスに確認コードを送信します。 確認コードを入力すると二段階認証の利用設定が完了します。 確認コードを送信 確認コード ２３４２３４ 入力回数の…" at bounding box center [598, 365] width 484 height 491
click at [378, 160] on div at bounding box center [378, 160] width 0 height 0
click at [507, 174] on p "登録メールアドレスに確認コードを送信します。 確認コードを入力すると二段階認証の利用設定が完了します。" at bounding box center [598, 158] width 440 height 33
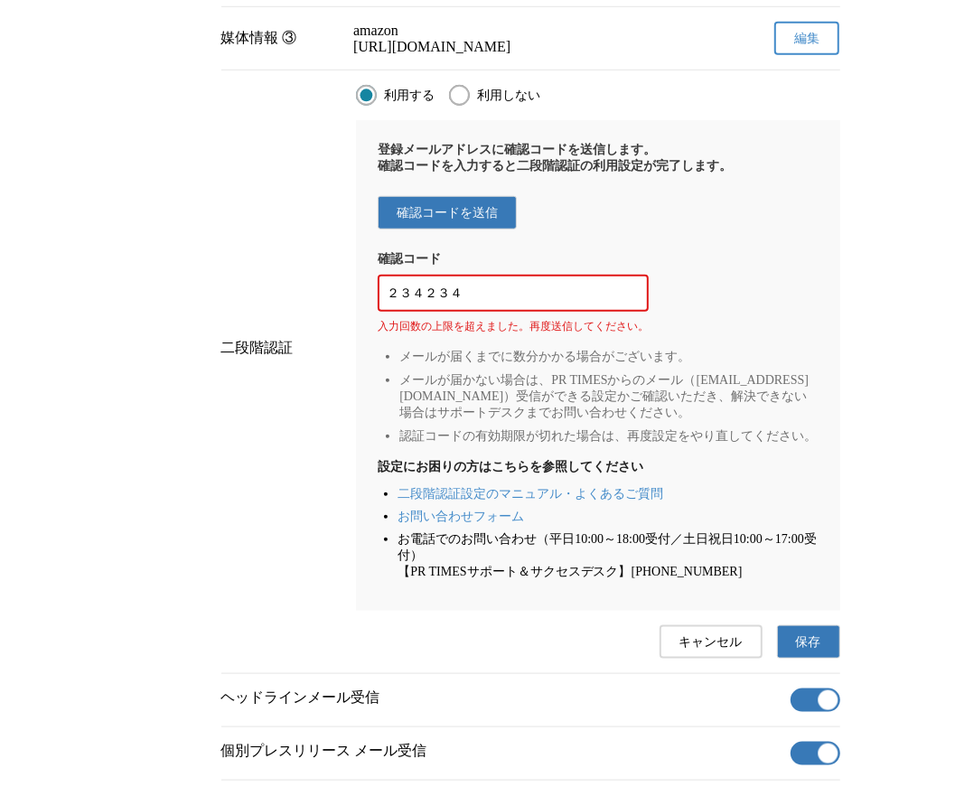
click at [666, 659] on button "キャンセル" at bounding box center [711, 641] width 103 height 33
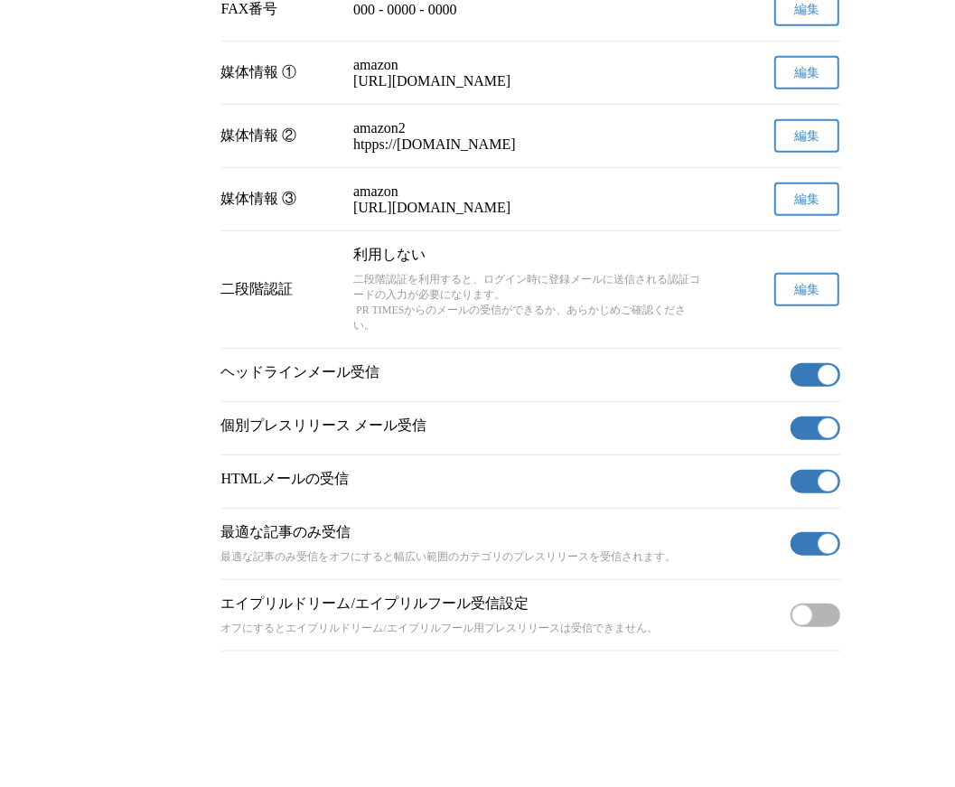
click at [818, 282] on span "編集" at bounding box center [806, 290] width 25 height 16
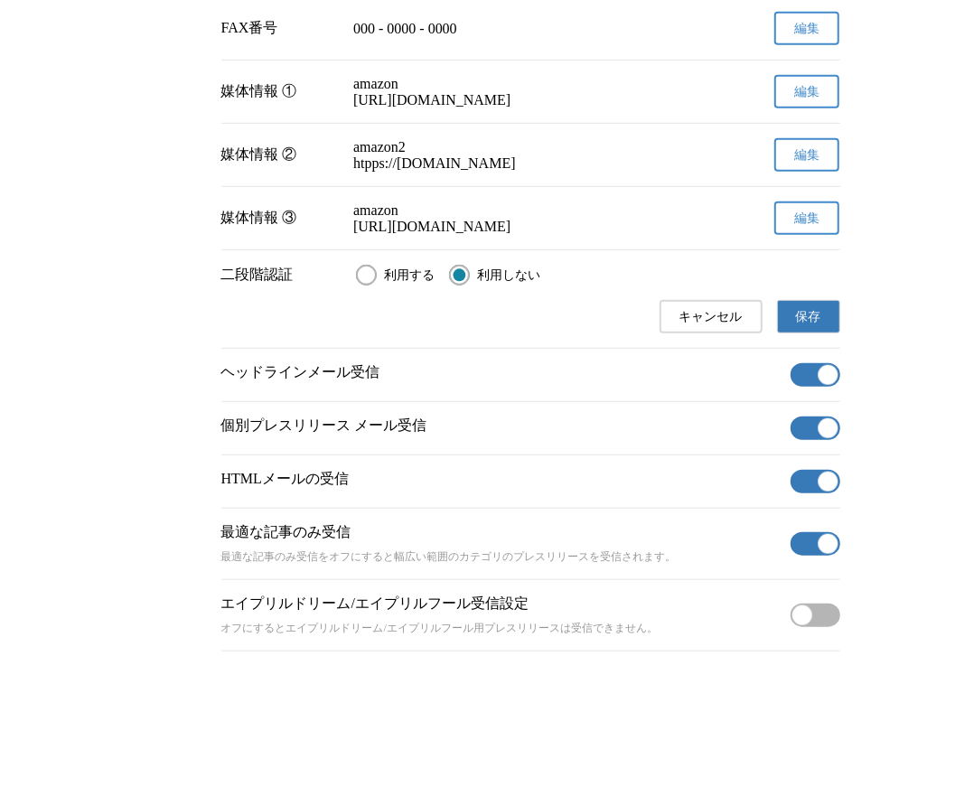
click at [406, 265] on label "利用する" at bounding box center [395, 275] width 79 height 21
click at [377, 265] on input "利用する" at bounding box center [366, 275] width 21 height 21
radio input "true"
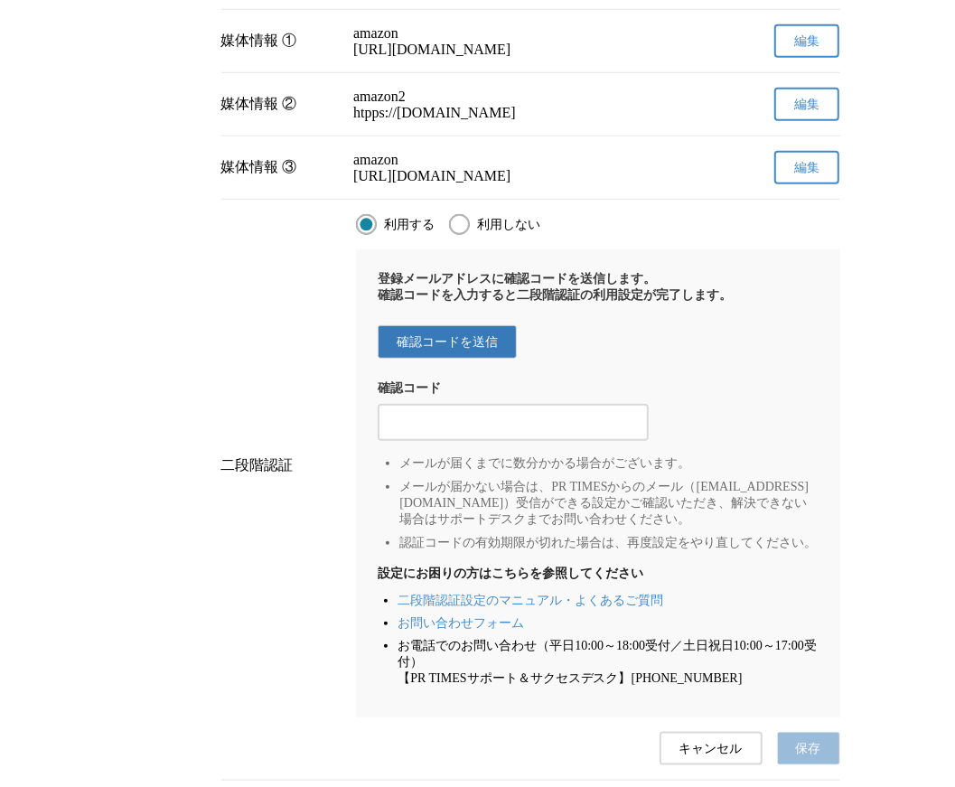
click at [509, 441] on div at bounding box center [513, 422] width 271 height 37
click at [517, 441] on div at bounding box center [513, 422] width 271 height 37
click at [516, 433] on input "2段階認証の確認コードを入力する" at bounding box center [513, 423] width 253 height 20
type input "２３４２４２"
click at [732, 472] on li "メールが届くまでに数分かかる場合がございます。" at bounding box center [609, 464] width 418 height 16
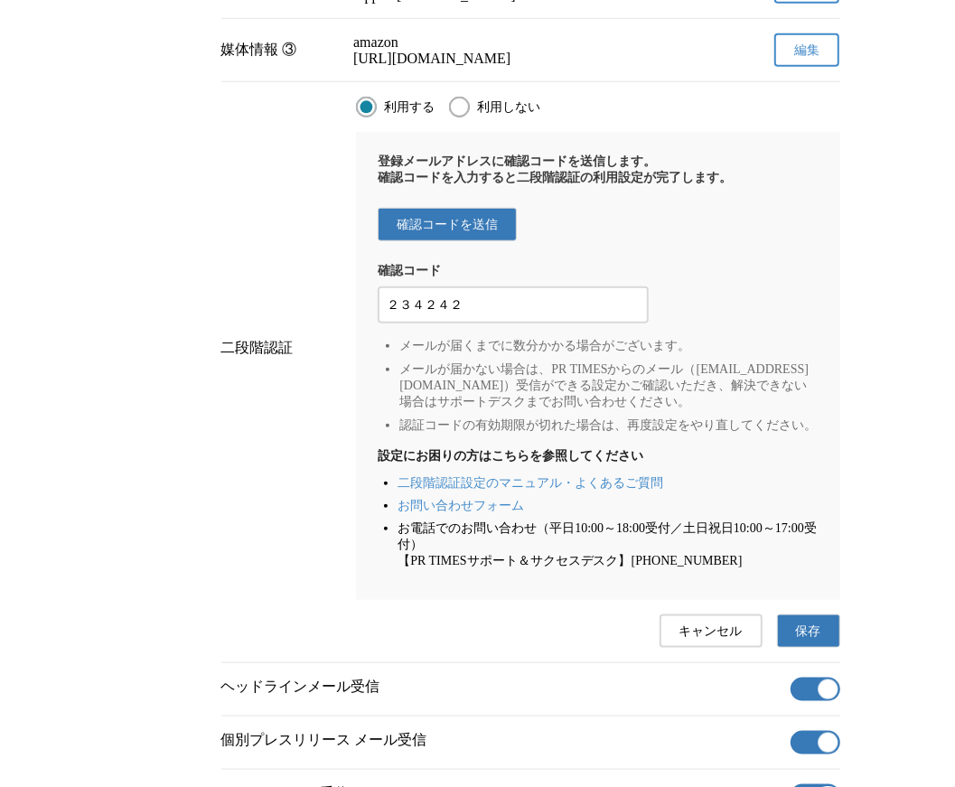
scroll to position [736, 0]
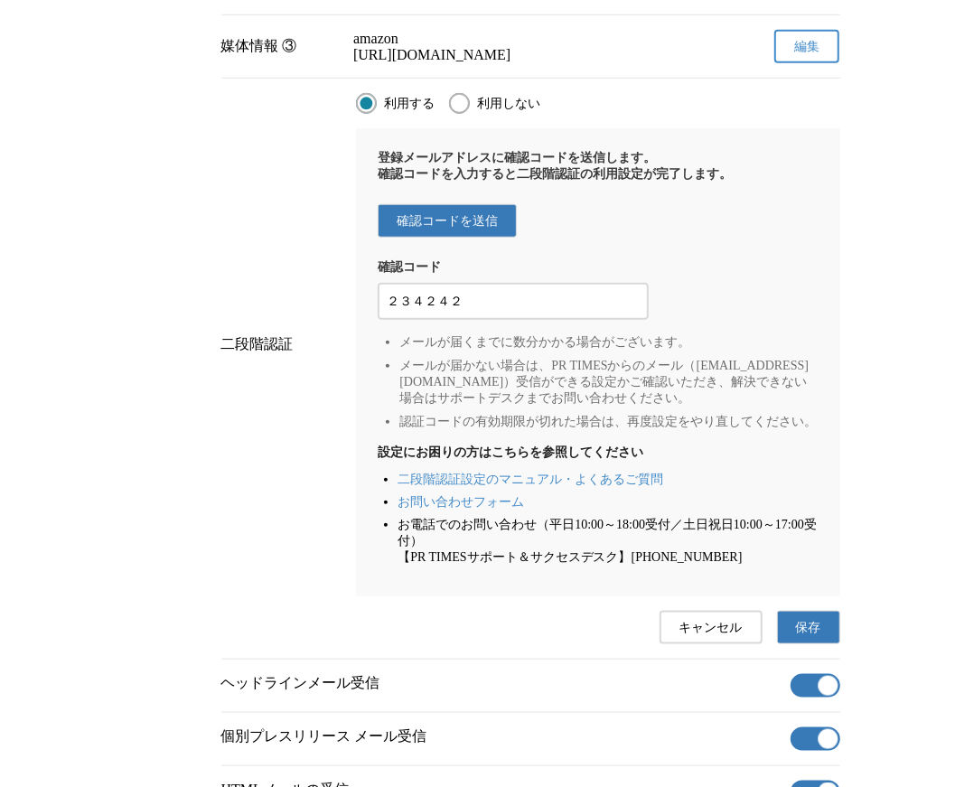
click at [797, 636] on span "保存" at bounding box center [808, 628] width 25 height 16
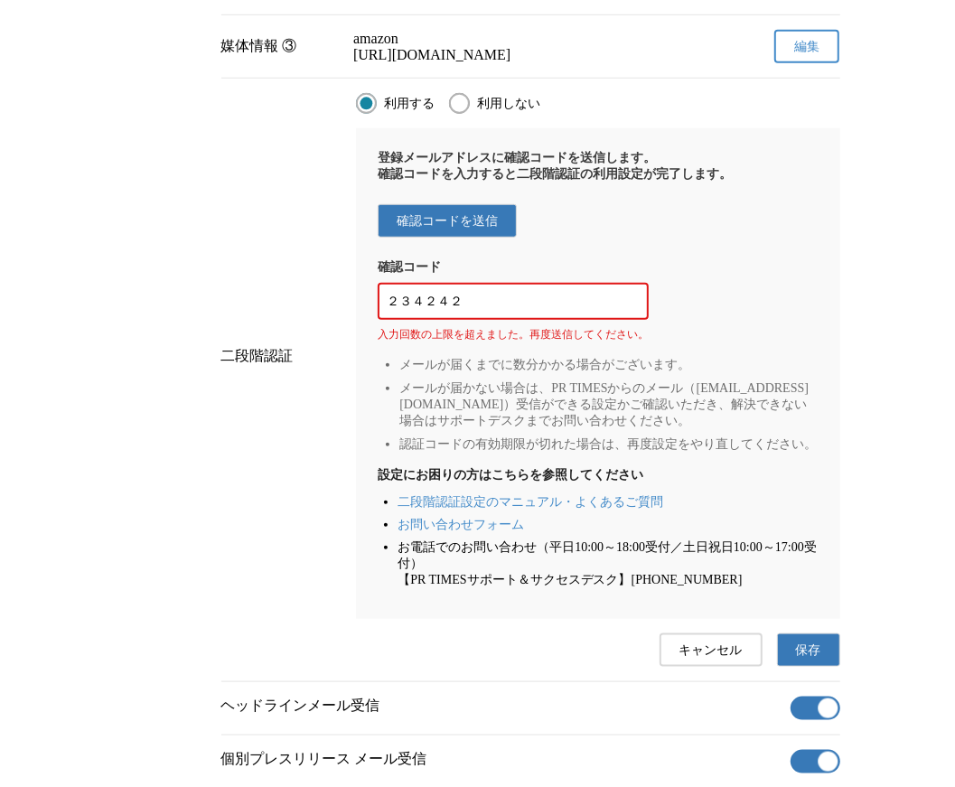
click at [707, 659] on span "キャンセル" at bounding box center [711, 651] width 63 height 16
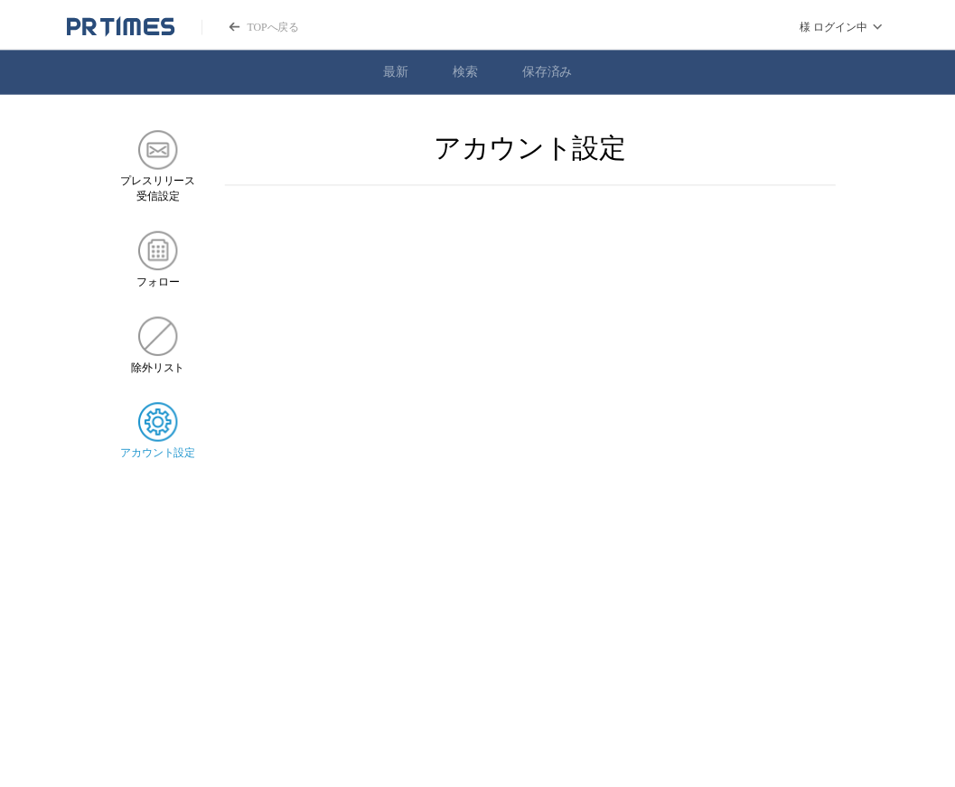
scroll to position [637, 0]
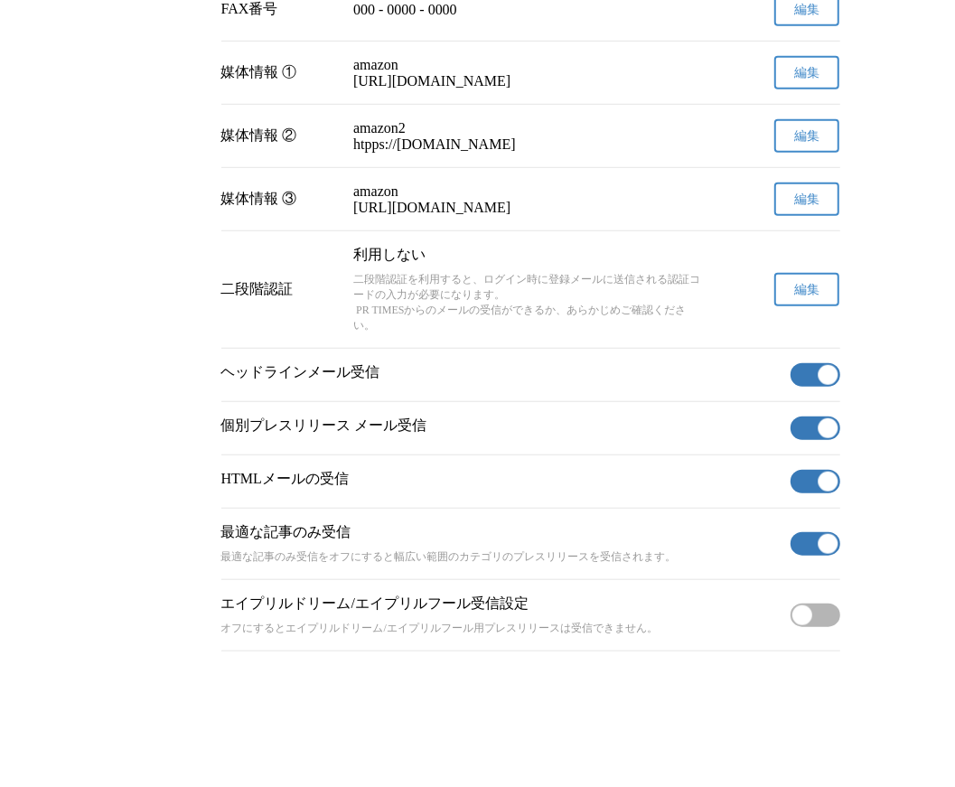
click at [809, 292] on button "編集" at bounding box center [807, 289] width 65 height 33
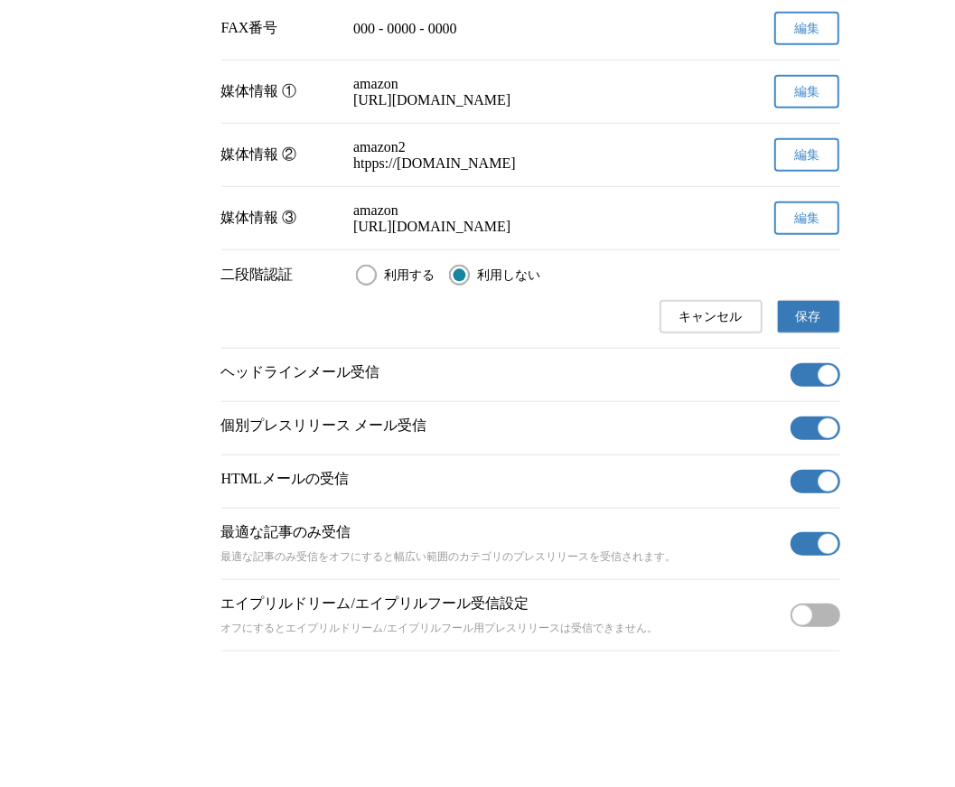
drag, startPoint x: 388, startPoint y: 268, endPoint x: 399, endPoint y: 280, distance: 16.0
click at [388, 268] on span "利用する" at bounding box center [409, 276] width 51 height 16
click at [377, 268] on input "利用する" at bounding box center [366, 275] width 21 height 21
radio input "true"
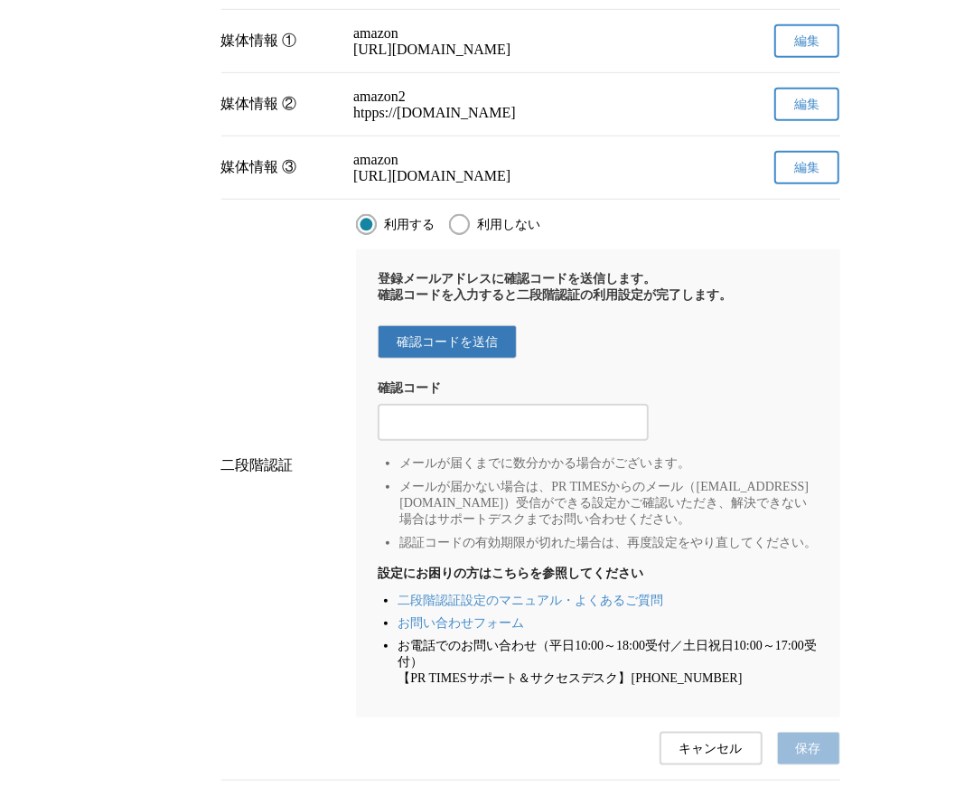
click at [468, 433] on input "2段階認証の確認コードを入力する" at bounding box center [513, 423] width 253 height 20
type input "２３４２４３"
click at [669, 528] on li "メールが届かない場合は、PR TIMESからのメール（[EMAIL_ADDRESS][DOMAIN_NAME]）受信ができる設定かご確認いただき、解決できない…" at bounding box center [609, 503] width 418 height 49
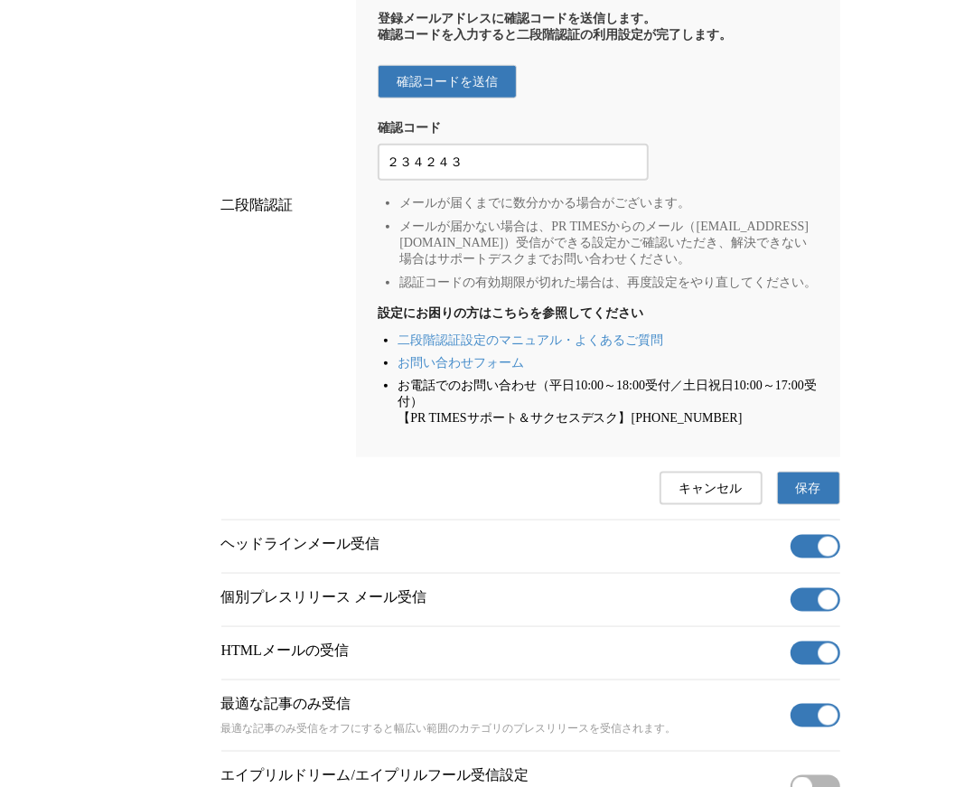
scroll to position [959, 0]
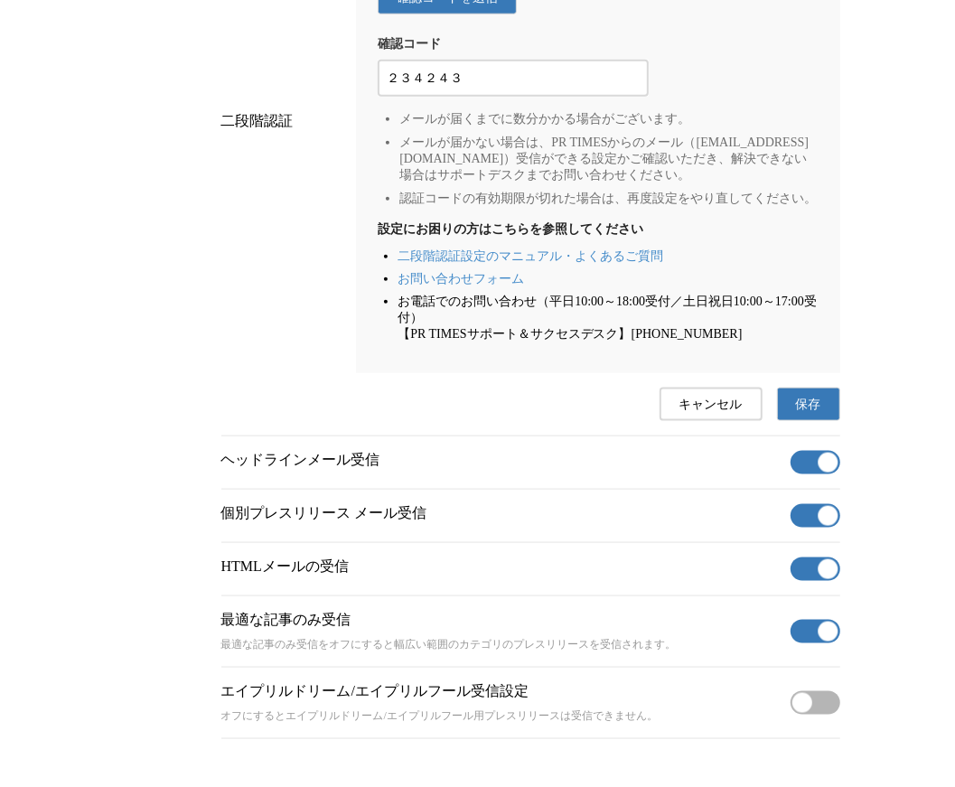
click at [823, 421] on button "保存" at bounding box center [808, 404] width 63 height 33
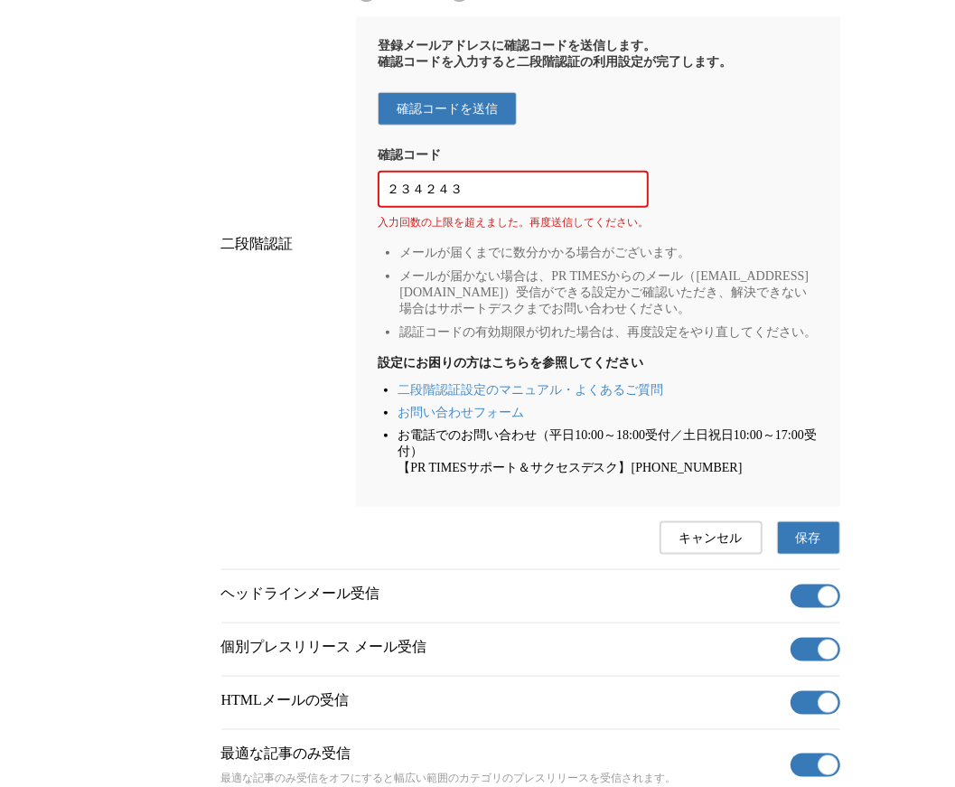
scroll to position [848, 0]
click at [508, 126] on button "確認コードを送信" at bounding box center [447, 108] width 139 height 33
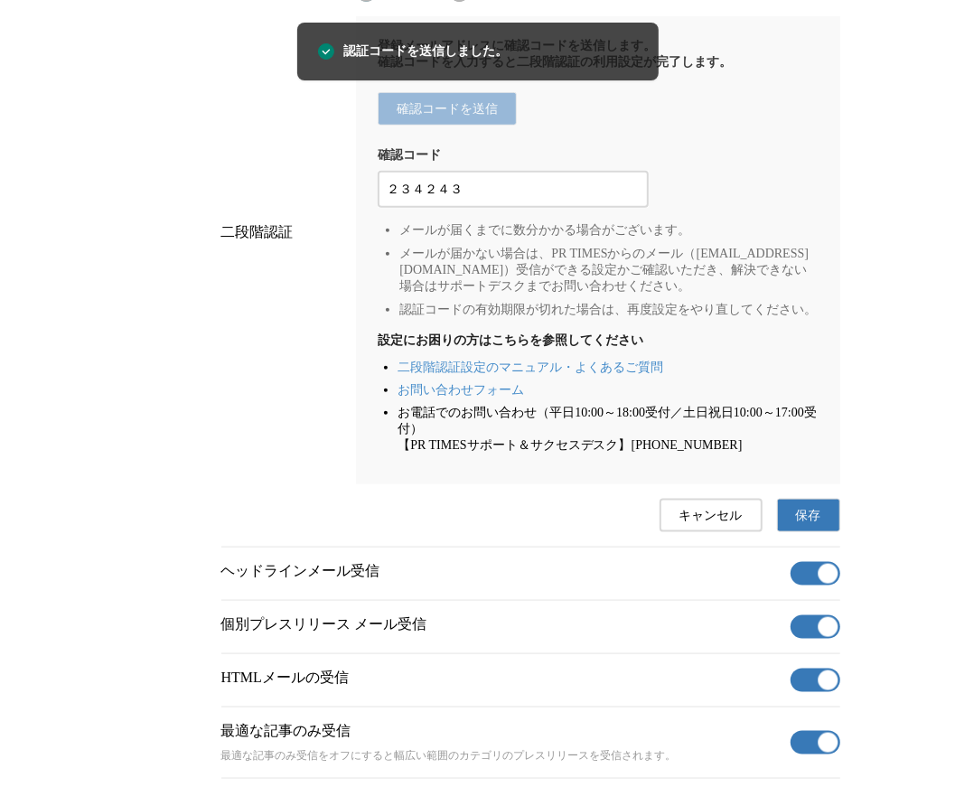
drag, startPoint x: 551, startPoint y: 248, endPoint x: 582, endPoint y: 265, distance: 35.2
click at [551, 200] on input "２３４２４３" at bounding box center [513, 190] width 253 height 20
click at [798, 524] on span "保存" at bounding box center [808, 516] width 25 height 16
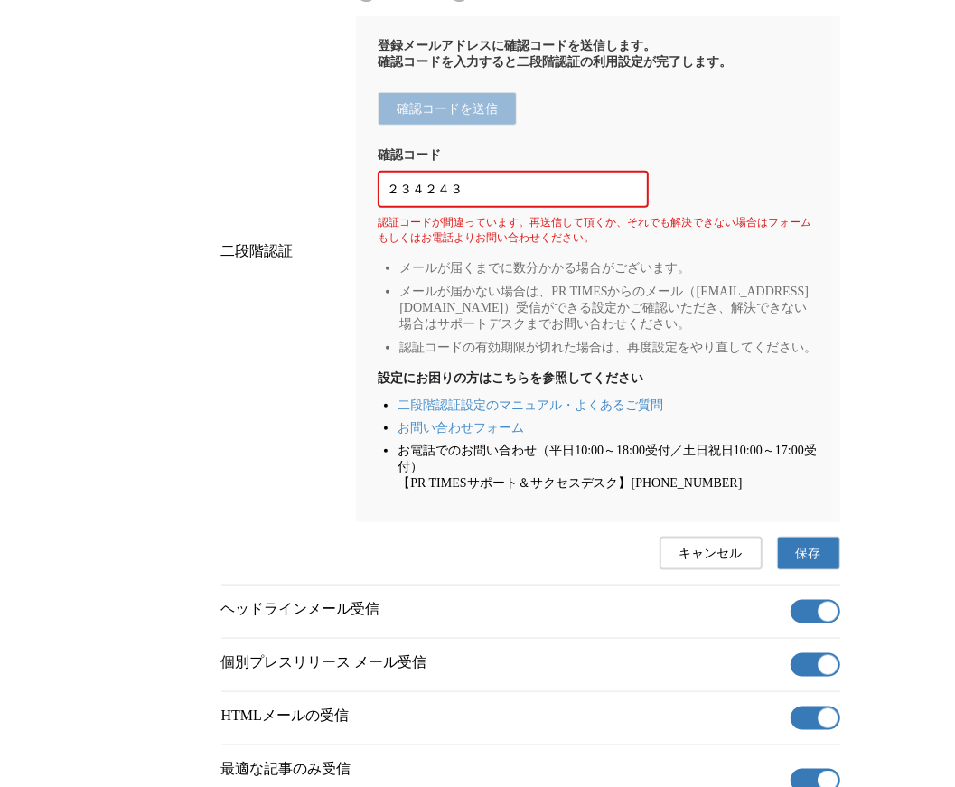
drag, startPoint x: 651, startPoint y: 247, endPoint x: 650, endPoint y: 258, distance: 10.9
click at [651, 246] on div "確認コード ２３４２４３ 認証コードが間違っています。再送信して頂くか、それでも解決できない場合はフォームもしくはお電話よりお問い合わせください。" at bounding box center [598, 196] width 440 height 99
click at [794, 522] on div "登録メールアドレスに確認コードを送信します。 確認コードを入力すると二段階認証の利用設定が完了します。 確認コードを送信 確認コード ２３４２４３ 認証コード…" at bounding box center [598, 269] width 484 height 506
click at [794, 570] on button "保存" at bounding box center [808, 553] width 63 height 33
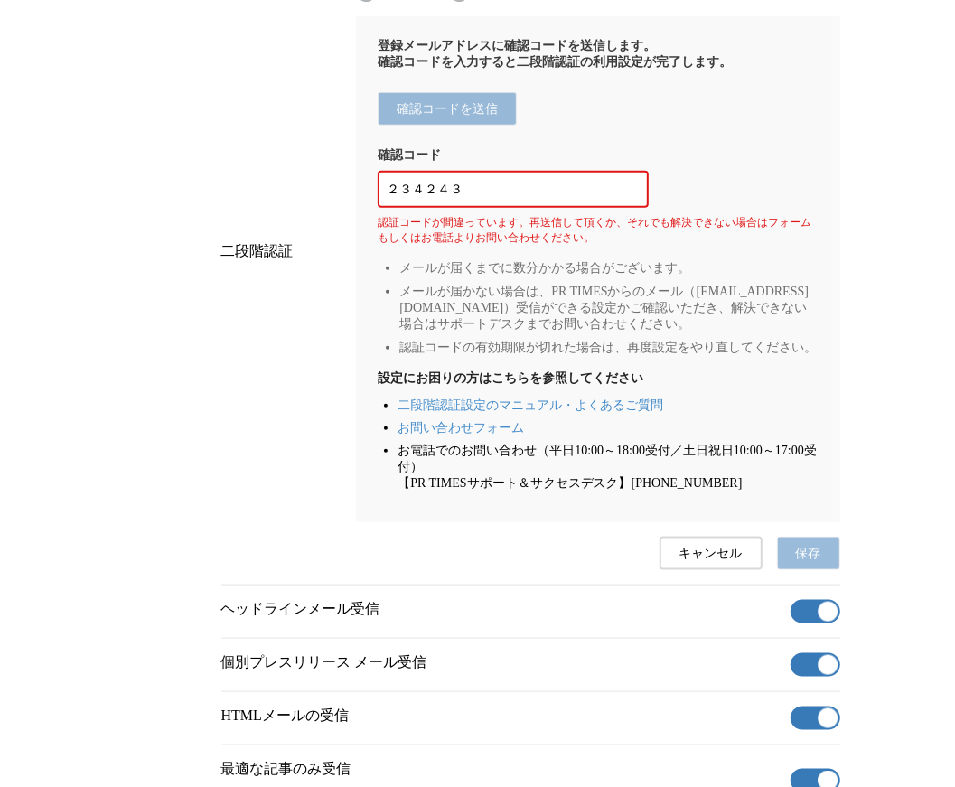
click at [794, 570] on button "保存" at bounding box center [808, 553] width 63 height 33
click at [794, 585] on div "二段階認証 利用する 利用しない 登録メールアドレスに確認コードを送信します。 確認コードを入力すると二段階認証の利用設定が完了します。 確認コードを送信 確…" at bounding box center [530, 276] width 619 height 618
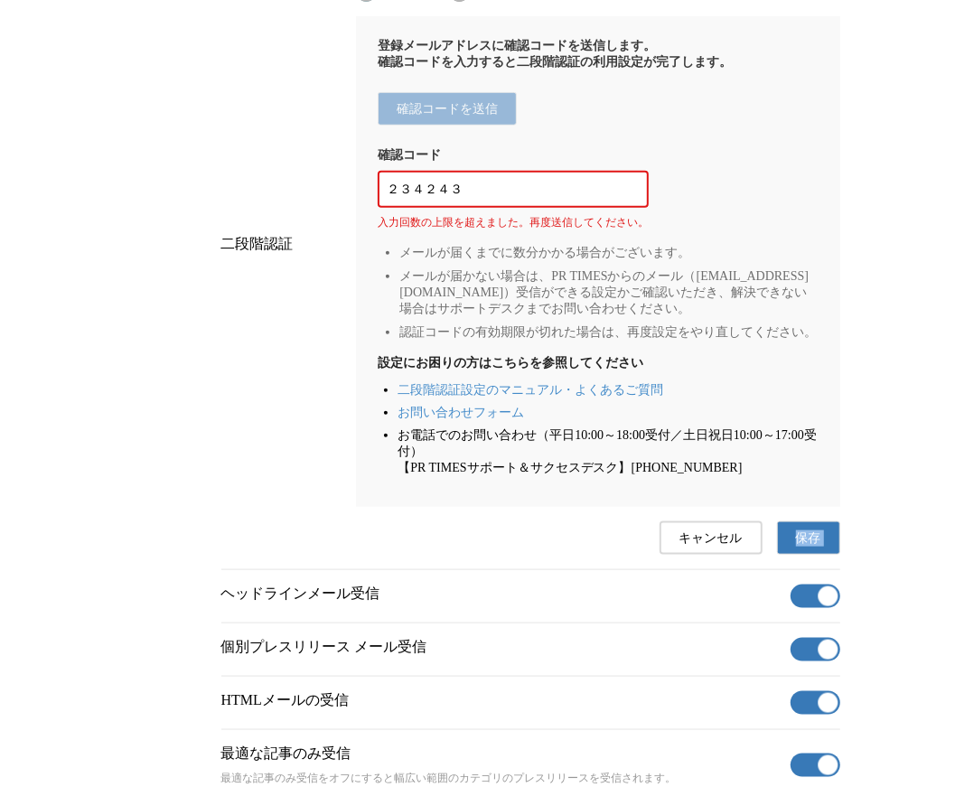
click at [794, 569] on div "二段階認証 利用する 利用しない 登録メールアドレスに確認コードを送信します。 確認コードを入力すると二段階認証の利用設定が完了します。 確認コードを送信 確…" at bounding box center [530, 268] width 619 height 603
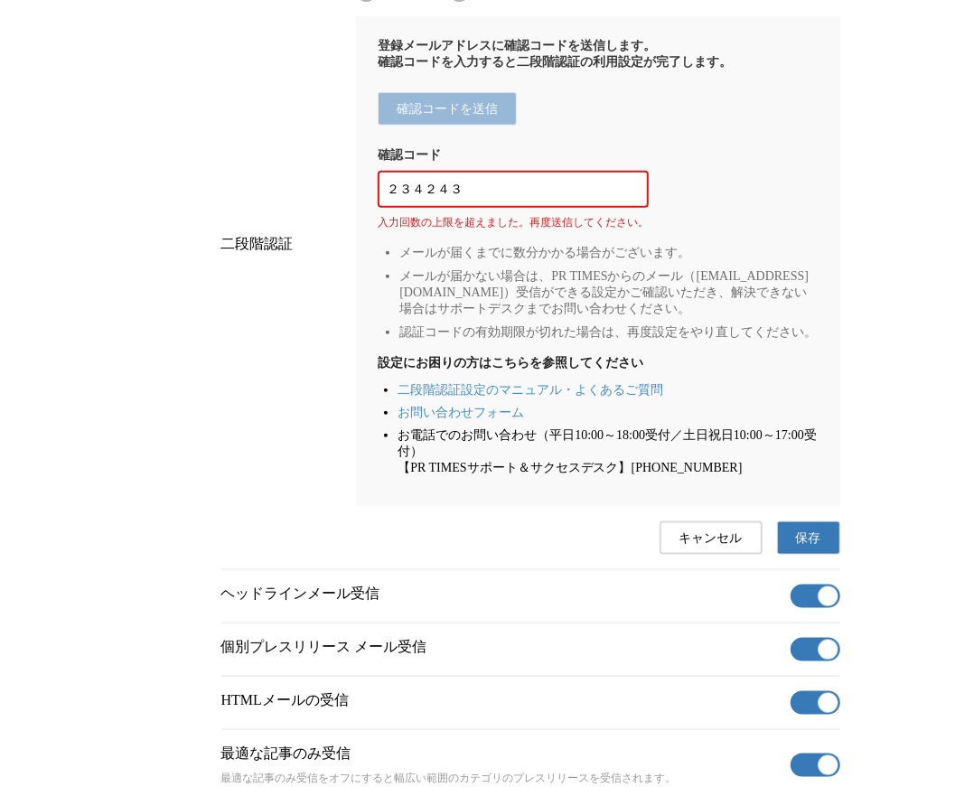
click at [792, 555] on button "保存" at bounding box center [808, 538] width 63 height 33
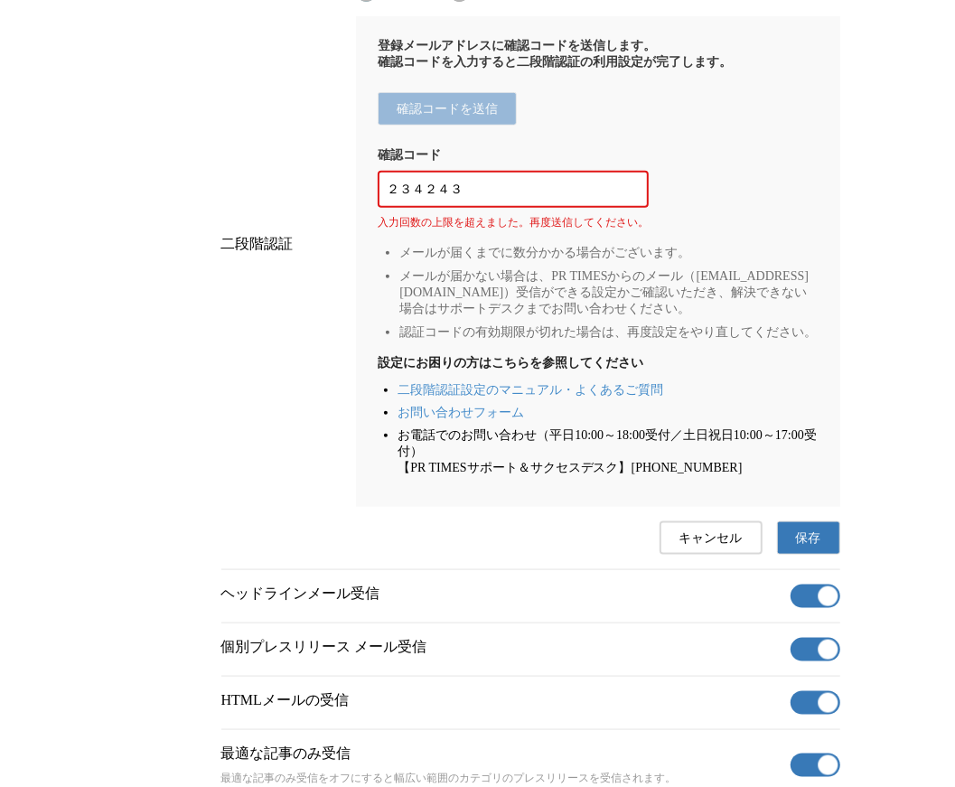
click at [565, 200] on input "２３４２４３" at bounding box center [513, 190] width 253 height 20
paste input "063579"
type input "063579"
click at [790, 555] on button "保存" at bounding box center [808, 538] width 63 height 33
click at [492, 185] on div "登録メールアドレスに確認コードを送信します。 確認コードを入力すると二段階認証の利用設定が完了します。 確認コードを送信 確認コード 063579 入力回数の…" at bounding box center [598, 261] width 484 height 491
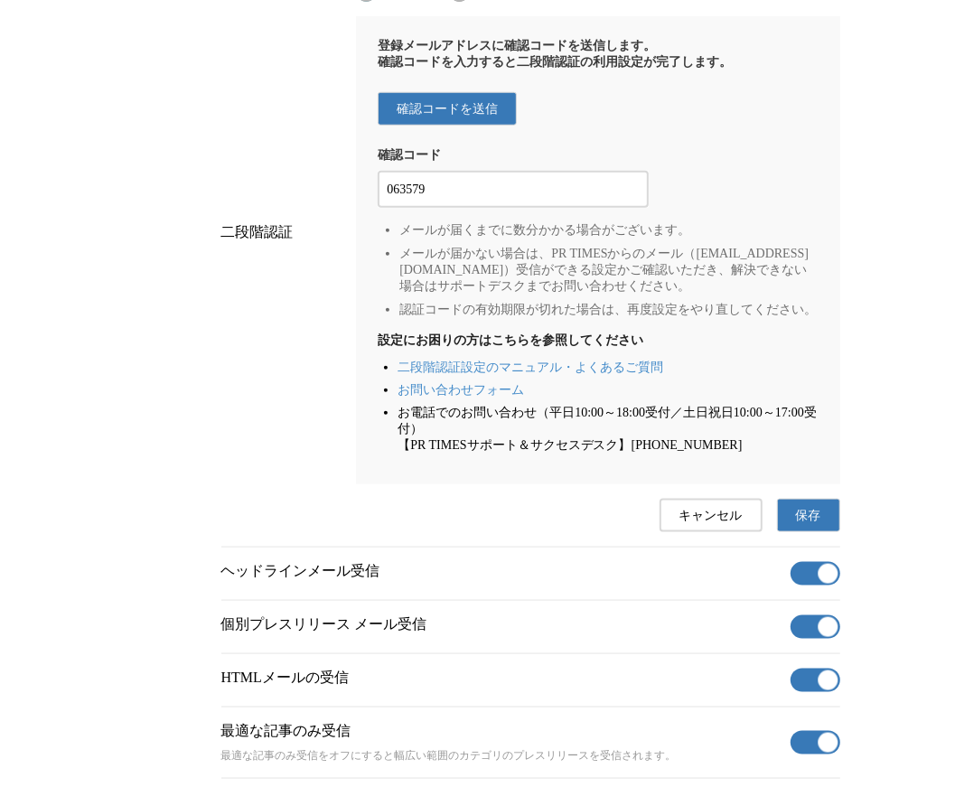
click at [508, 126] on button "確認コードを送信" at bounding box center [447, 108] width 139 height 33
click at [653, 126] on div "確認コードを送信" at bounding box center [598, 108] width 440 height 33
click at [497, 200] on input "063579" at bounding box center [513, 190] width 253 height 20
paste input "2段階認証の確認コードを入力する"
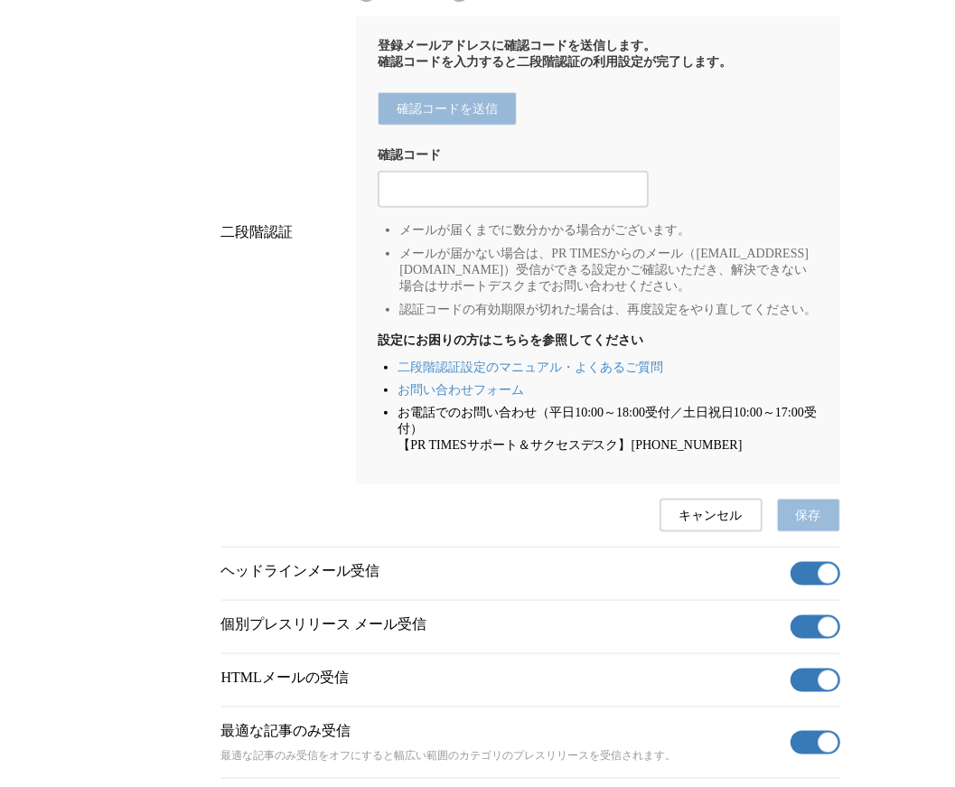
paste input "389578"
type input "389578"
click at [799, 524] on span "保存" at bounding box center [808, 516] width 25 height 16
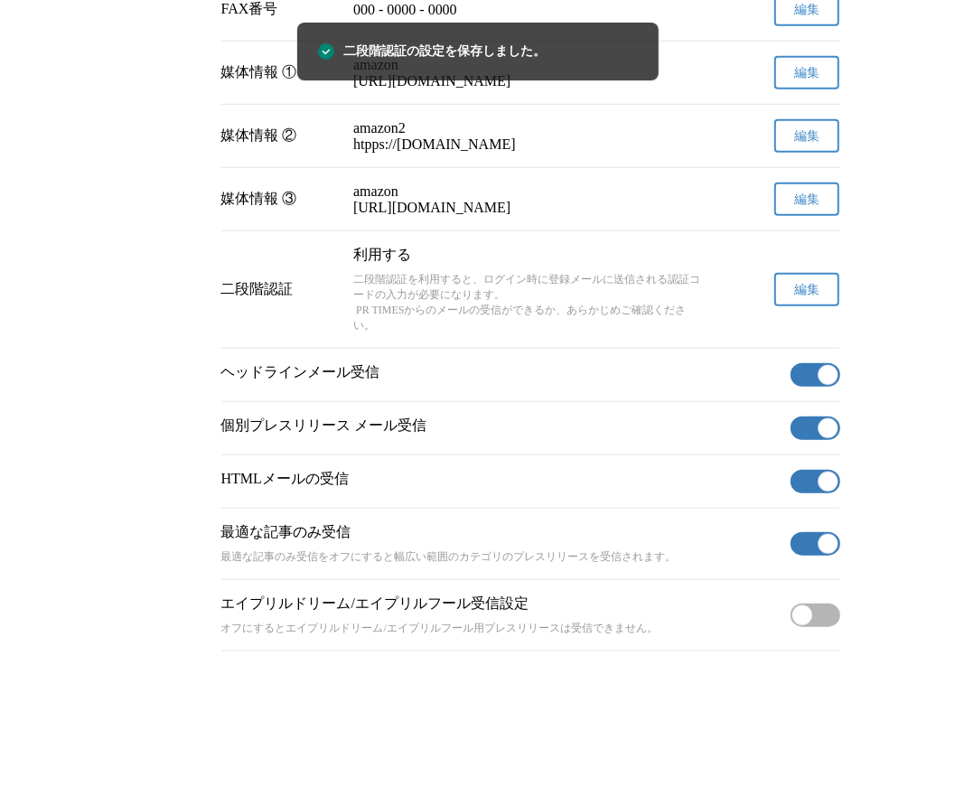
scroll to position [637, 0]
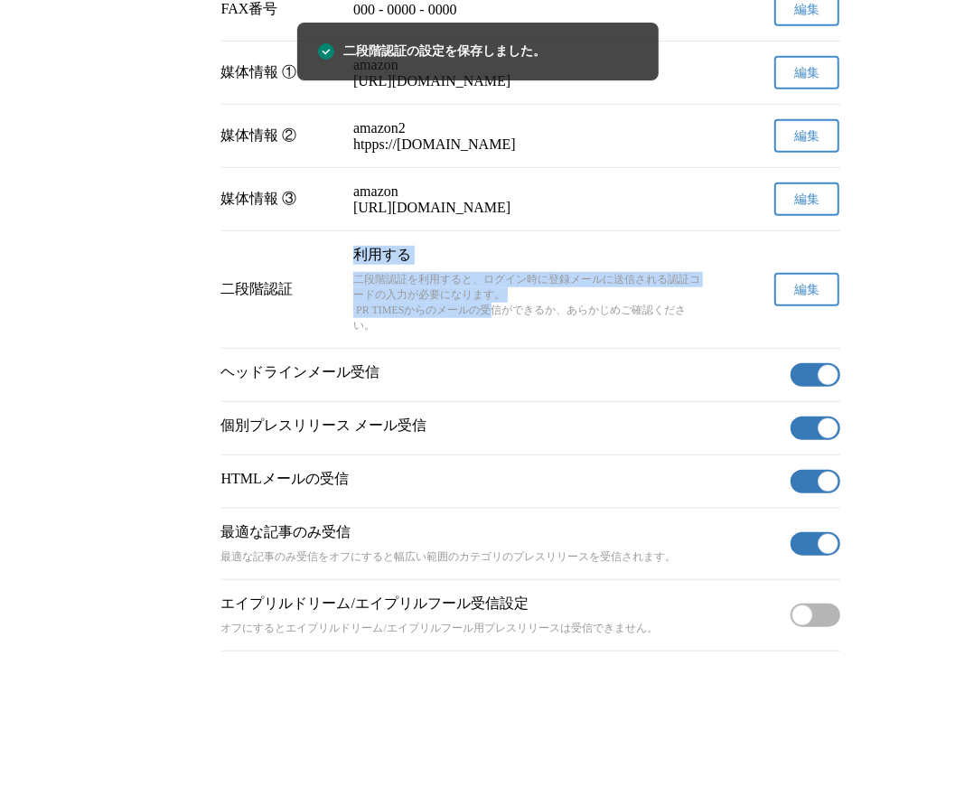
drag, startPoint x: 331, startPoint y: 233, endPoint x: 495, endPoint y: 308, distance: 180.8
click at [495, 308] on div "二段階認証 利用する 二段階認証を利用すると、ログイン時に登録メールに送信される認証コードの入力が必要になります。 PR TIMESからのメールの受信ができる…" at bounding box center [530, 289] width 619 height 117
click at [495, 309] on p "二段階認証を利用すると、ログイン時に登録メールに送信される認証コードの入力が必要になります。 PR TIMESからのメールの受信ができるか、あらかじめご確認く…" at bounding box center [530, 302] width 354 height 61
